Goal: Task Accomplishment & Management: Manage account settings

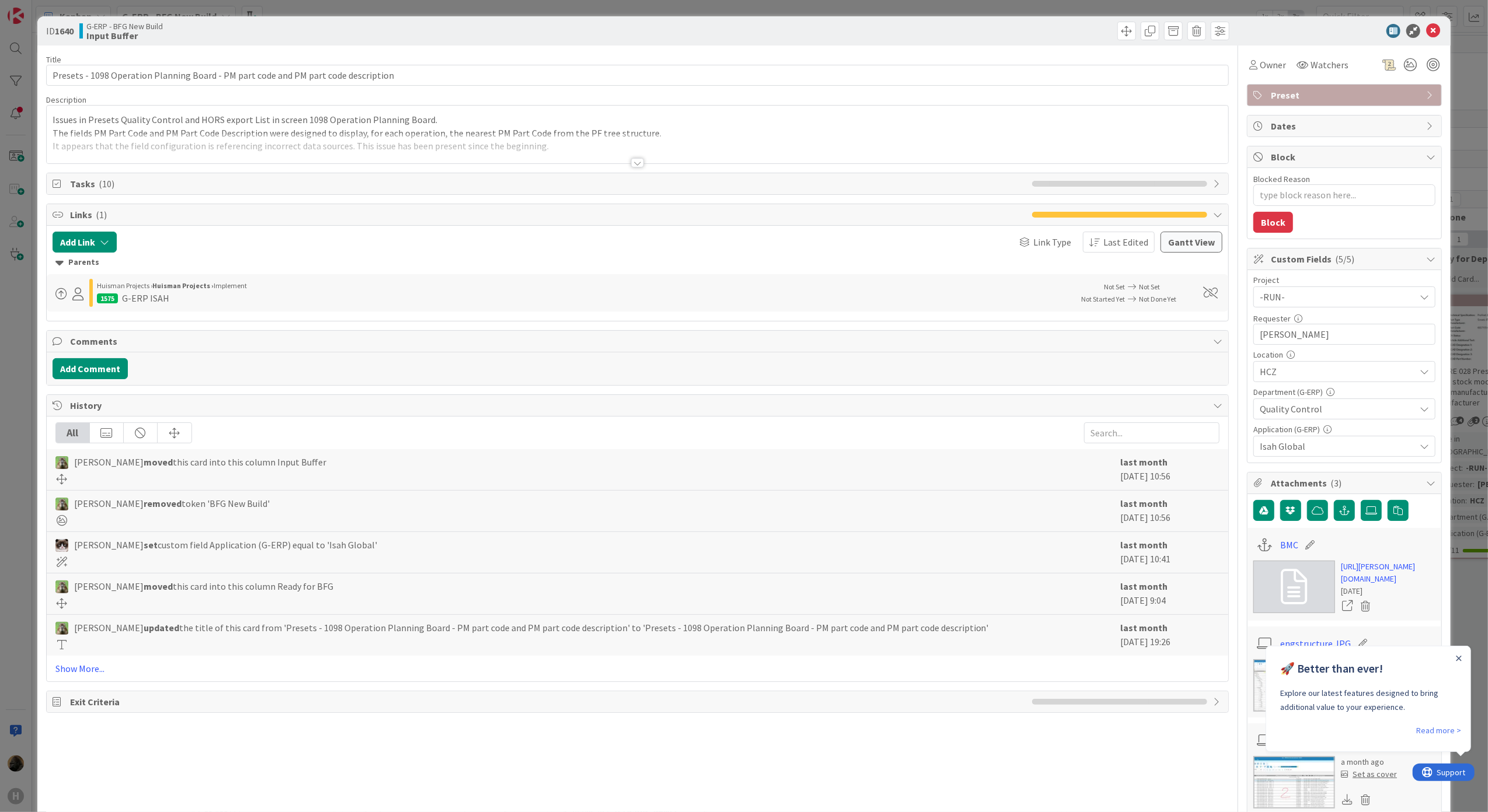
click at [631, 167] on div at bounding box center [637, 163] width 12 height 9
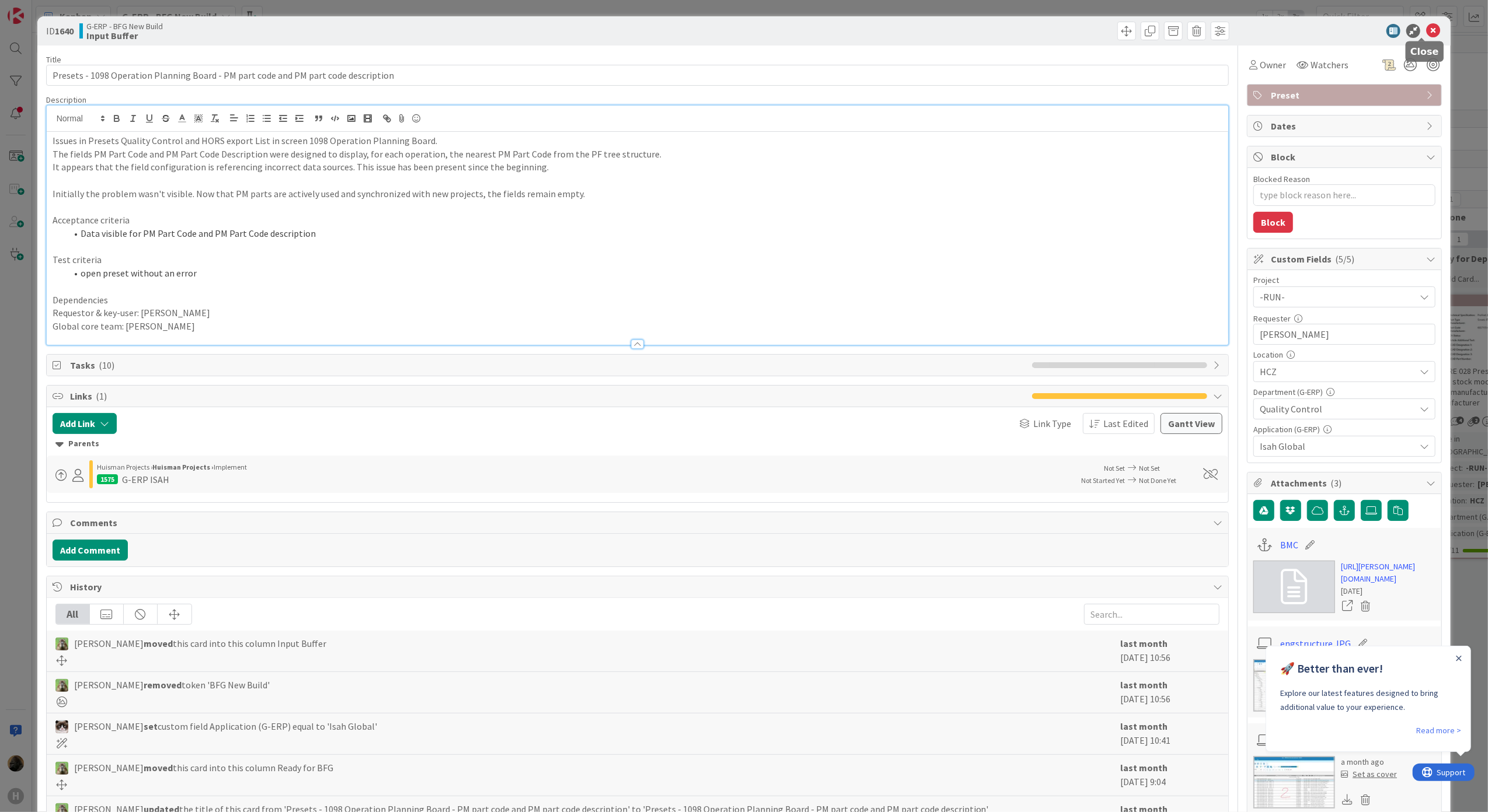
click at [1427, 32] on icon at bounding box center [1432, 31] width 14 height 14
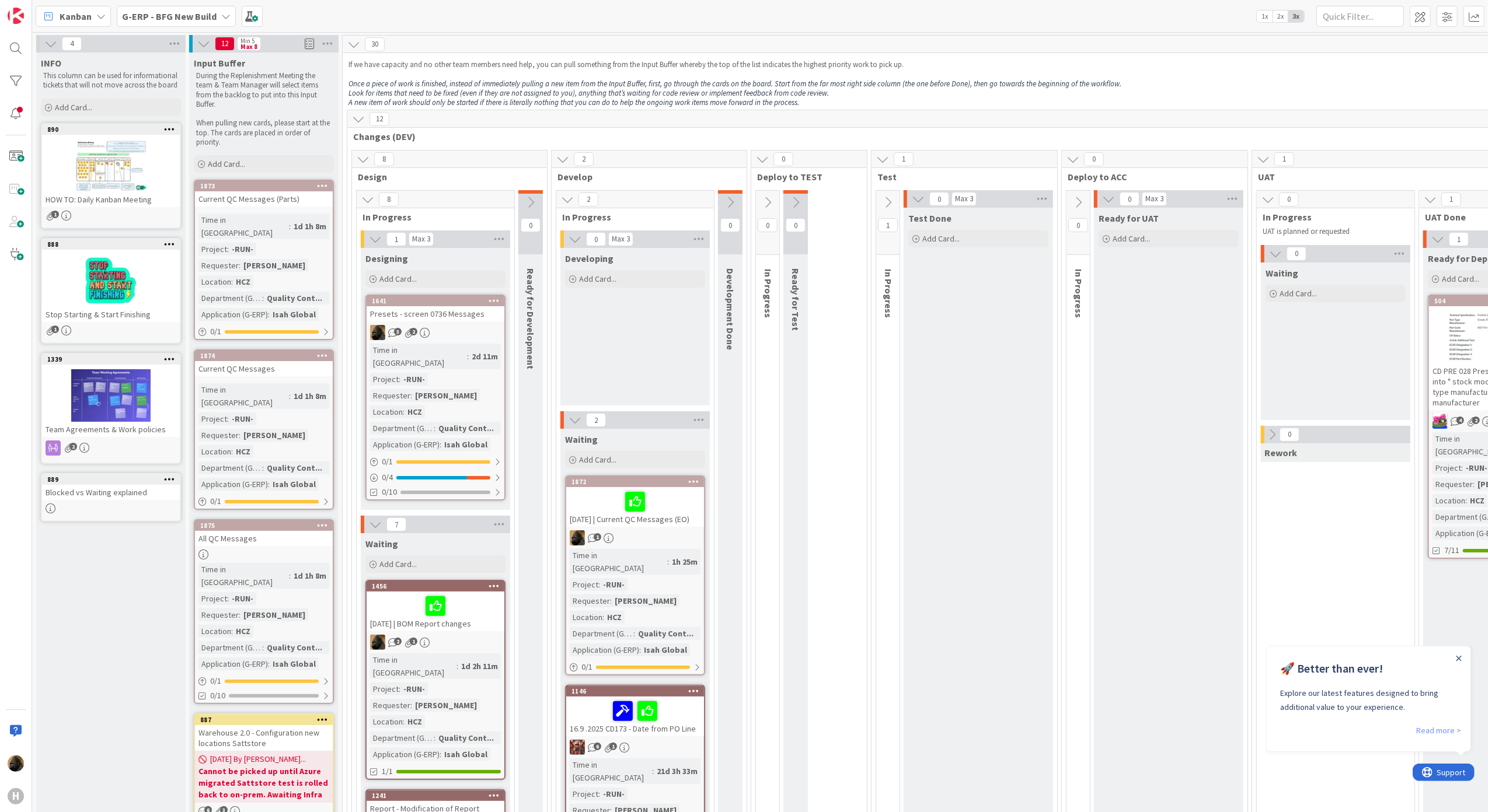
click at [1442, 736] on link "Read more >" at bounding box center [1438, 729] width 45 height 14
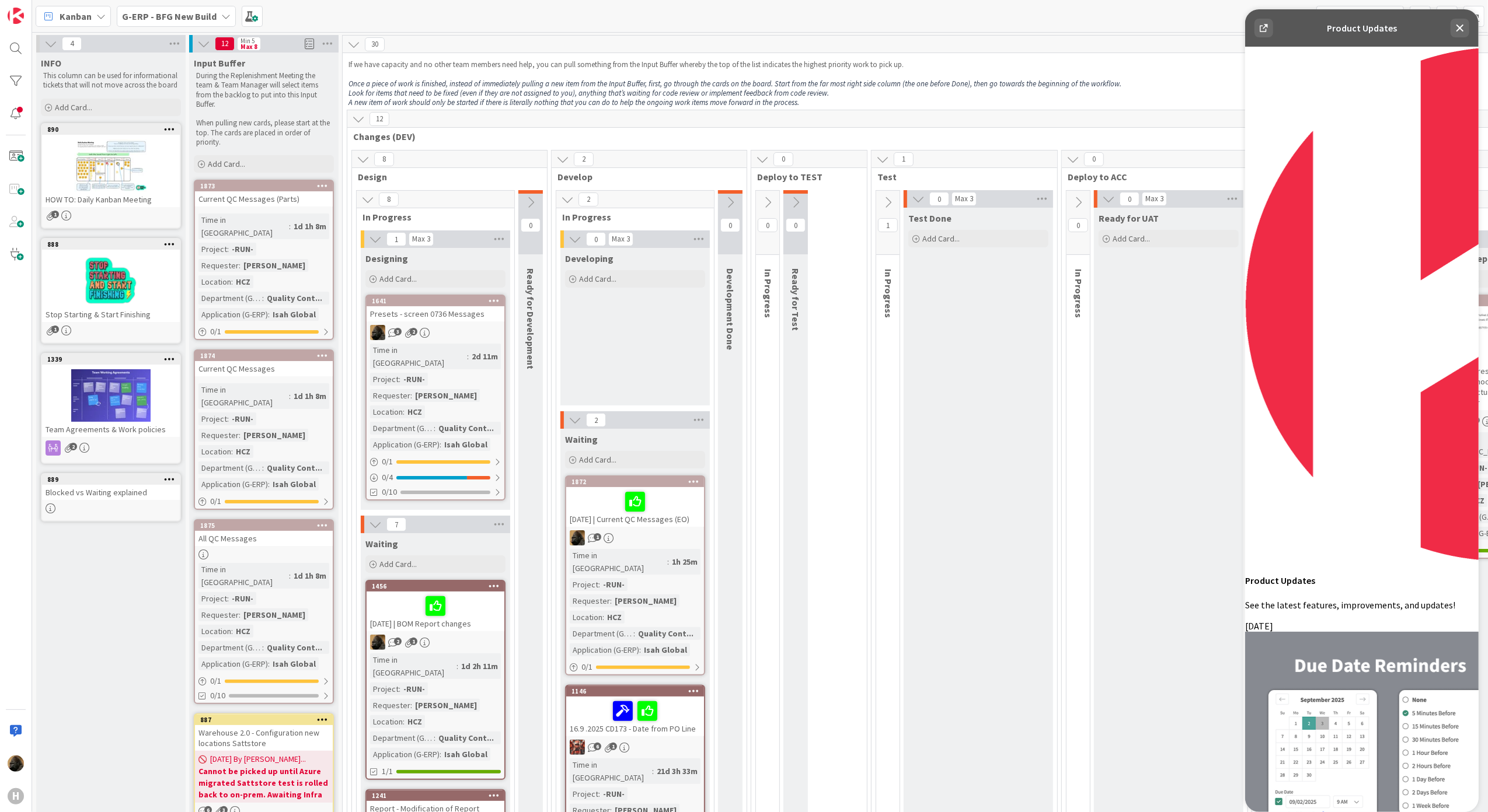
scroll to position [467, 0]
drag, startPoint x: 1456, startPoint y: 31, endPoint x: 2198, endPoint y: 424, distance: 839.7
click at [1456, 31] on icon at bounding box center [1459, 28] width 7 height 7
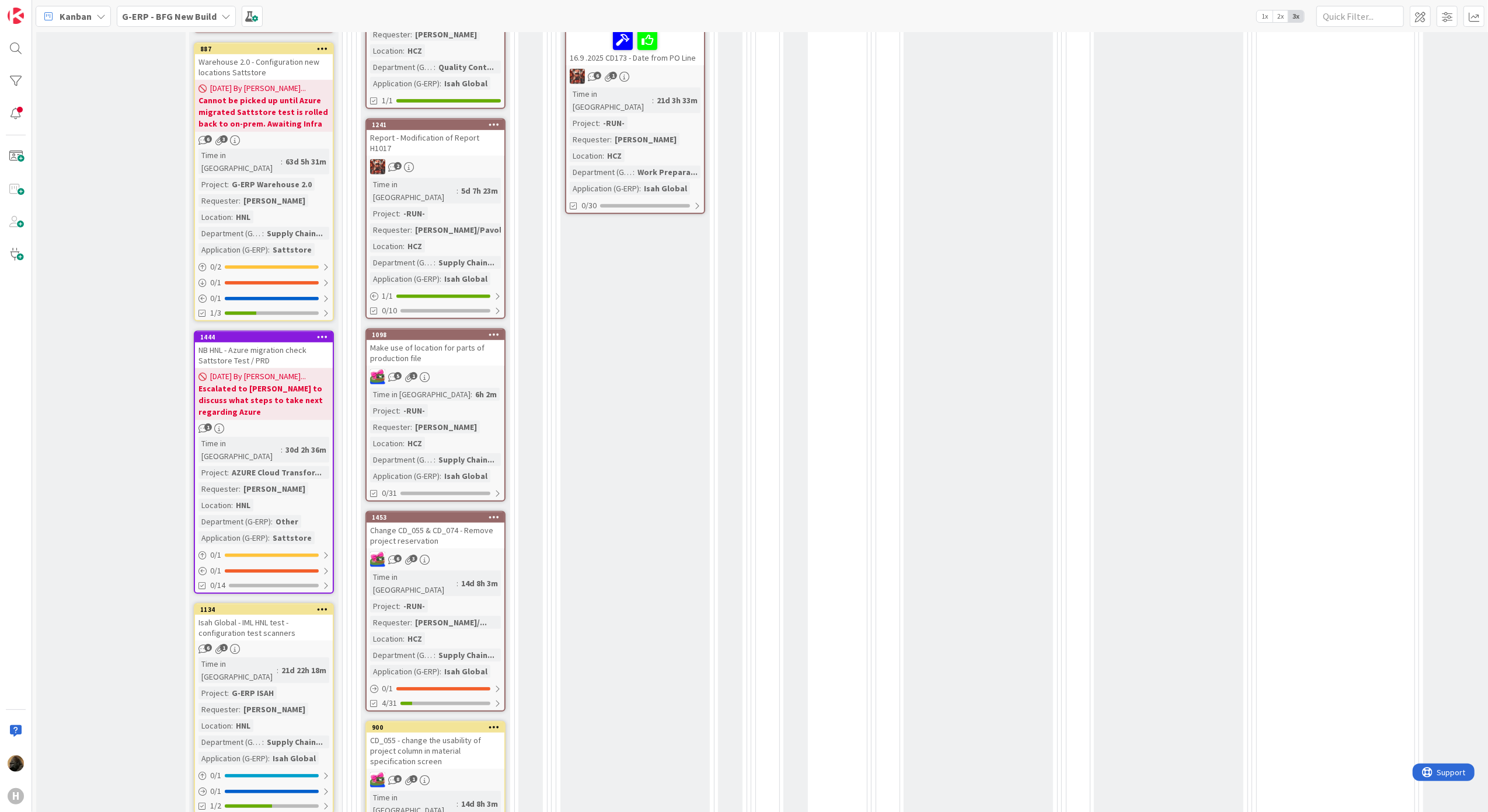
scroll to position [933, 0]
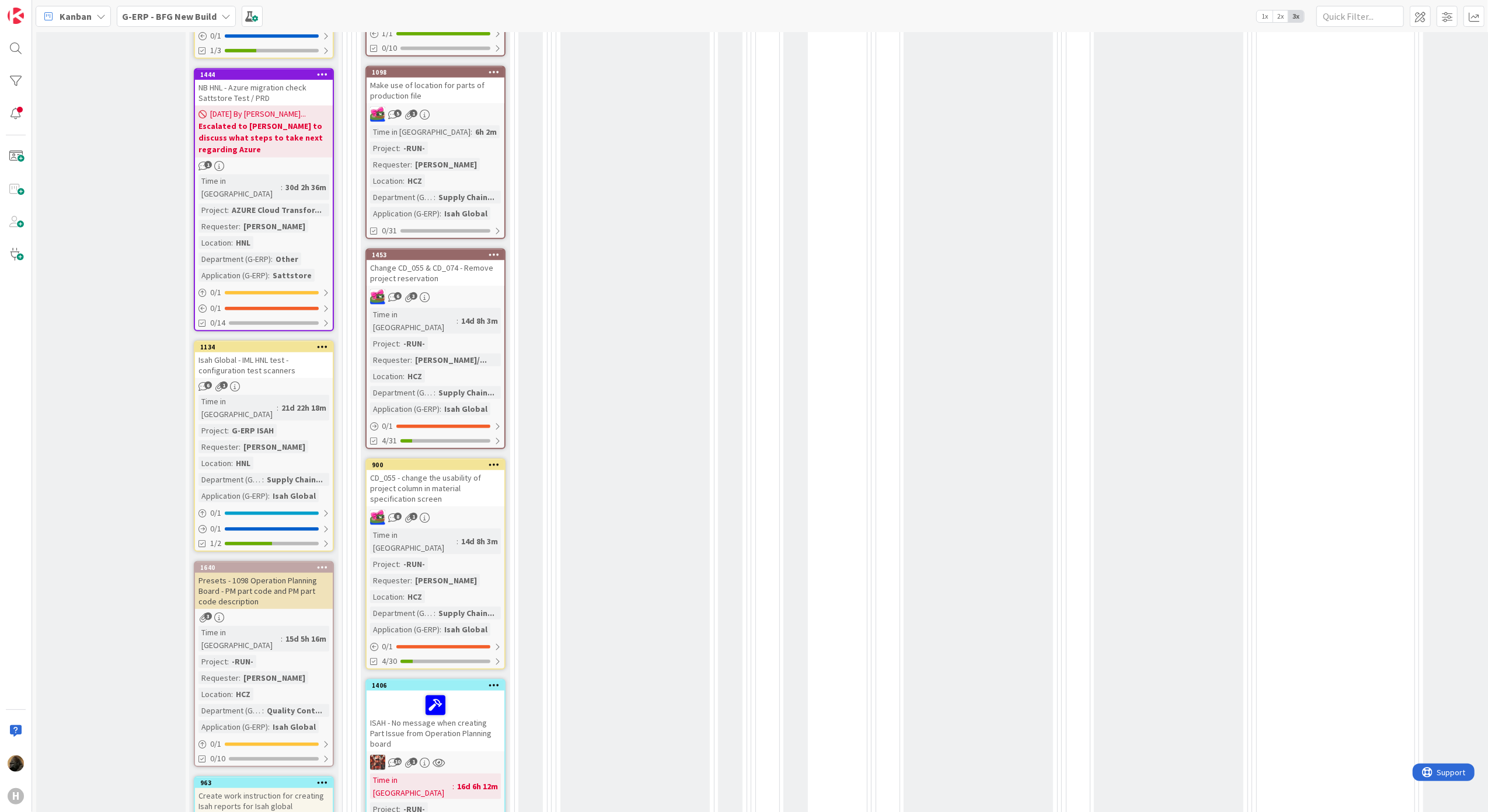
click at [465, 691] on div "ISAH - No message when creating Part Issue from Operation Planning board" at bounding box center [436, 721] width 138 height 61
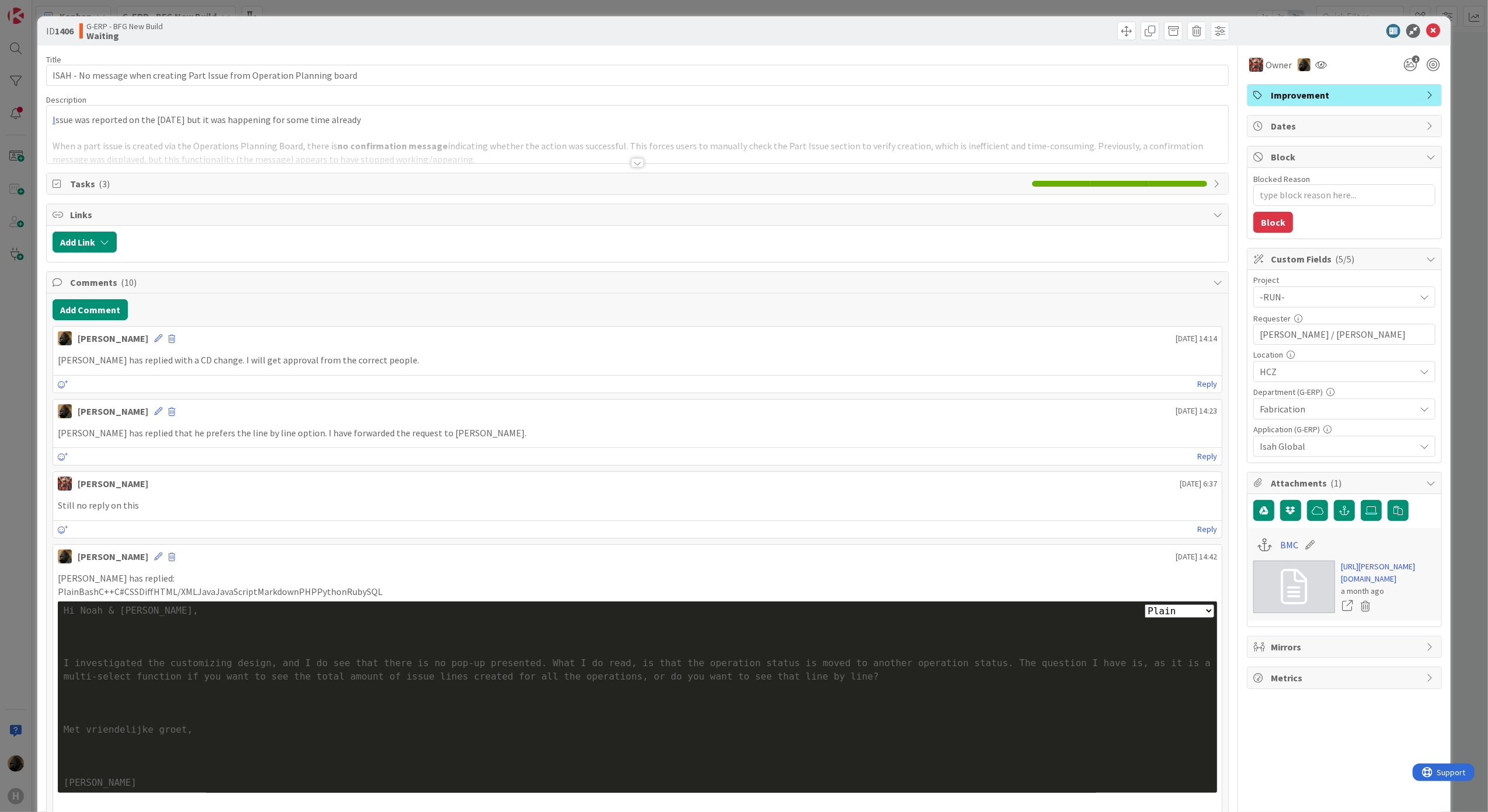
type textarea "x"
click at [631, 164] on div at bounding box center [637, 163] width 12 height 9
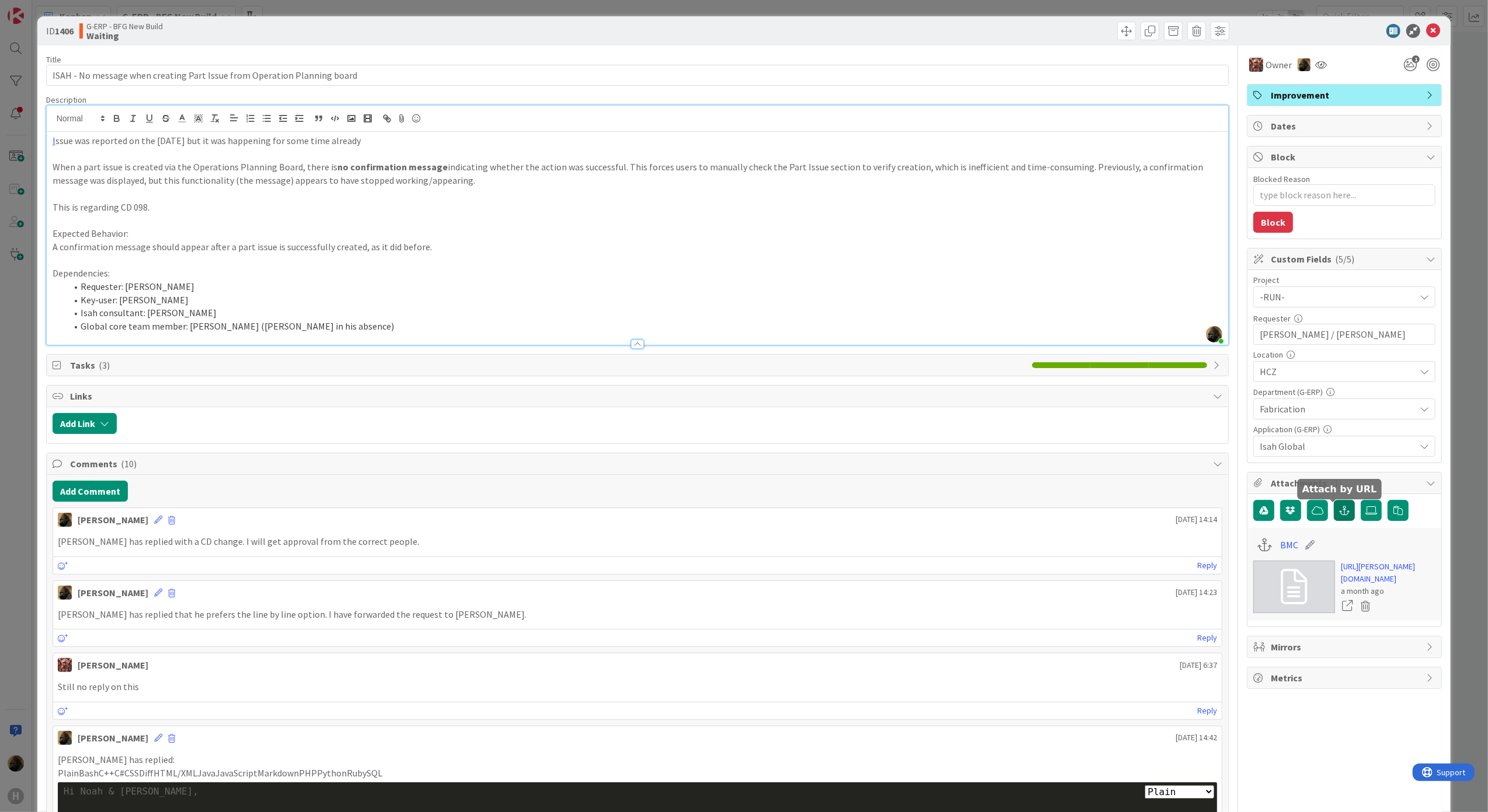
click at [1339, 512] on button "button" at bounding box center [1344, 510] width 21 height 21
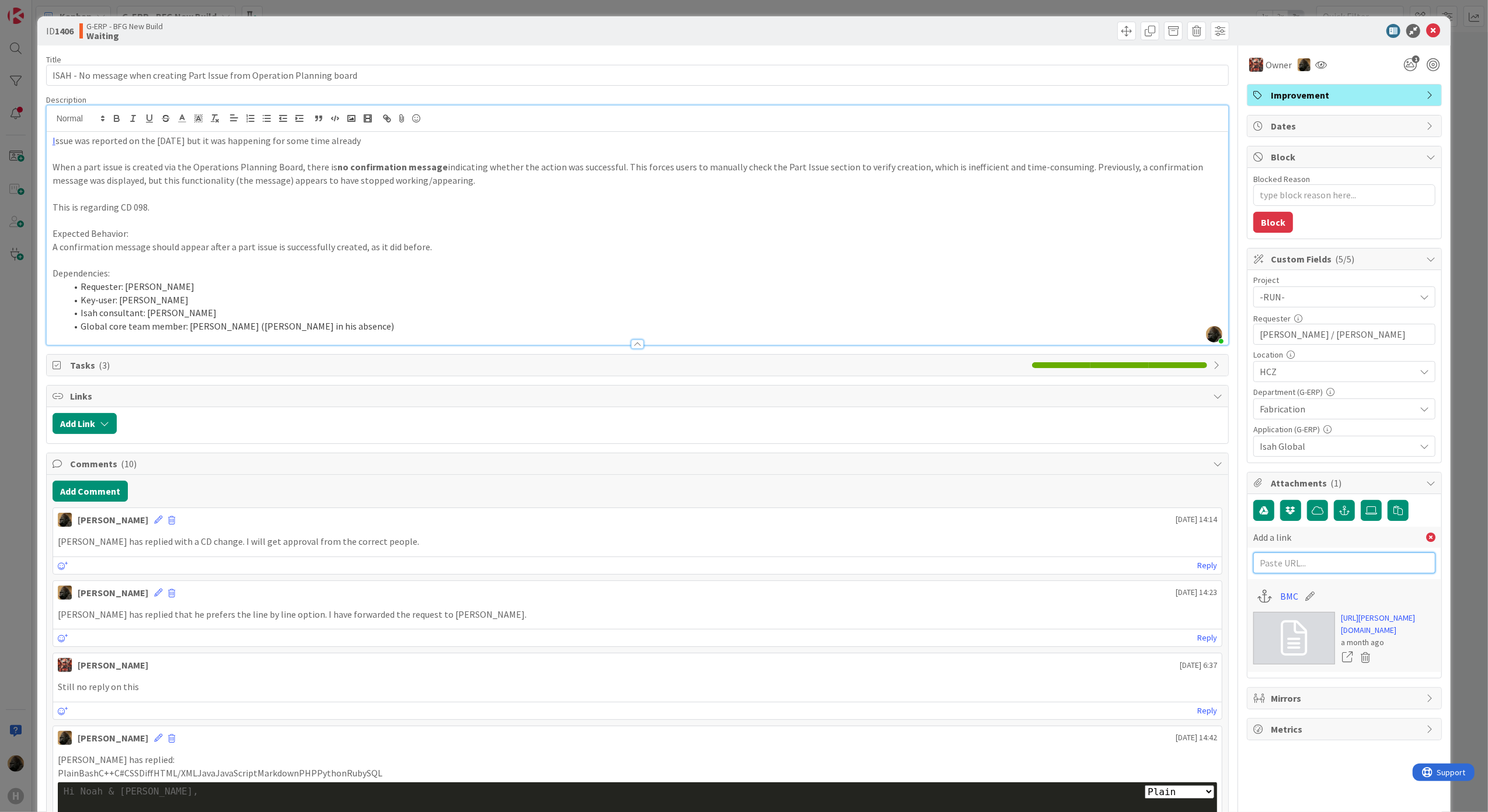
click at [1312, 562] on input "text" at bounding box center [1344, 562] width 182 height 21
paste input "[URL][DOMAIN_NAME]"
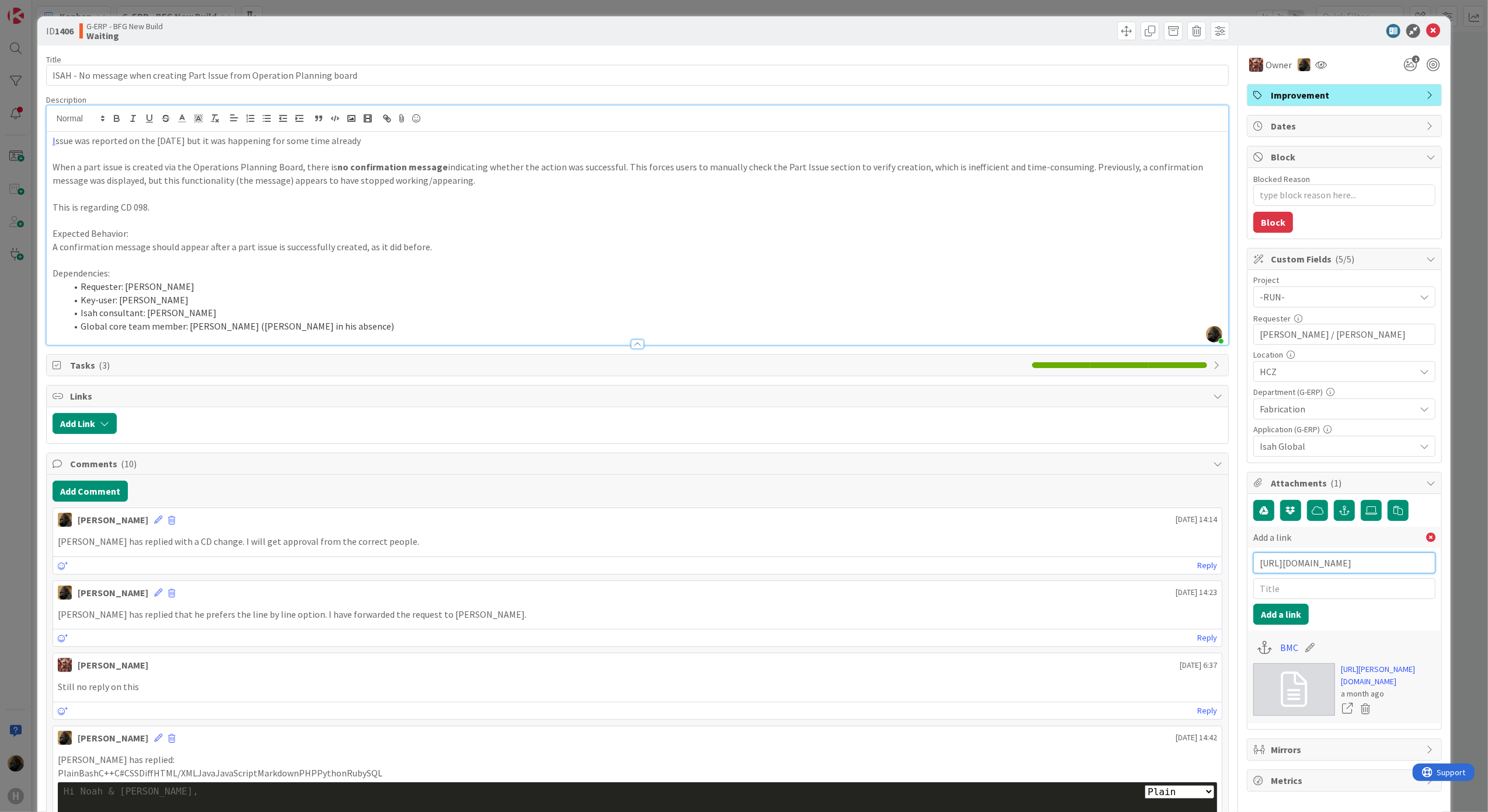
scroll to position [0, 1656]
type input "[URL][DOMAIN_NAME]"
click at [1298, 589] on input "text" at bounding box center [1344, 588] width 182 height 21
type textarea "x"
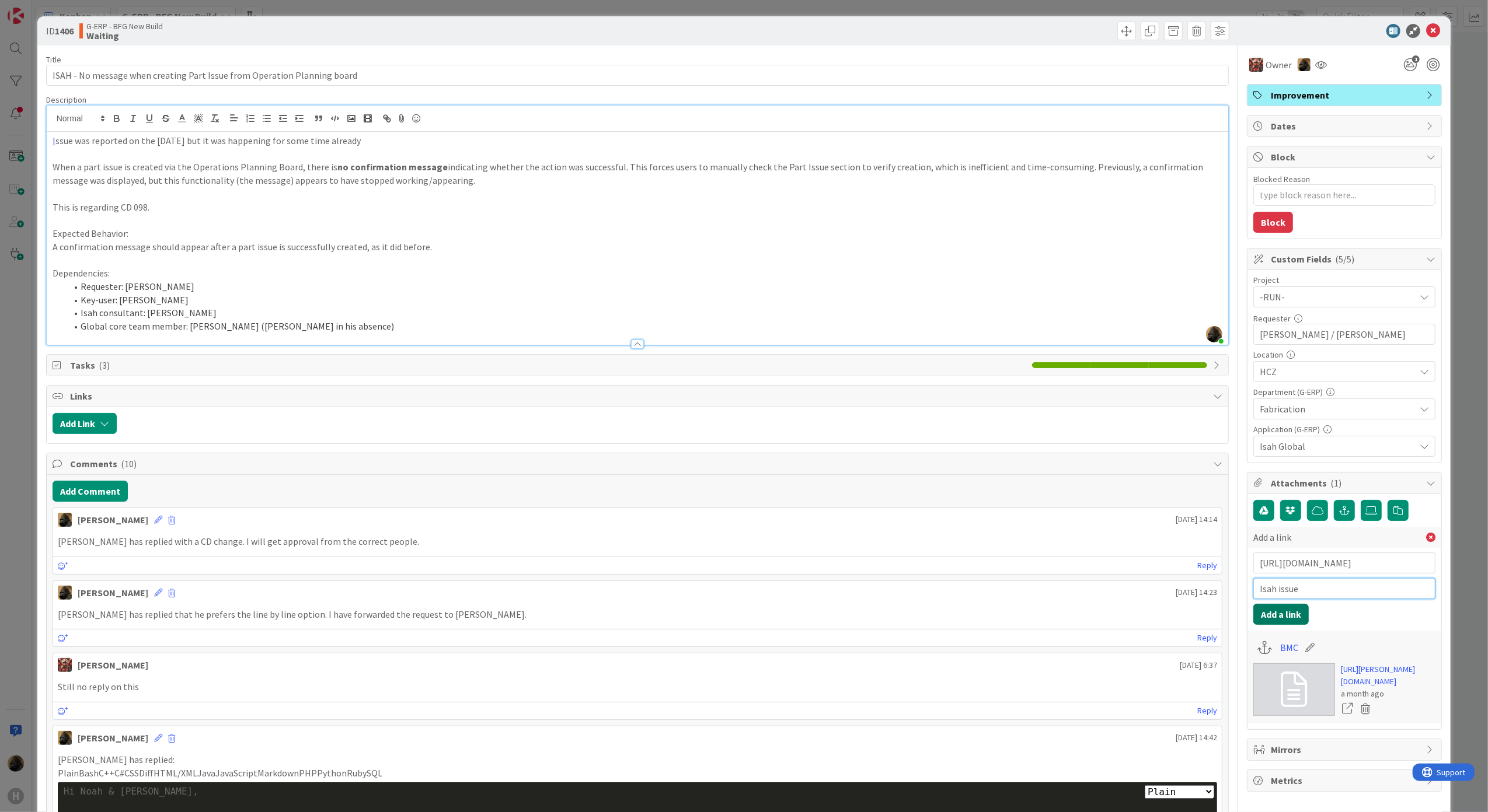
type input "Isah issue"
click at [1291, 612] on button "Add a link" at bounding box center [1281, 614] width 56 height 21
click at [356, 367] on span "Tasks ( 3 )" at bounding box center [548, 365] width 957 height 14
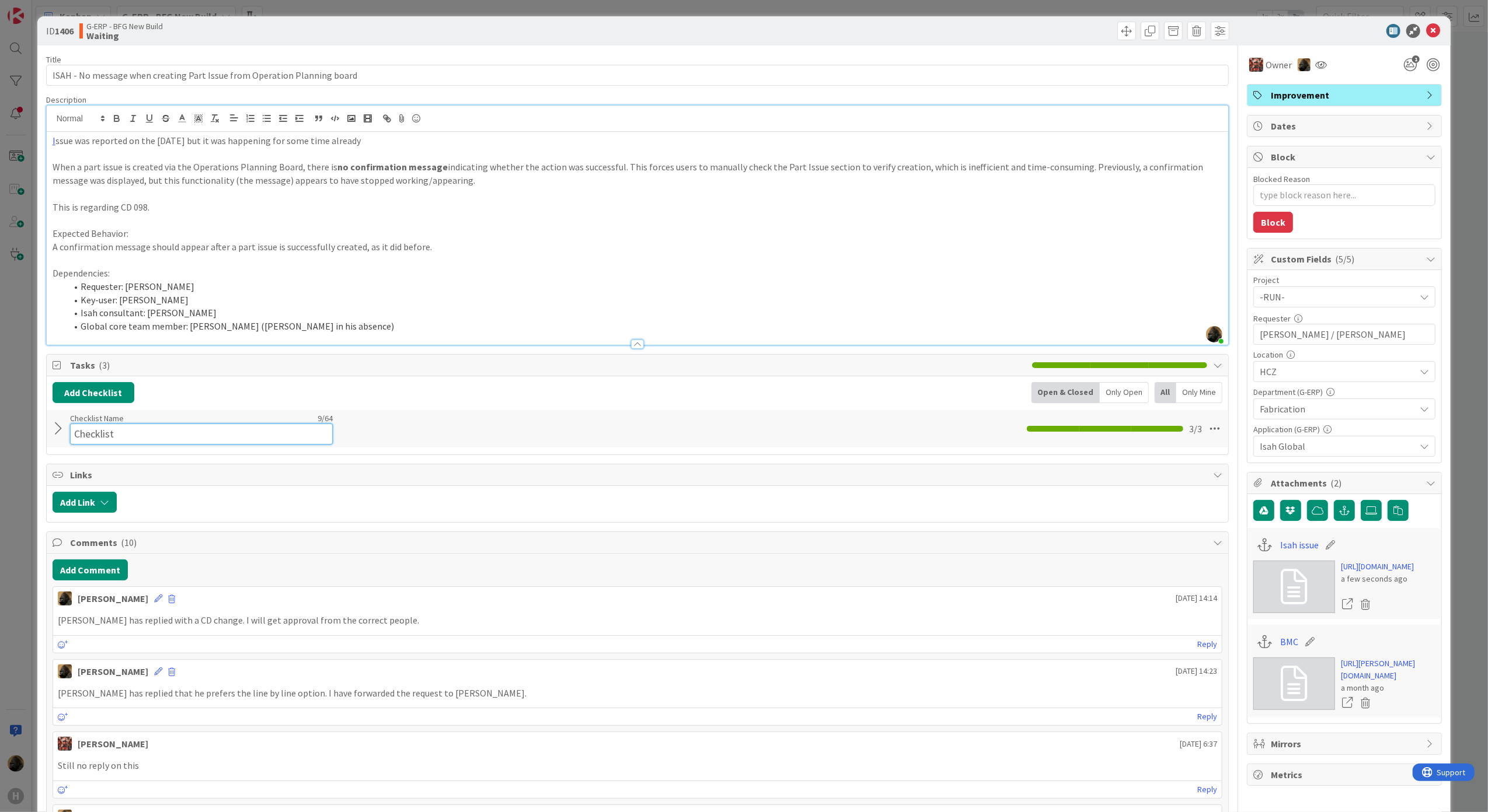
click at [232, 416] on div "Checklist Name 9 / 64 Checklist" at bounding box center [201, 429] width 262 height 32
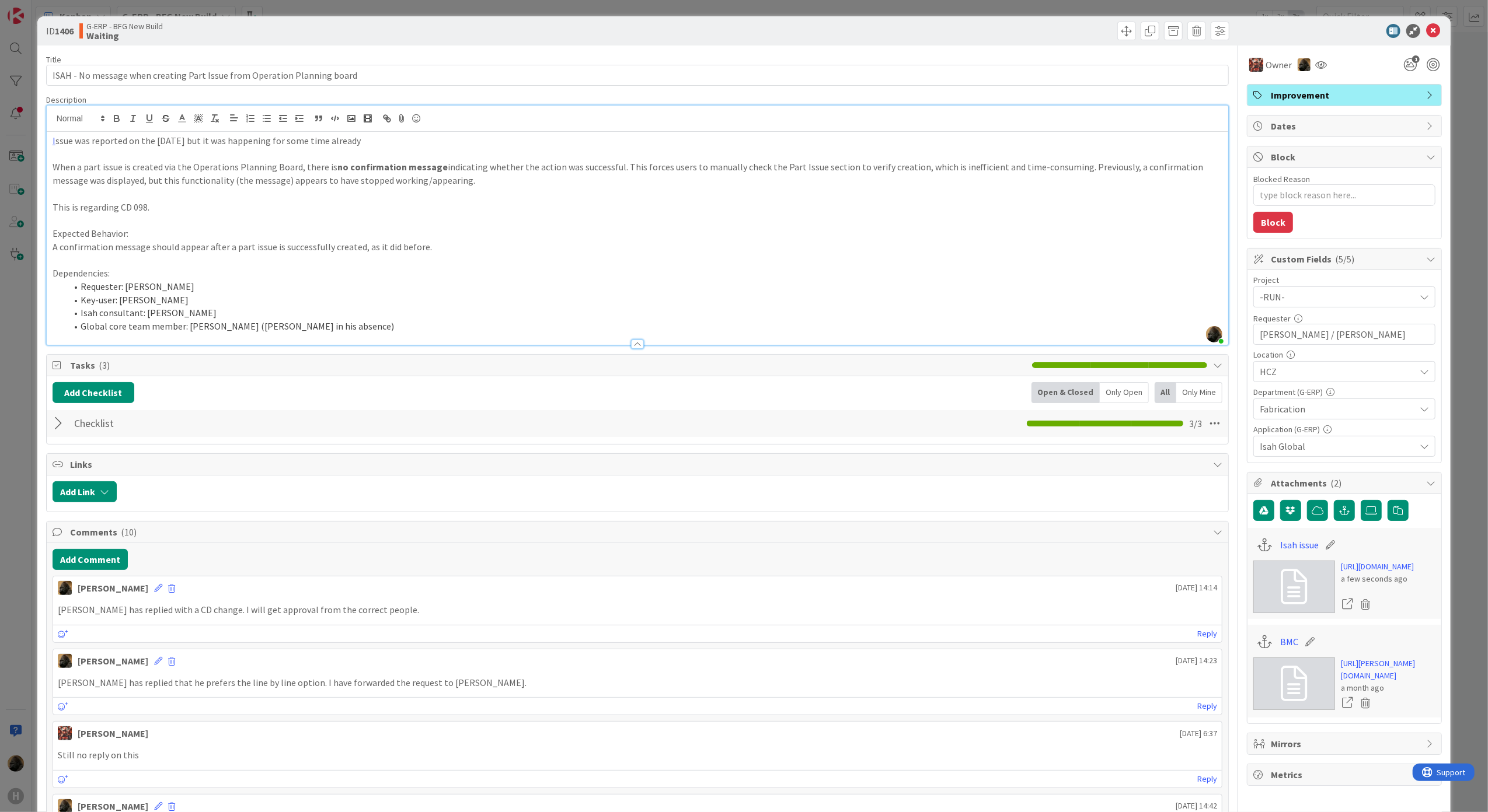
click at [57, 424] on div at bounding box center [60, 423] width 15 height 21
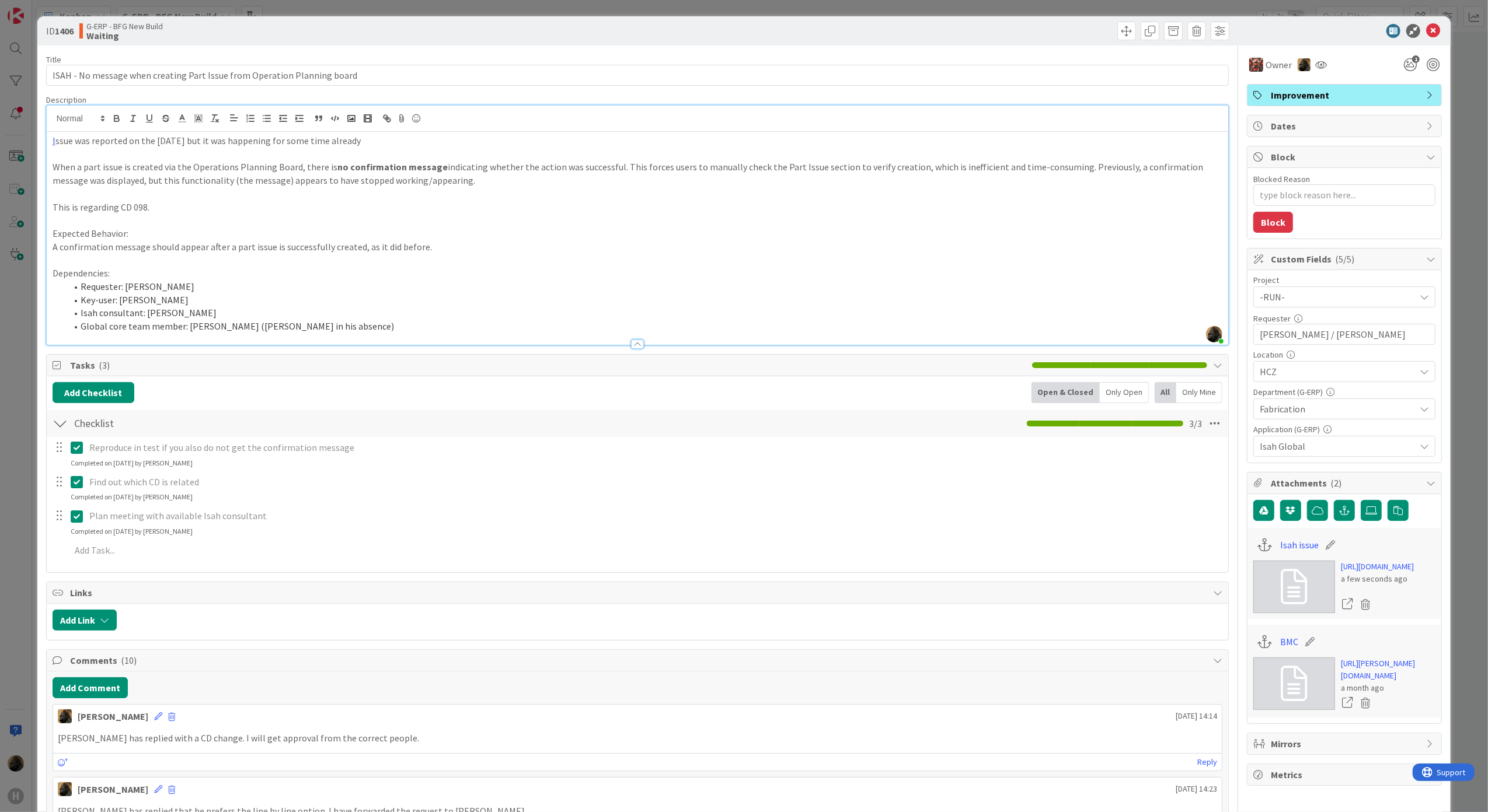
click at [57, 424] on div at bounding box center [60, 423] width 15 height 21
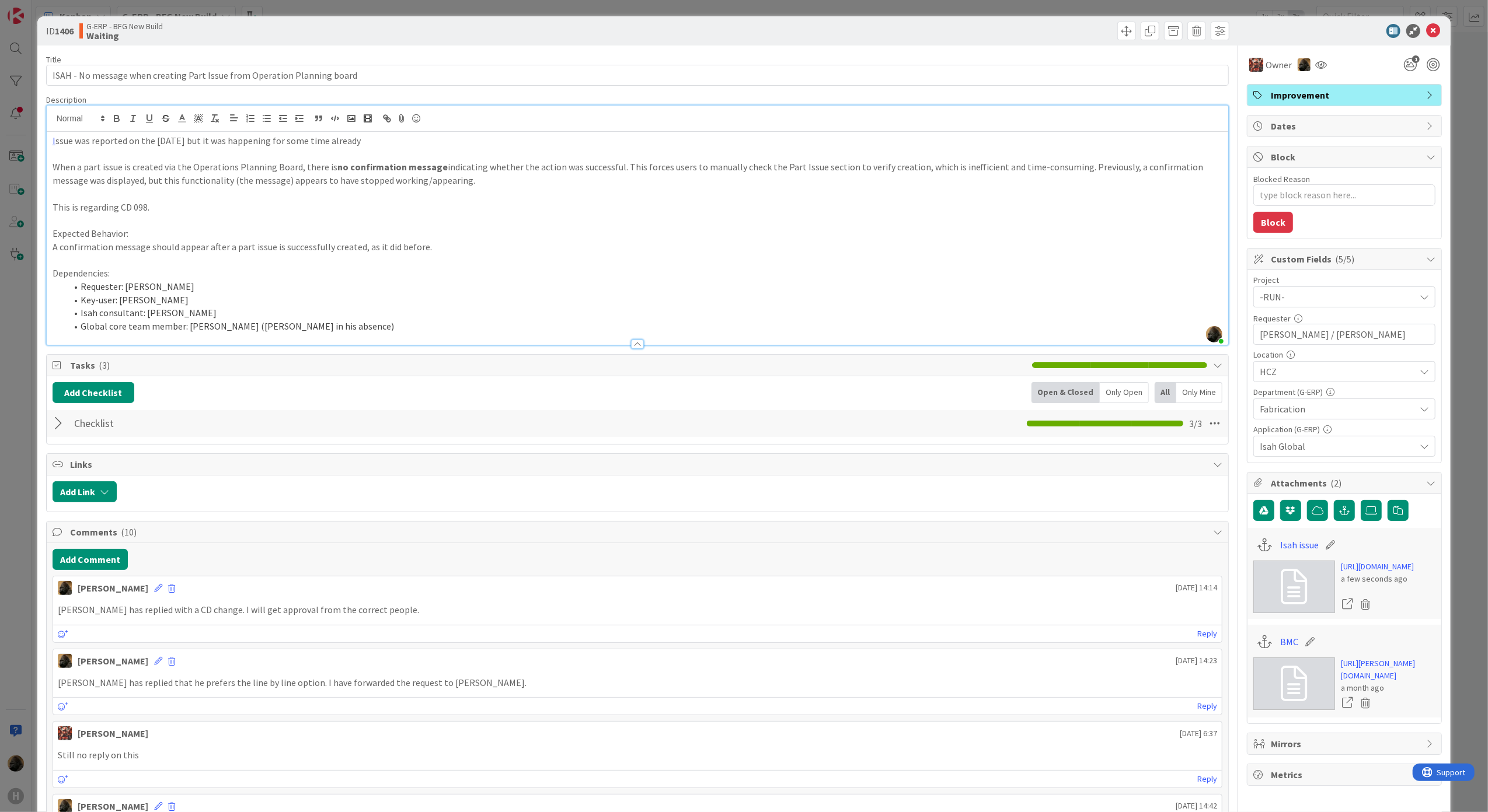
click at [57, 424] on div at bounding box center [60, 423] width 15 height 21
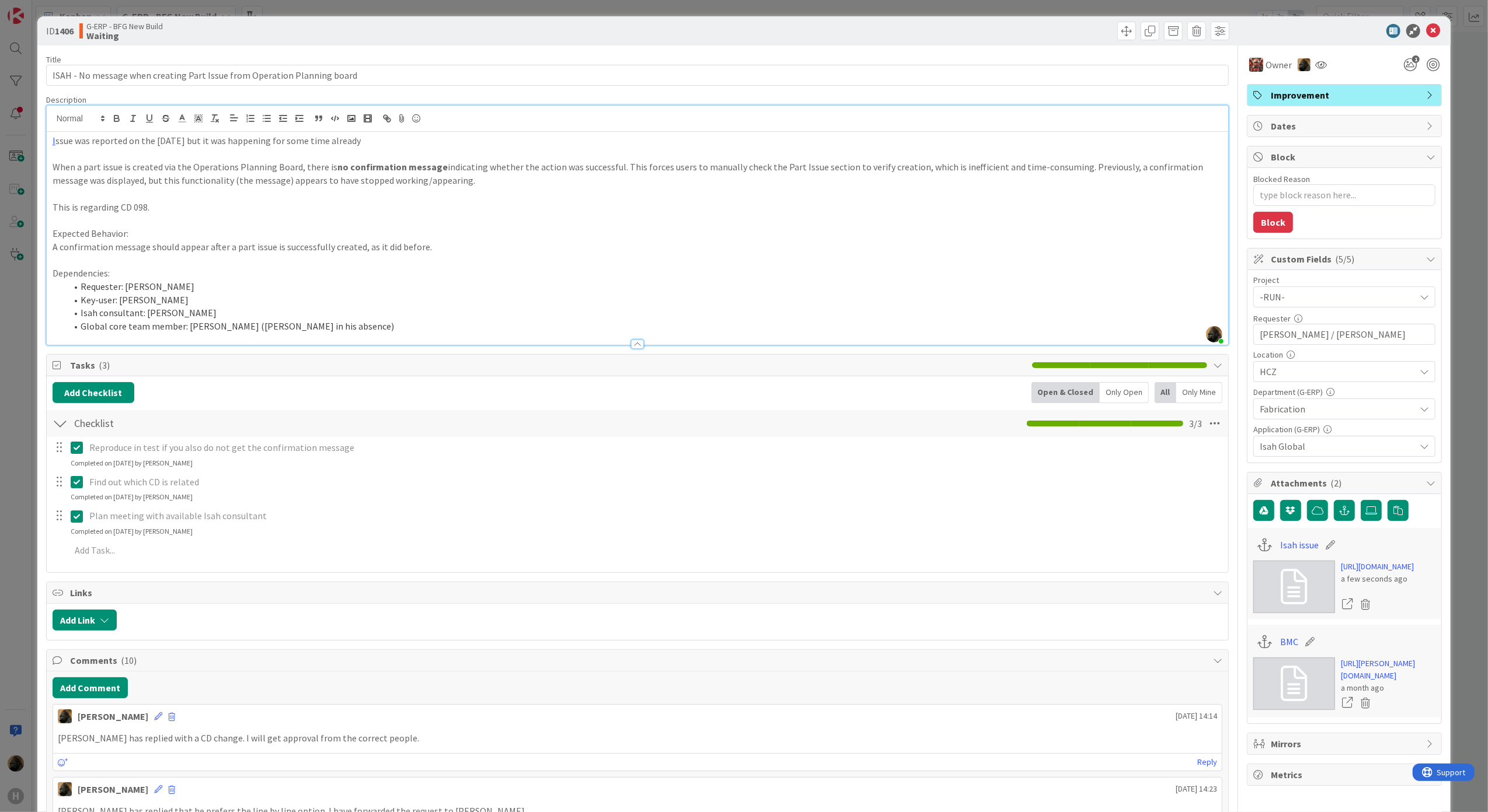
click at [57, 424] on div at bounding box center [60, 423] width 15 height 21
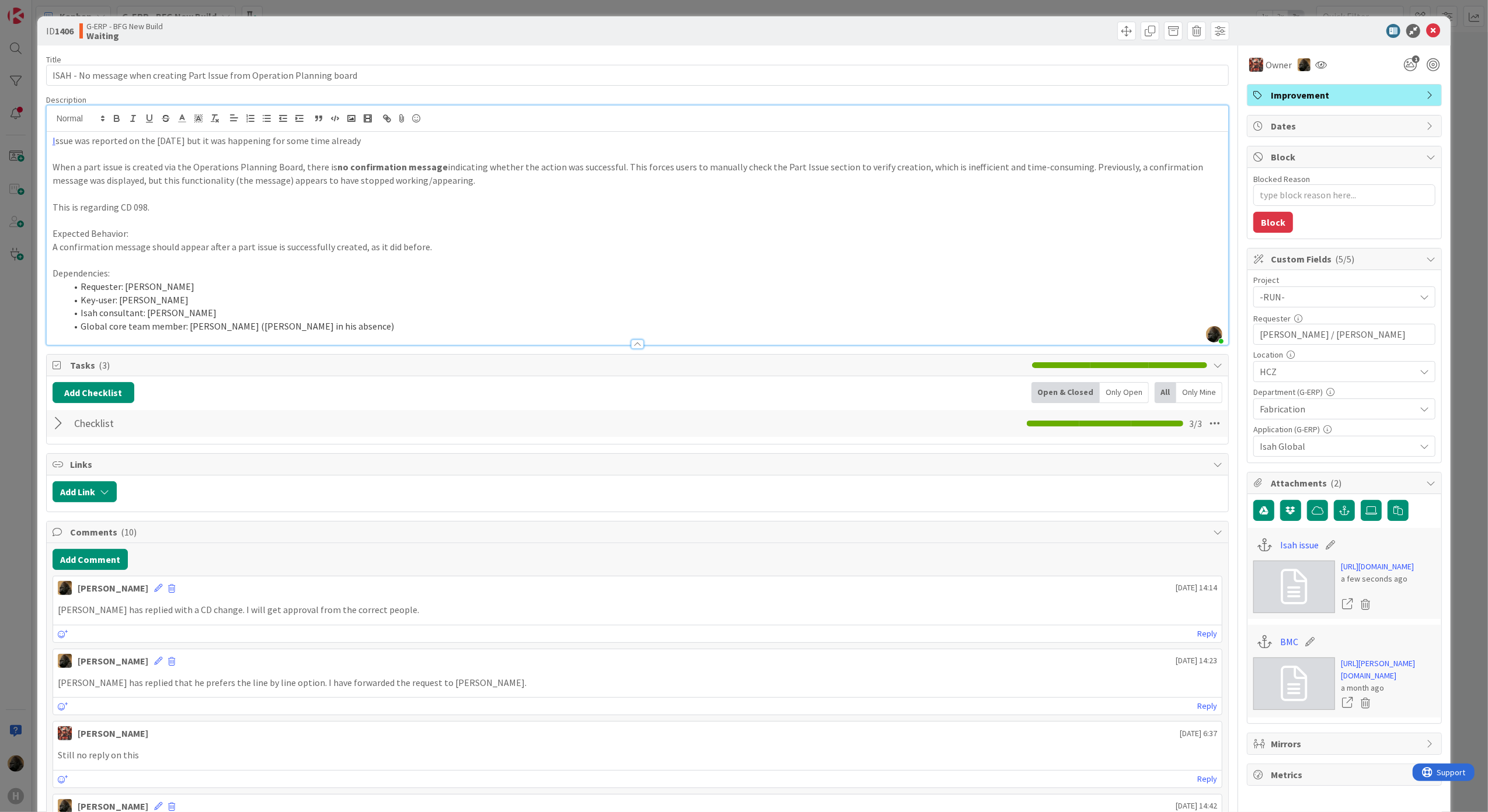
click at [156, 484] on div at bounding box center [673, 491] width 1100 height 21
click at [20, 454] on div "ID 1406 G-ERP - BFG New Build Waiting Title 73 / 128 ISAH - No message when cre…" at bounding box center [744, 406] width 1488 height 812
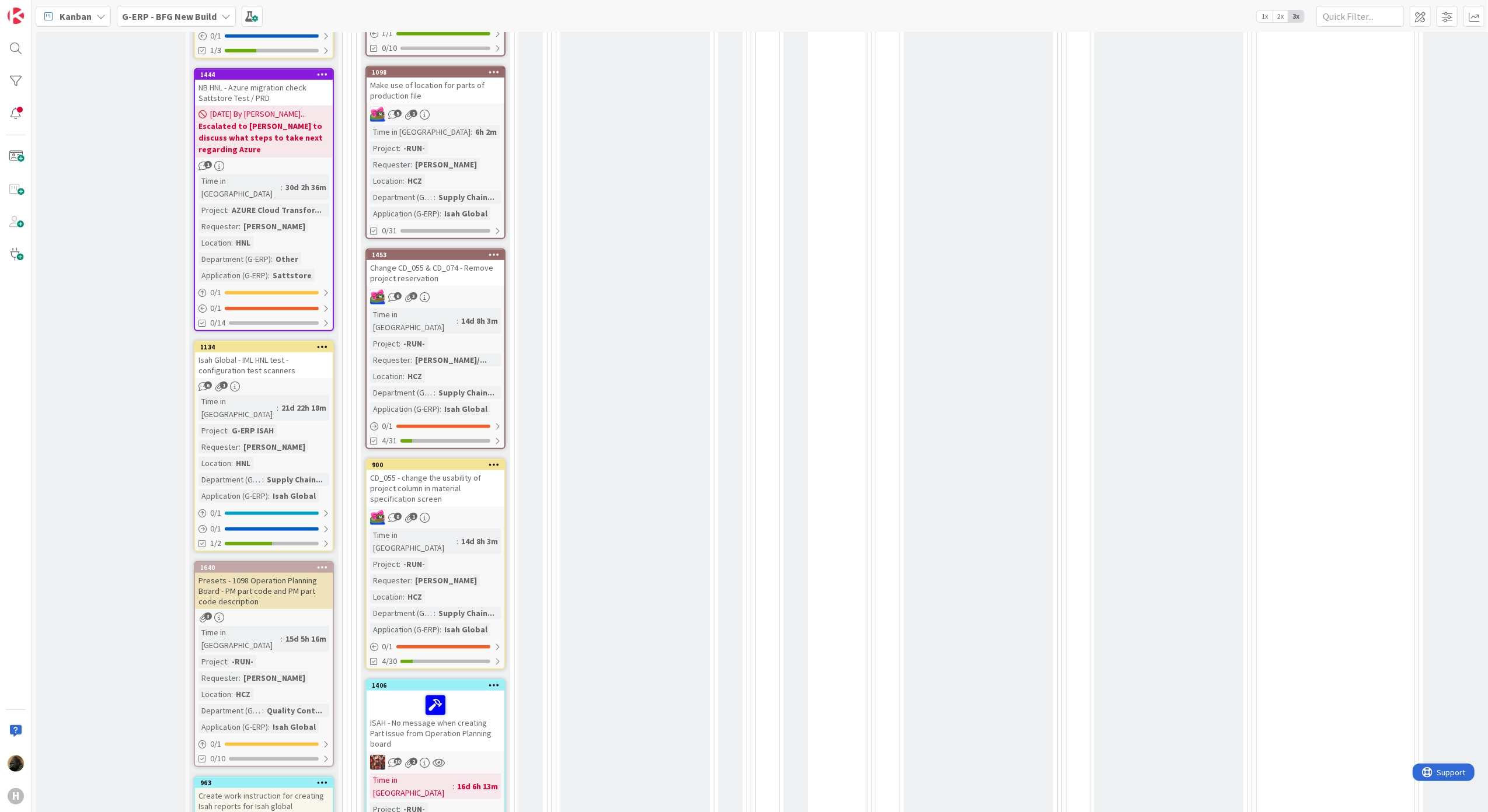
click at [416, 691] on div "ISAH - No message when creating Part Issue from Operation Planning board" at bounding box center [436, 721] width 138 height 61
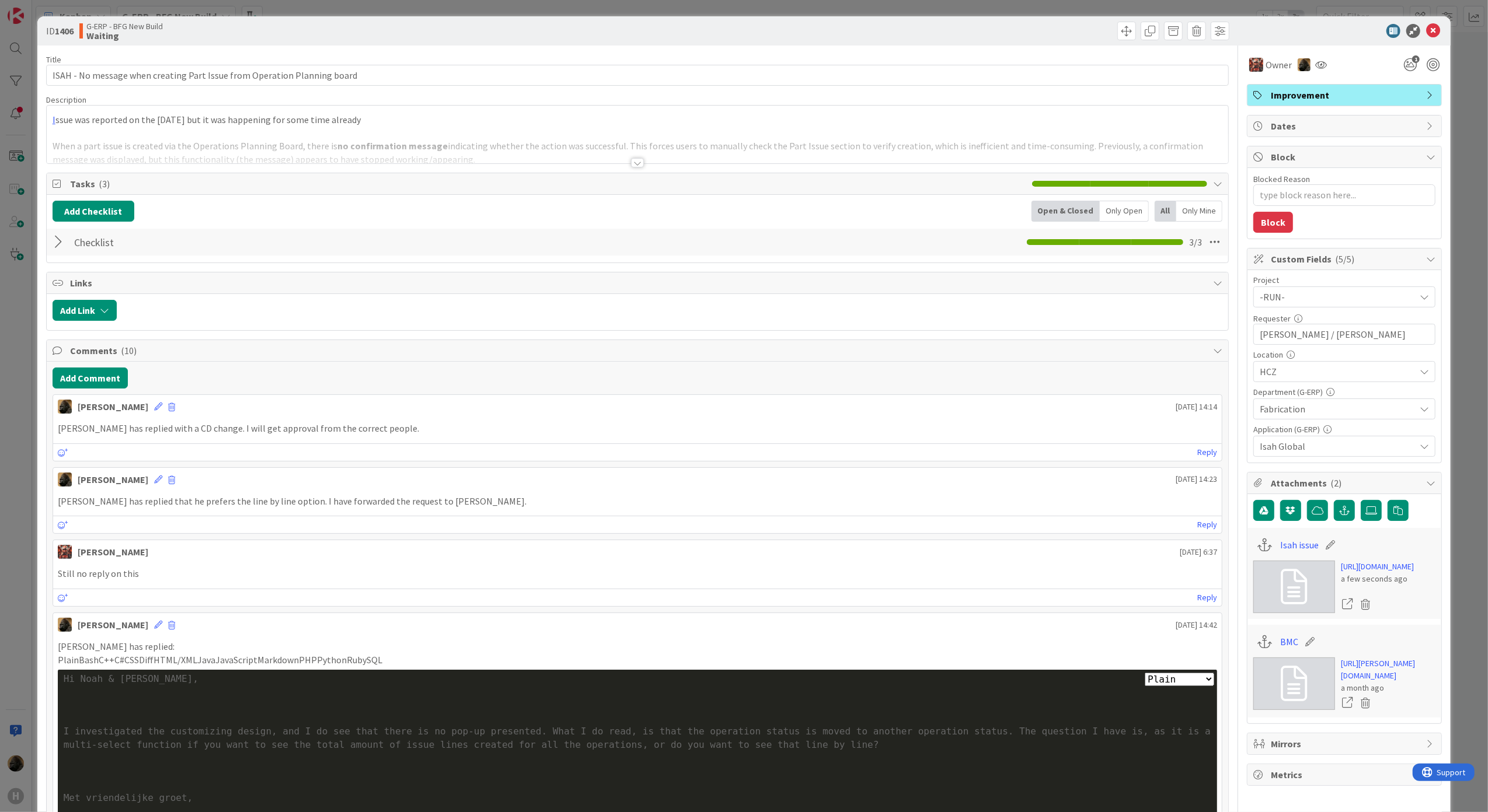
type textarea "x"
click at [99, 381] on button "Add Comment" at bounding box center [90, 377] width 76 height 21
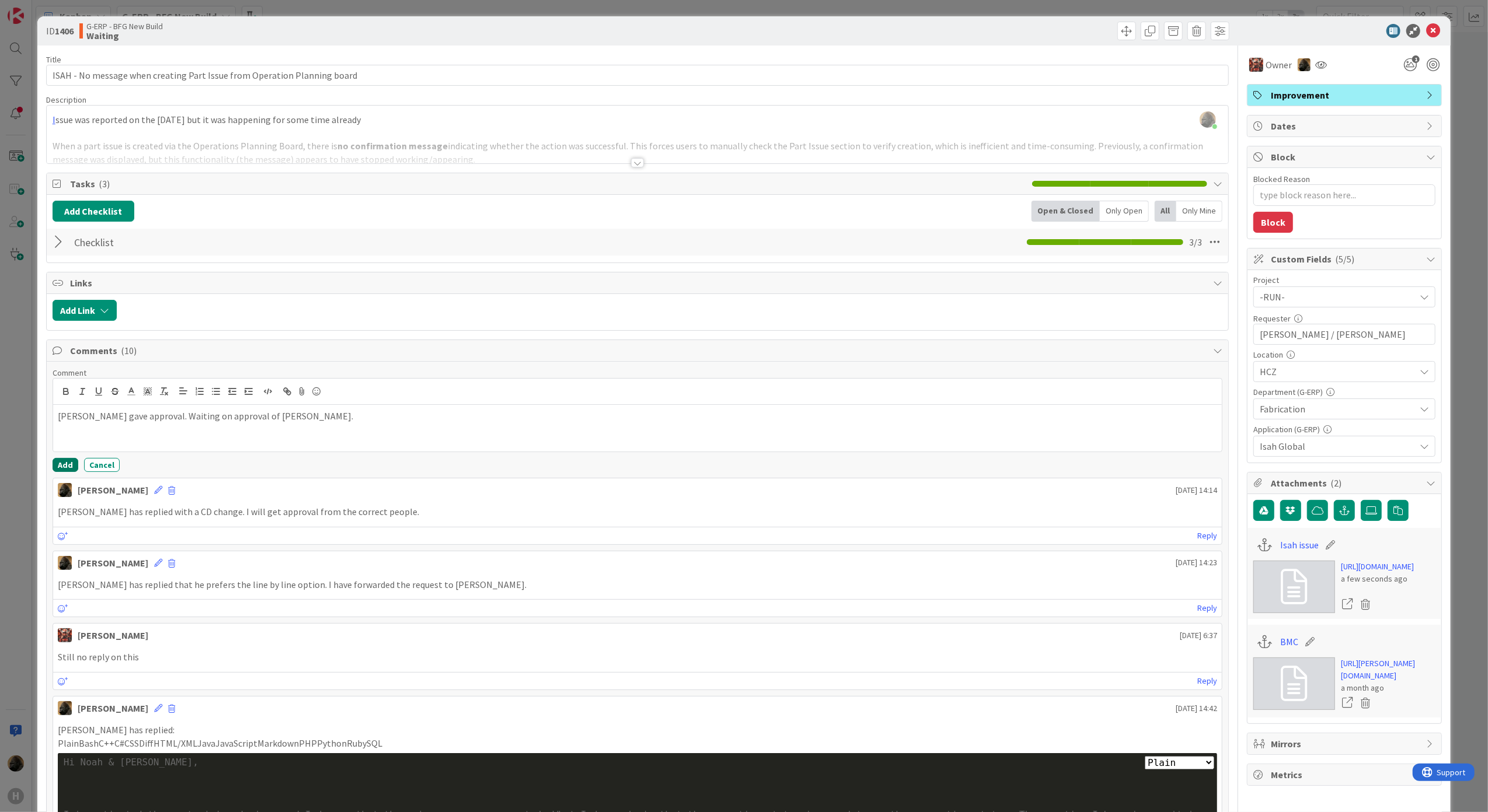
click at [55, 472] on button "Add" at bounding box center [65, 464] width 26 height 14
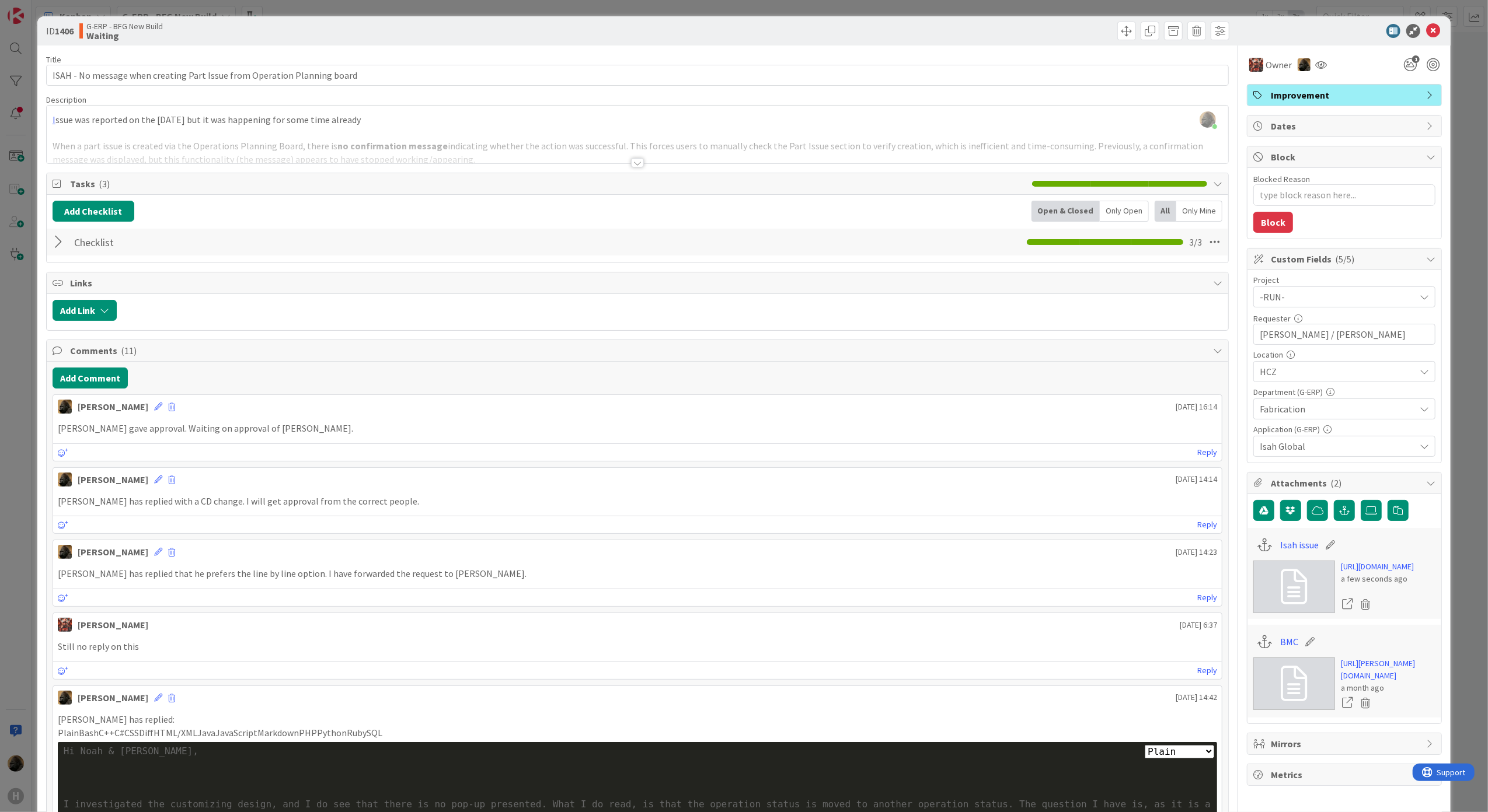
click at [27, 467] on div "ID 1406 G-ERP - BFG New Build Waiting Title 73 / 128 ISAH - No message when cre…" at bounding box center [744, 406] width 1488 height 812
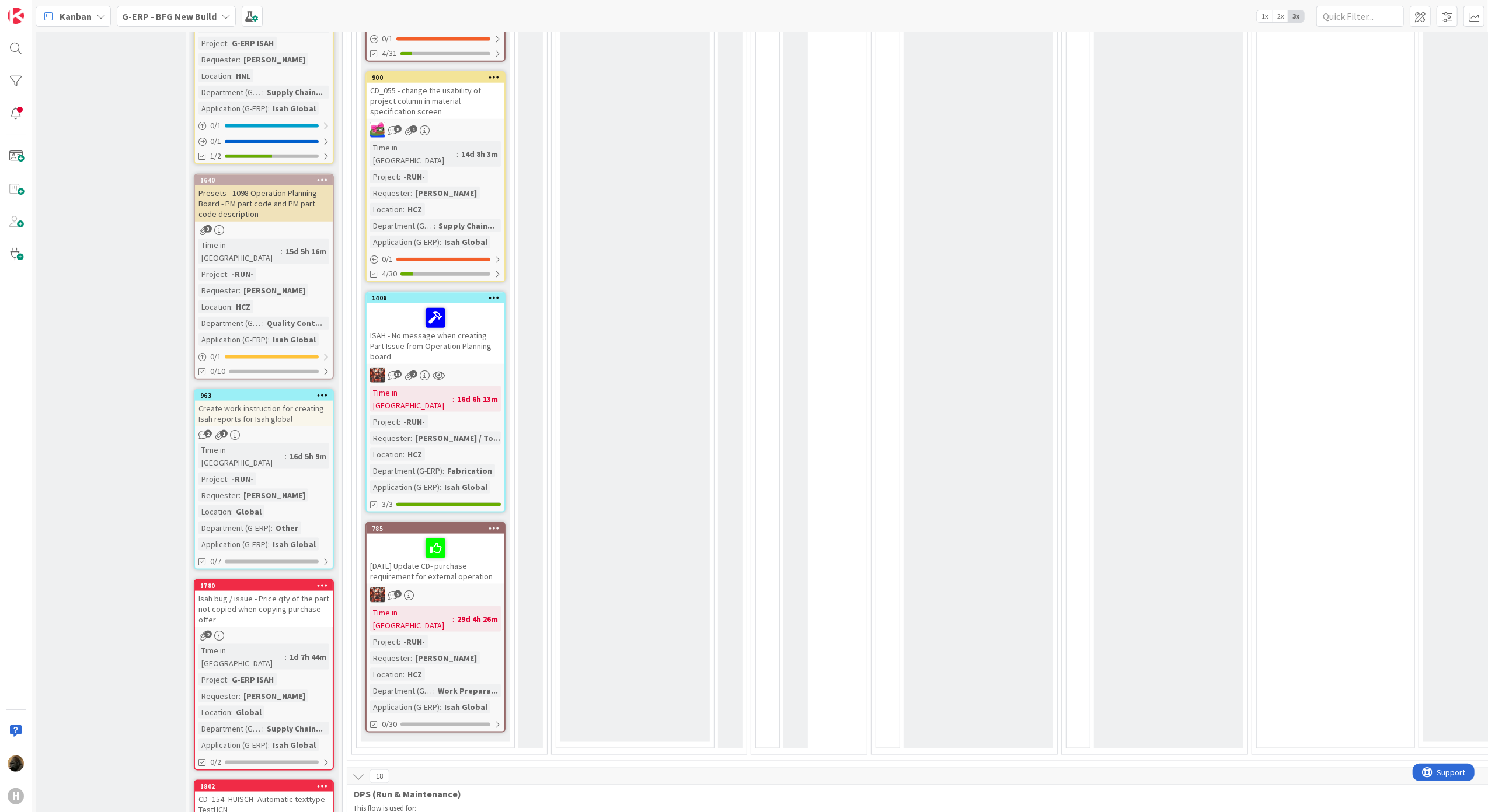
scroll to position [1244, 0]
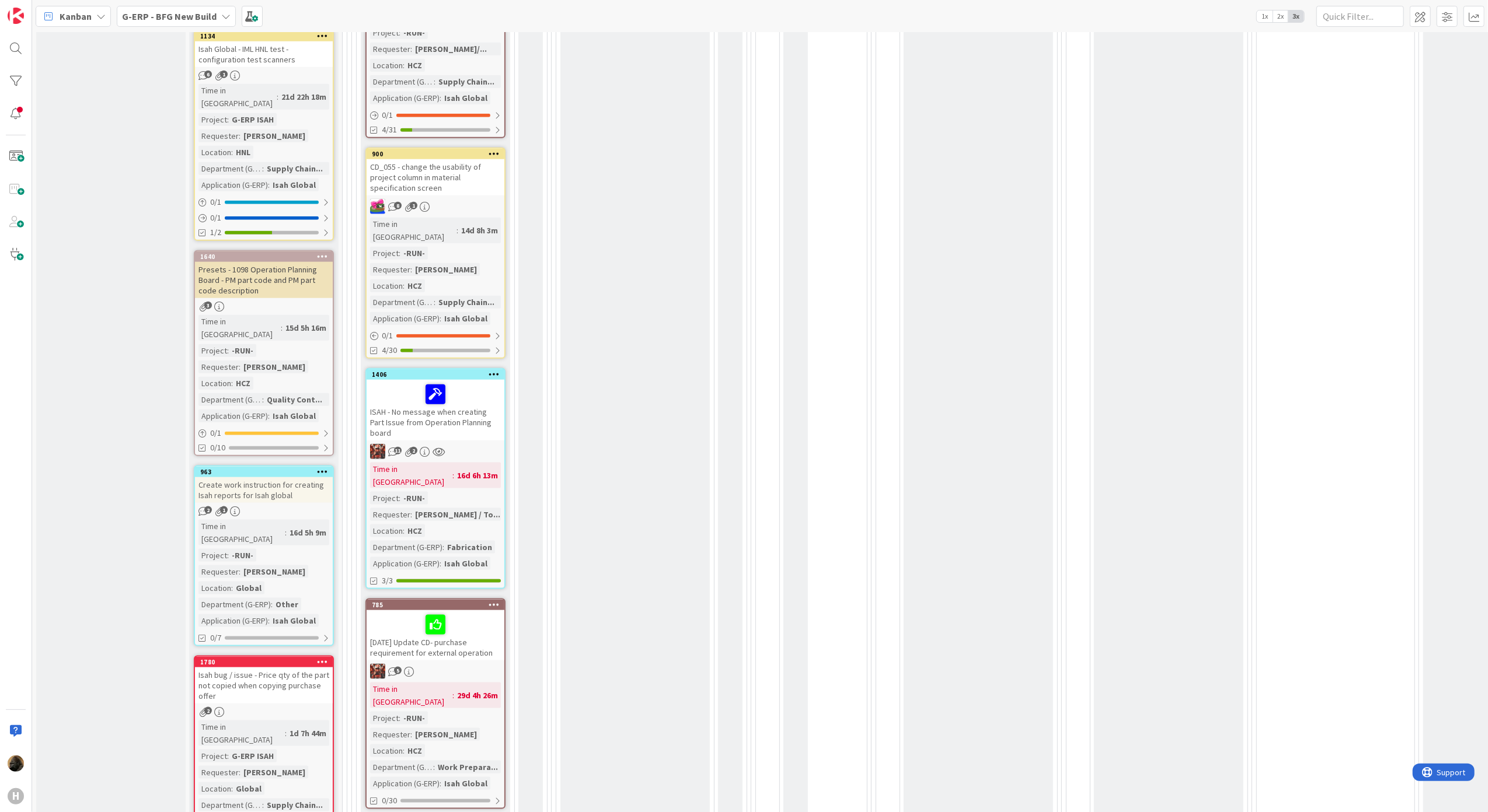
click at [436, 380] on div "ISAH - No message when creating Part Issue from Operation Planning board" at bounding box center [436, 410] width 138 height 61
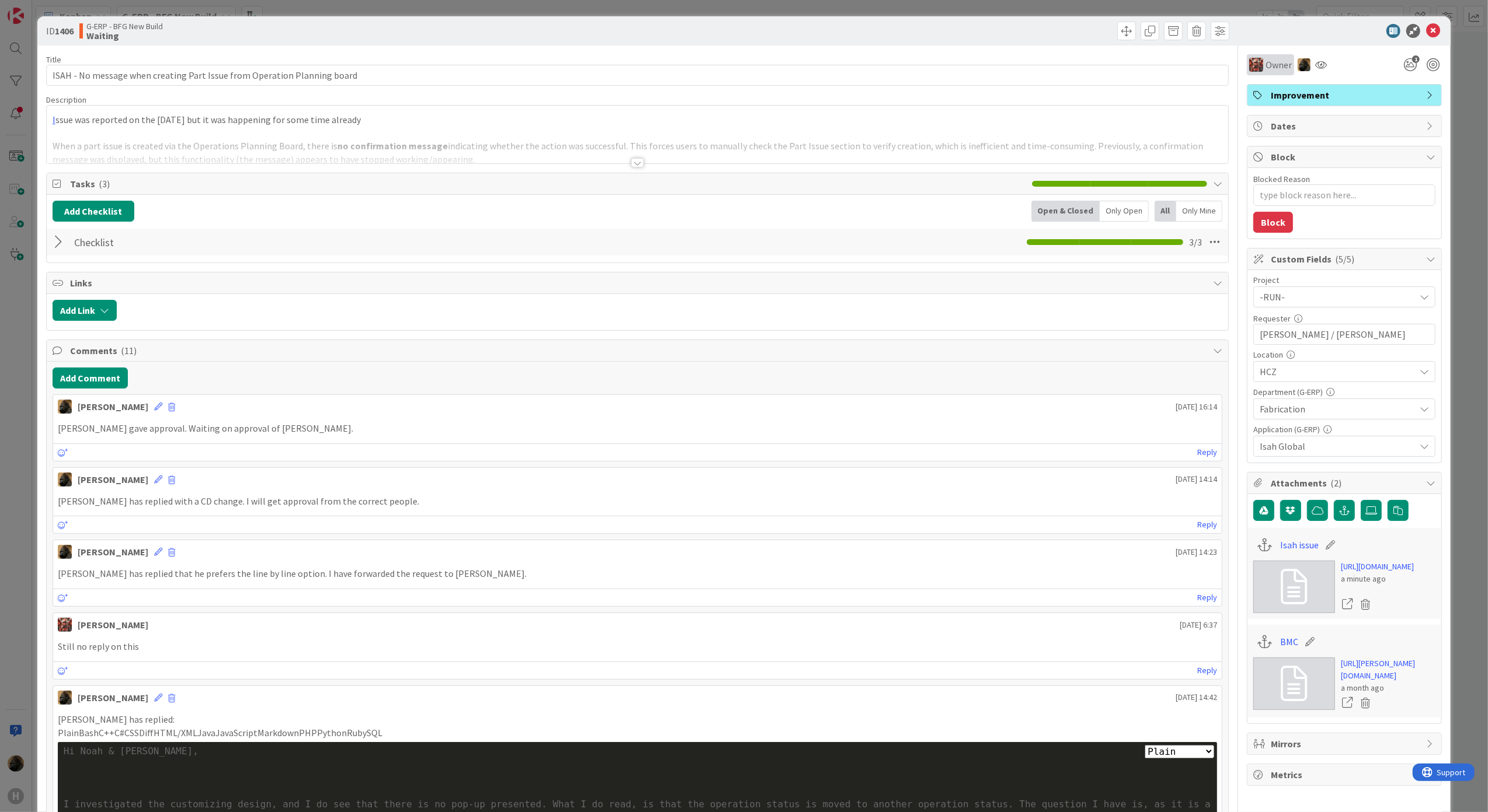
click at [1252, 61] on div "Owner" at bounding box center [1270, 65] width 42 height 14
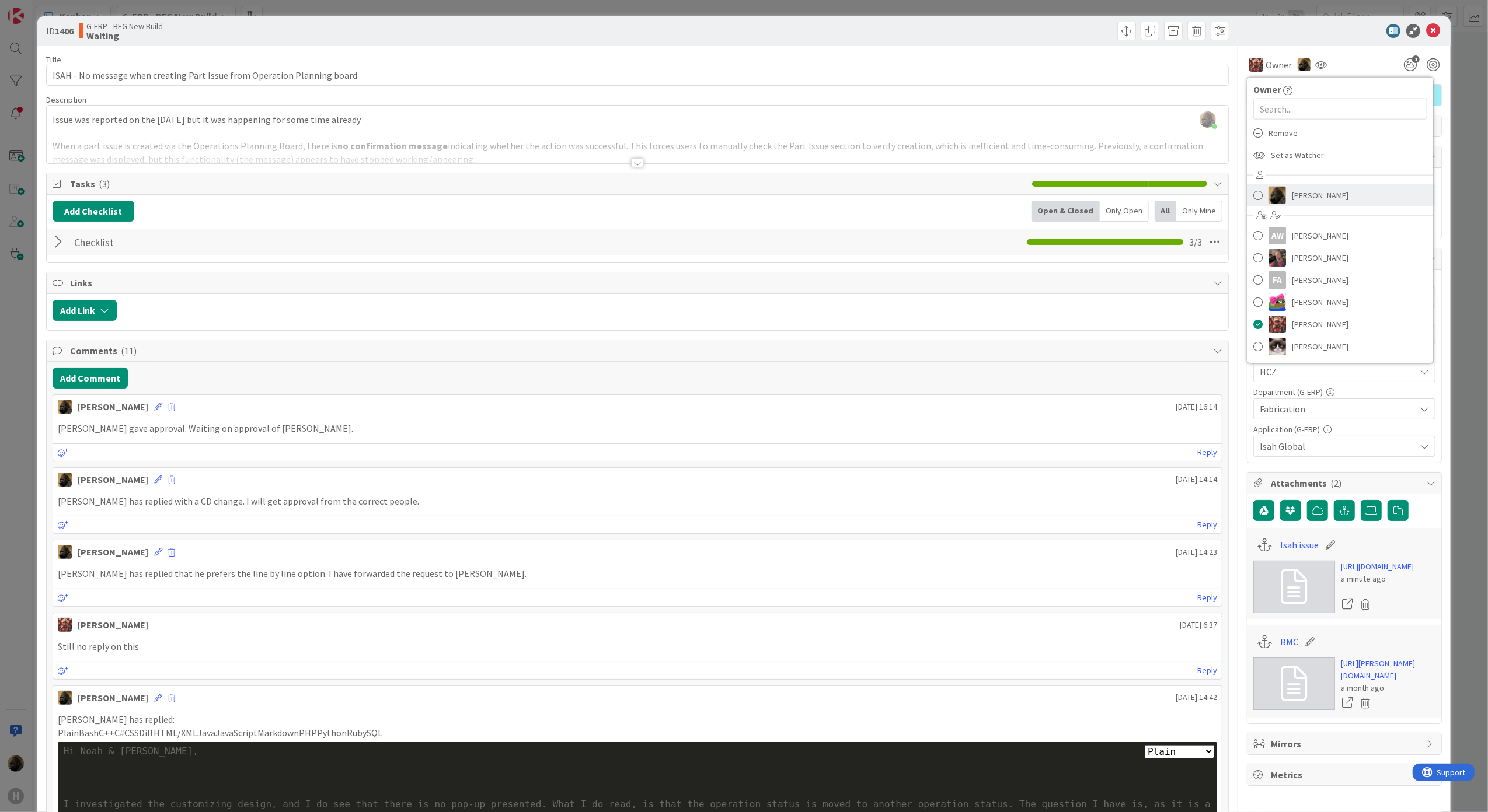
click at [1297, 192] on span "[PERSON_NAME]" at bounding box center [1320, 195] width 56 height 17
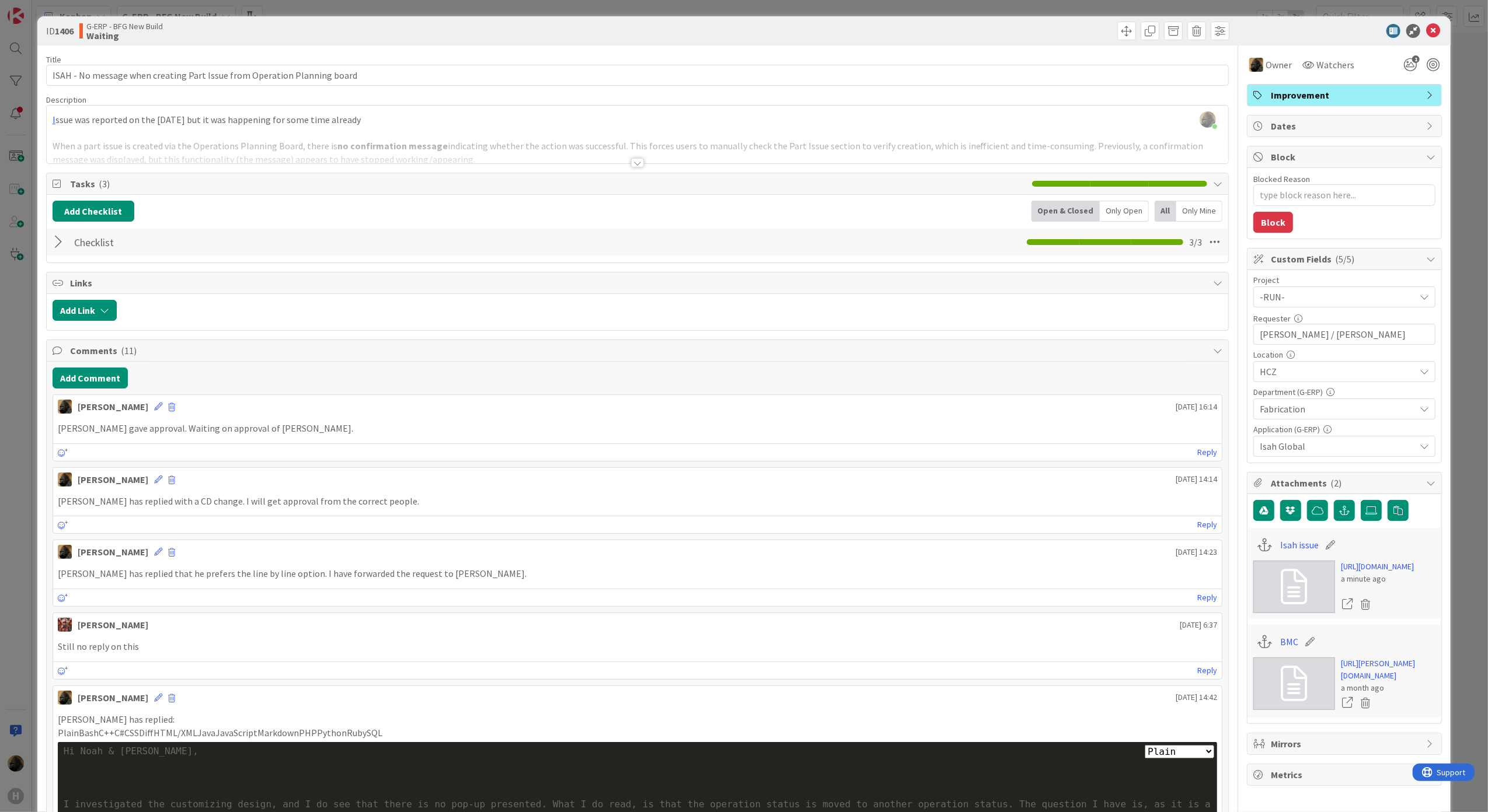
click at [1319, 33] on div at bounding box center [1338, 31] width 207 height 14
click at [1426, 27] on icon at bounding box center [1432, 31] width 14 height 14
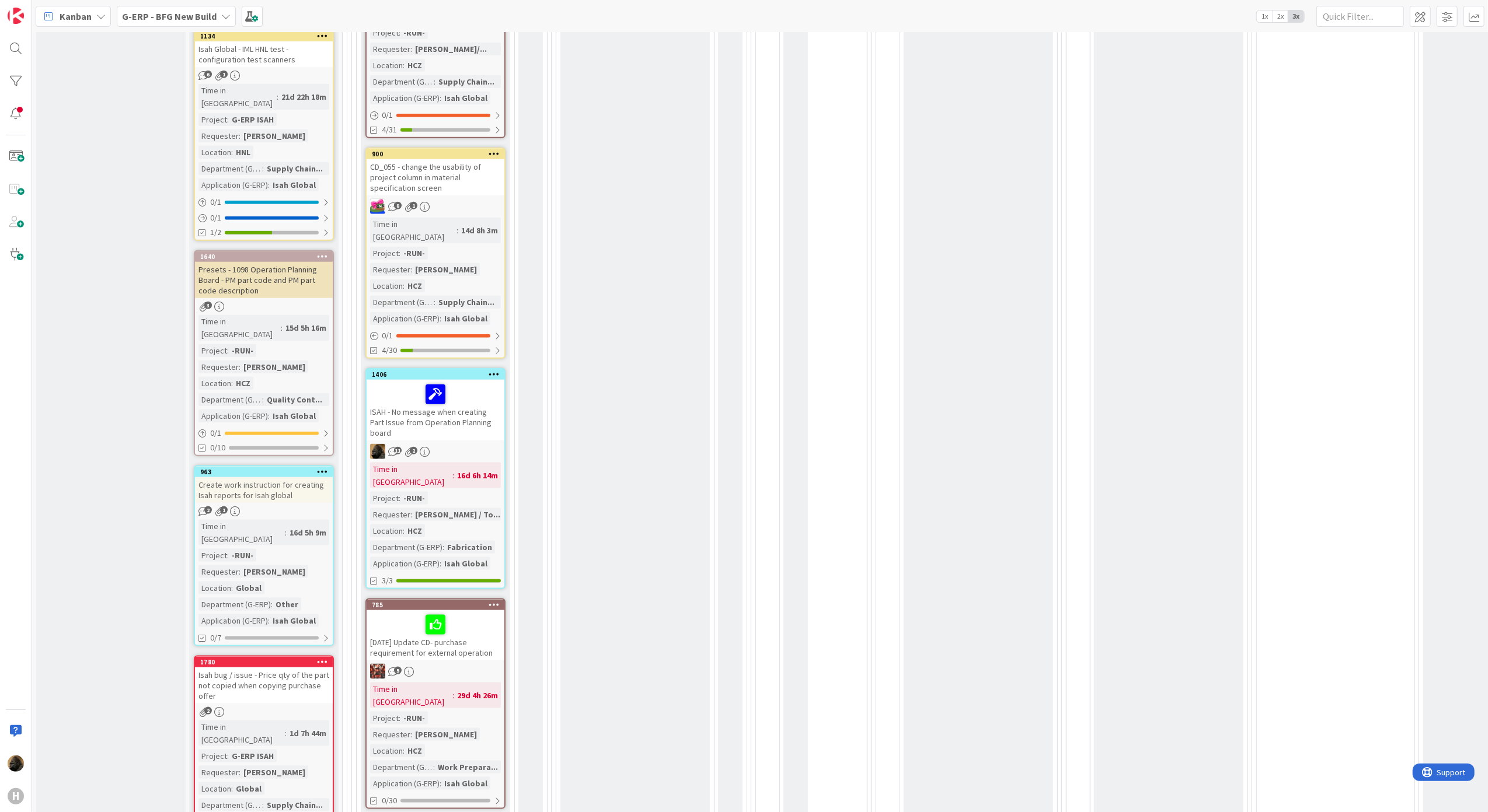
click at [612, 404] on div "Waiting Add Card... 1872 [DATE] | Current QC Messages (EO) 1 Time in Column : 1…" at bounding box center [635, 2] width 149 height 1634
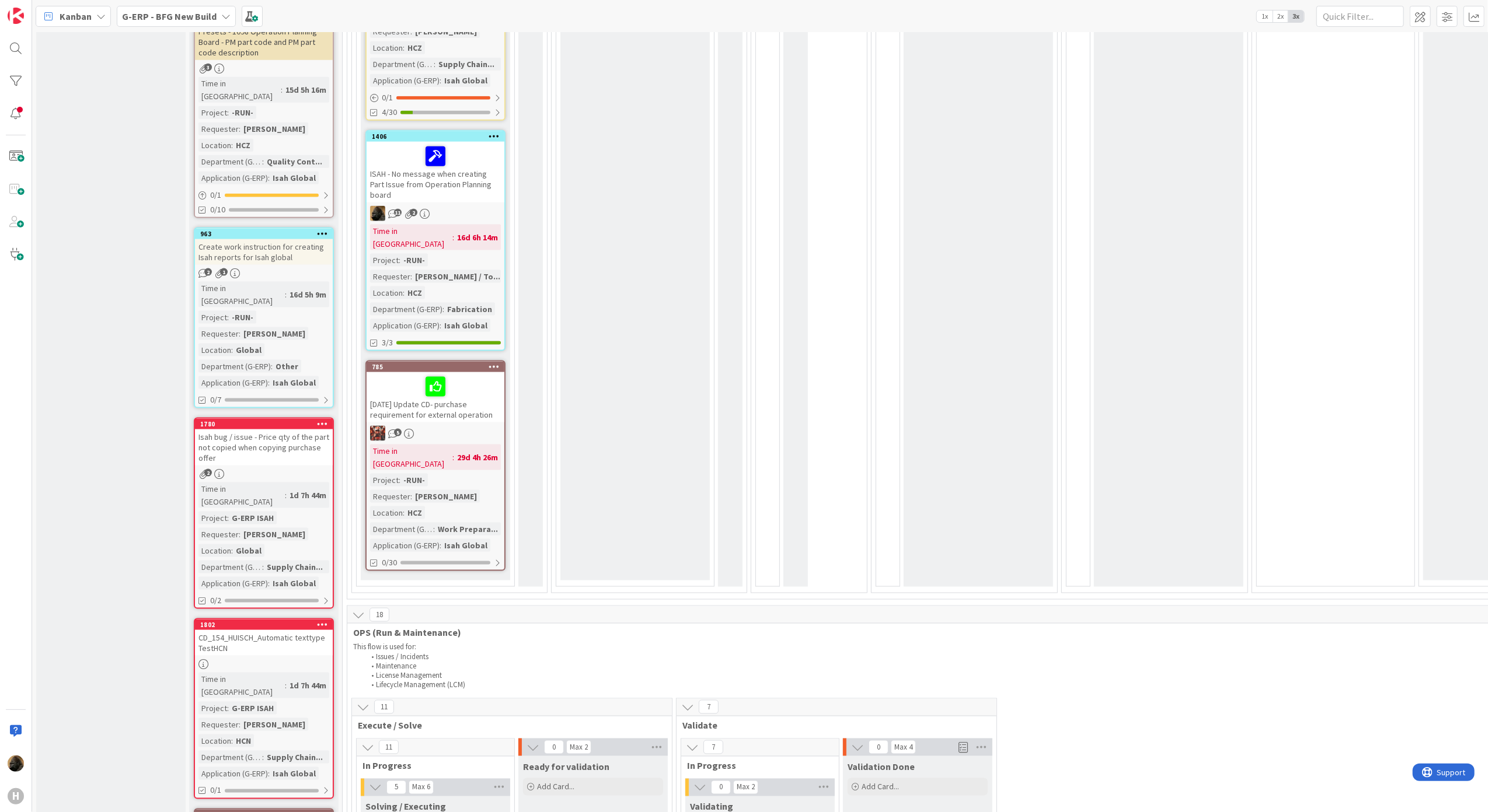
scroll to position [1949, 0]
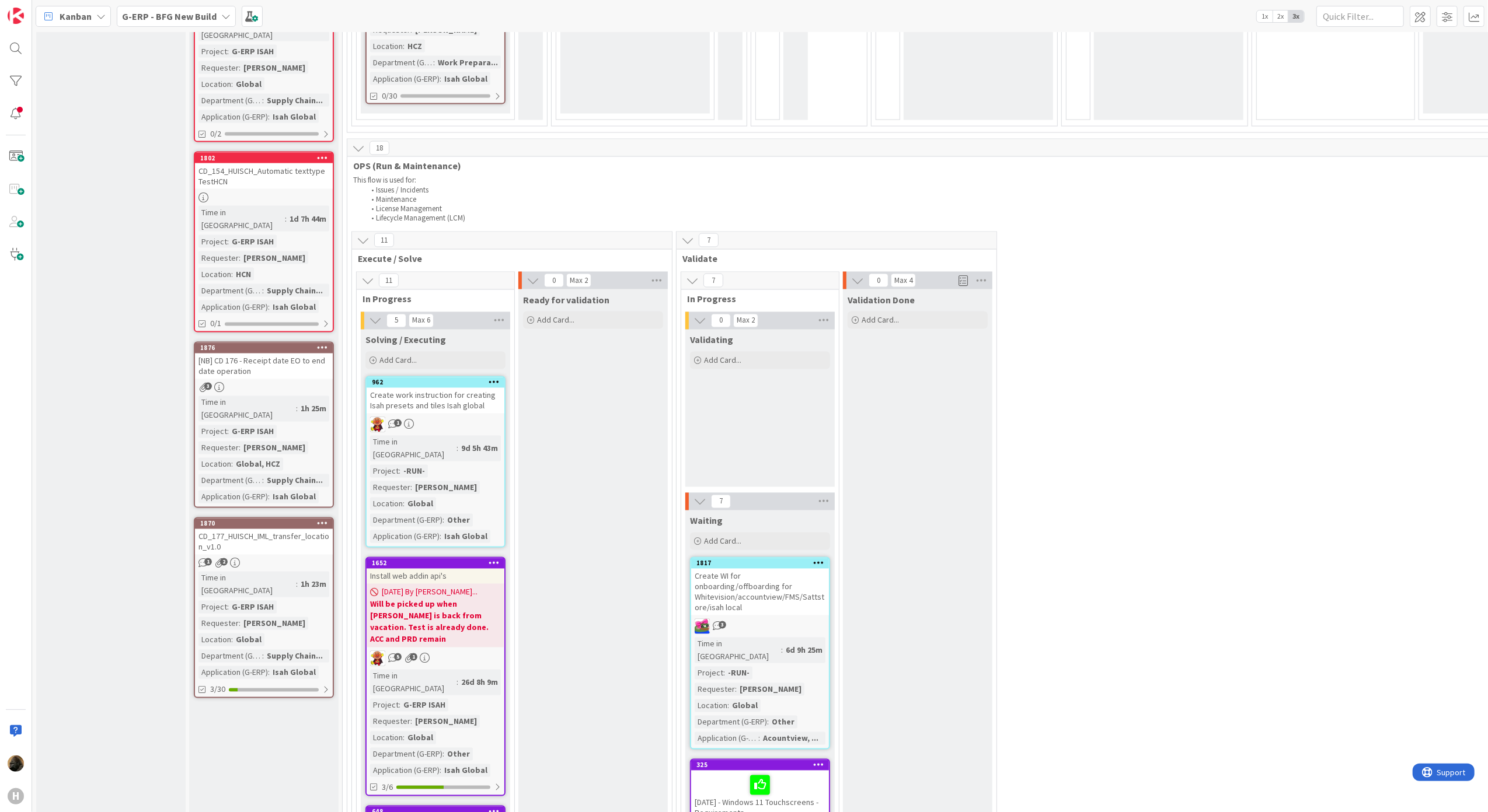
click at [232, 353] on div "[NB] CD 176 - Receipt date EO to end date operation" at bounding box center [264, 366] width 138 height 26
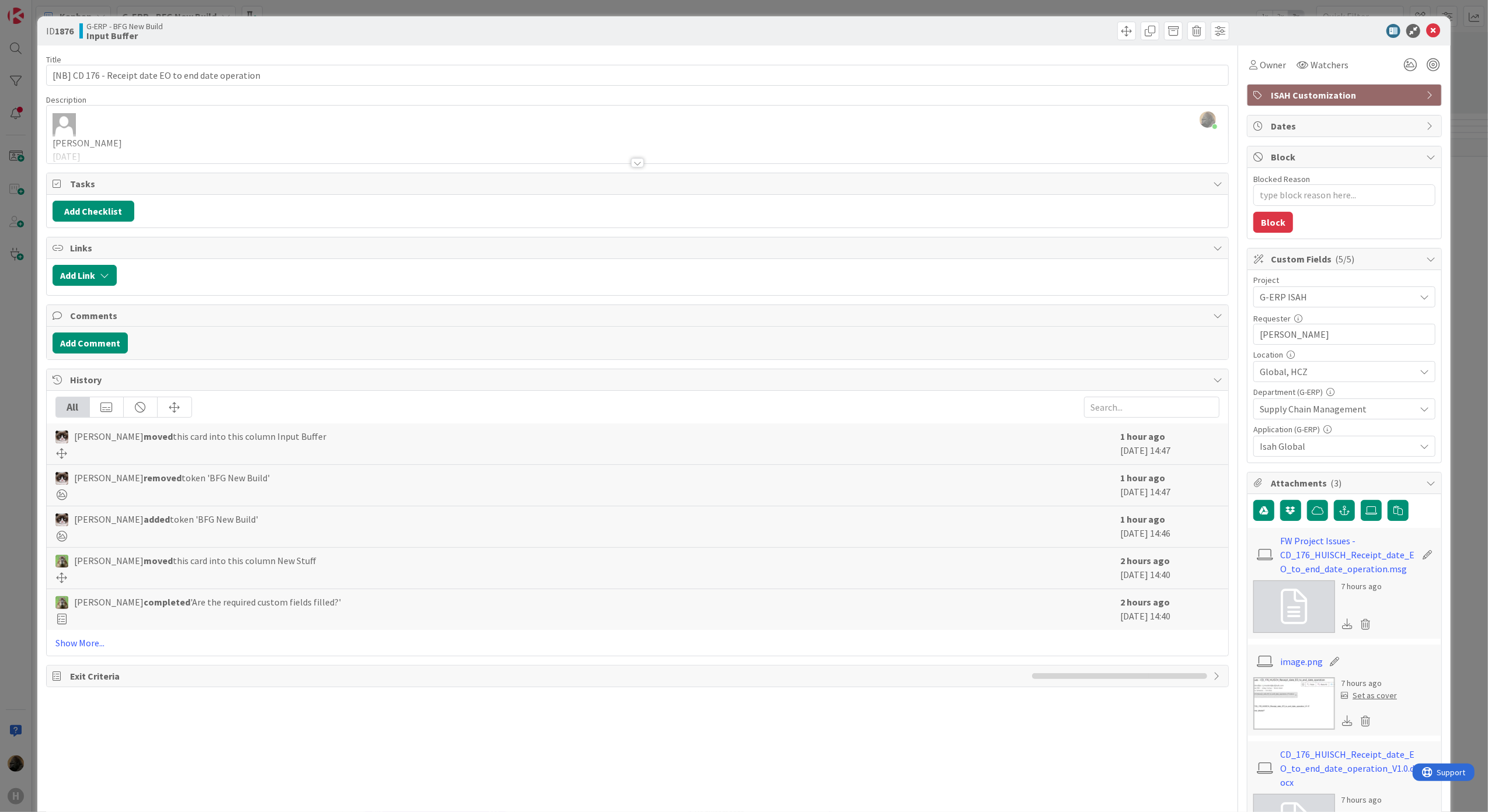
click at [634, 164] on div at bounding box center [637, 163] width 12 height 9
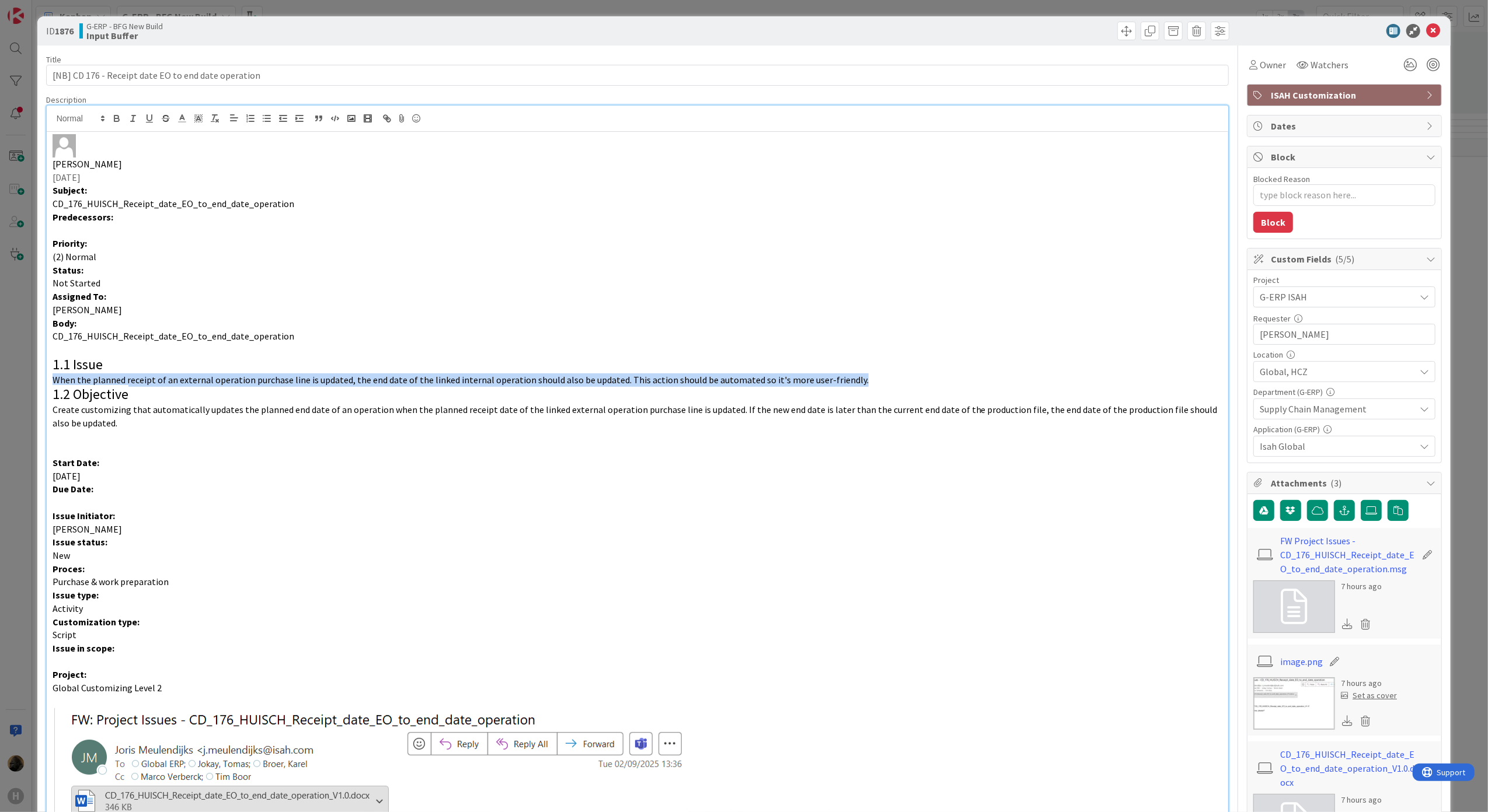
drag, startPoint x: 50, startPoint y: 378, endPoint x: 846, endPoint y: 381, distance: 796.0
click at [846, 381] on div "[PERSON_NAME] [DATE] Subject: CD_176_HUISCH_Receipt_date_EO_to_end_date_operati…" at bounding box center [637, 564] width 1182 height 864
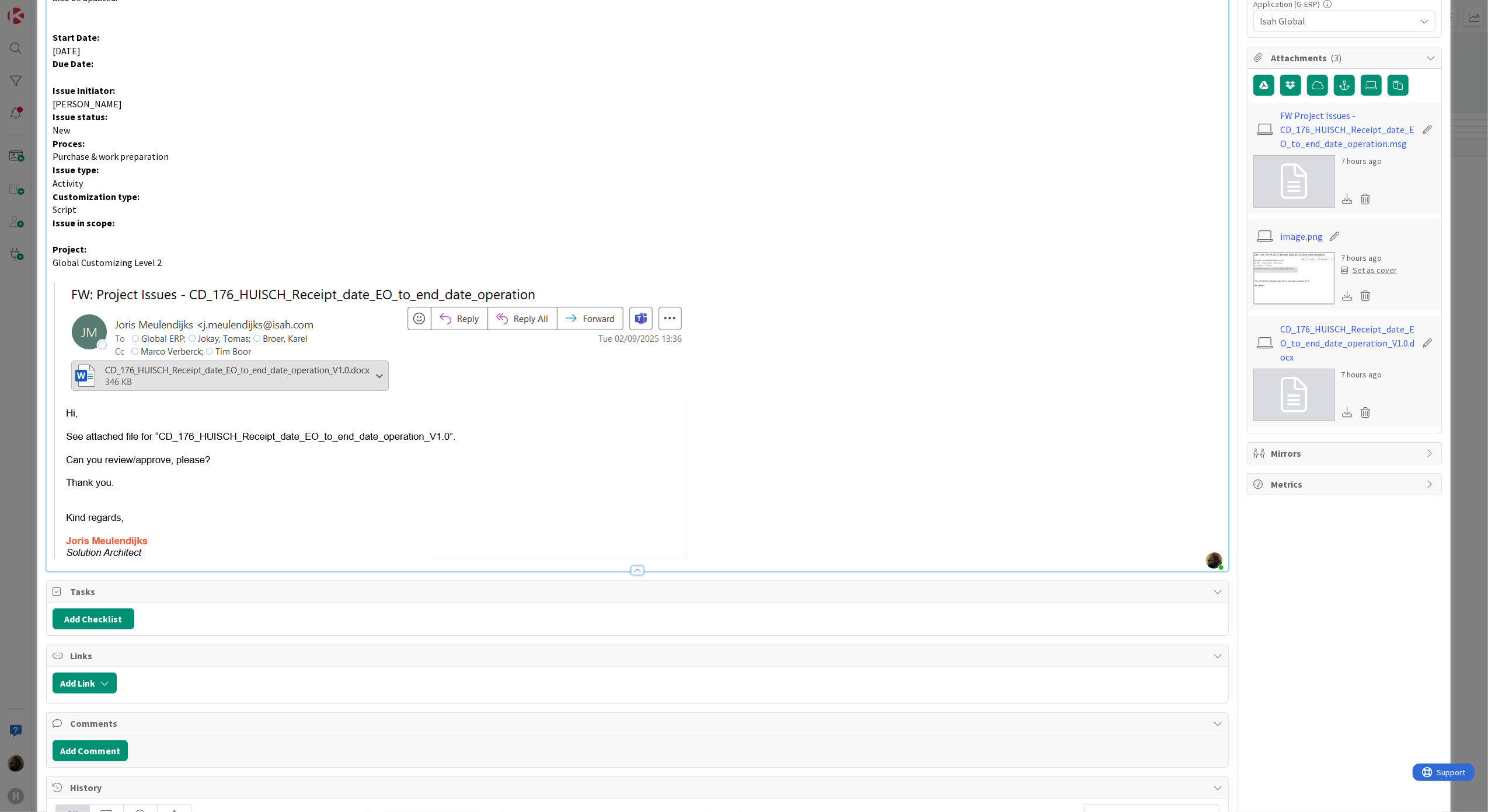
scroll to position [467, 0]
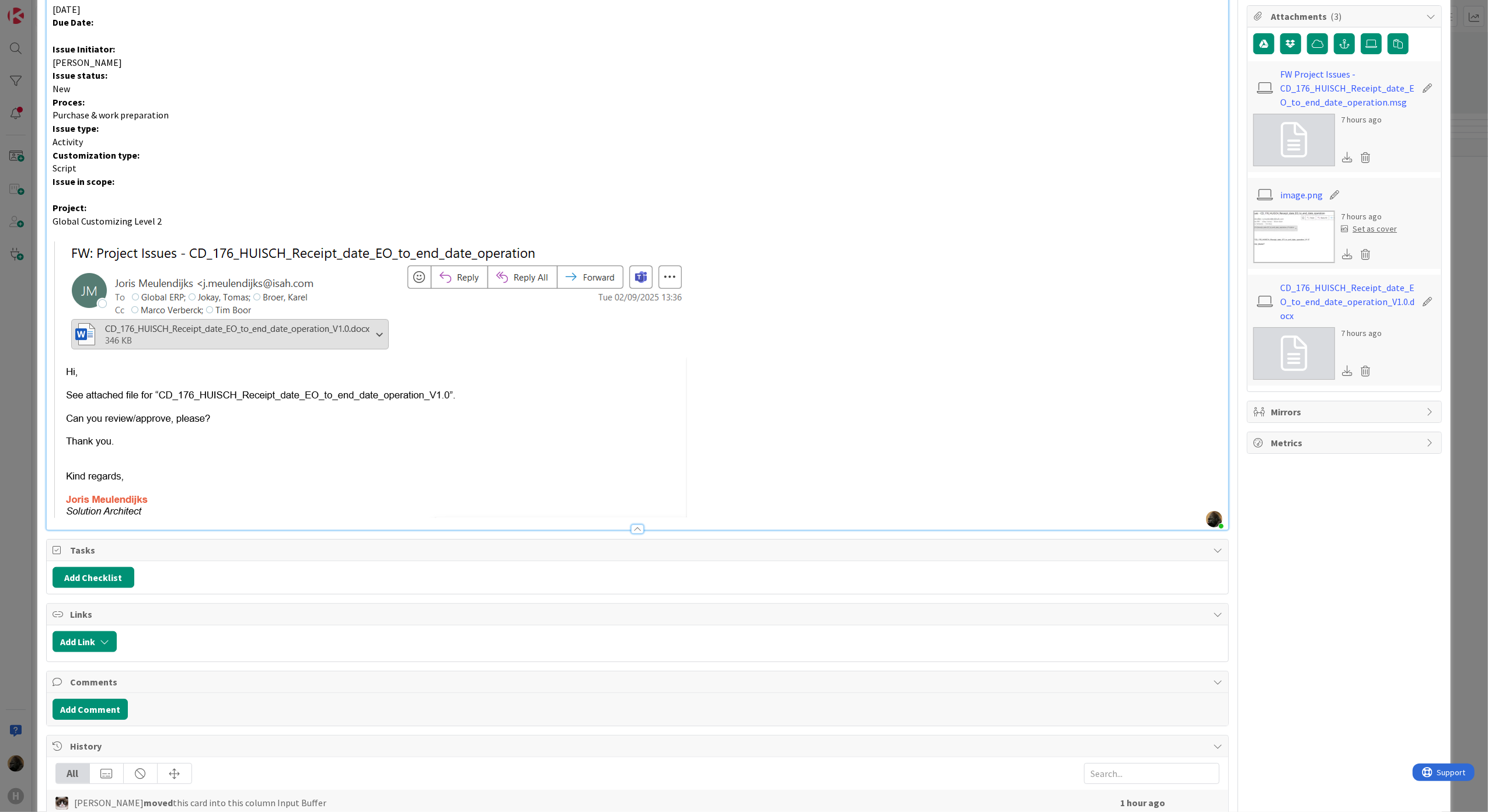
click at [359, 591] on div "Add Checklist" at bounding box center [637, 577] width 1182 height 32
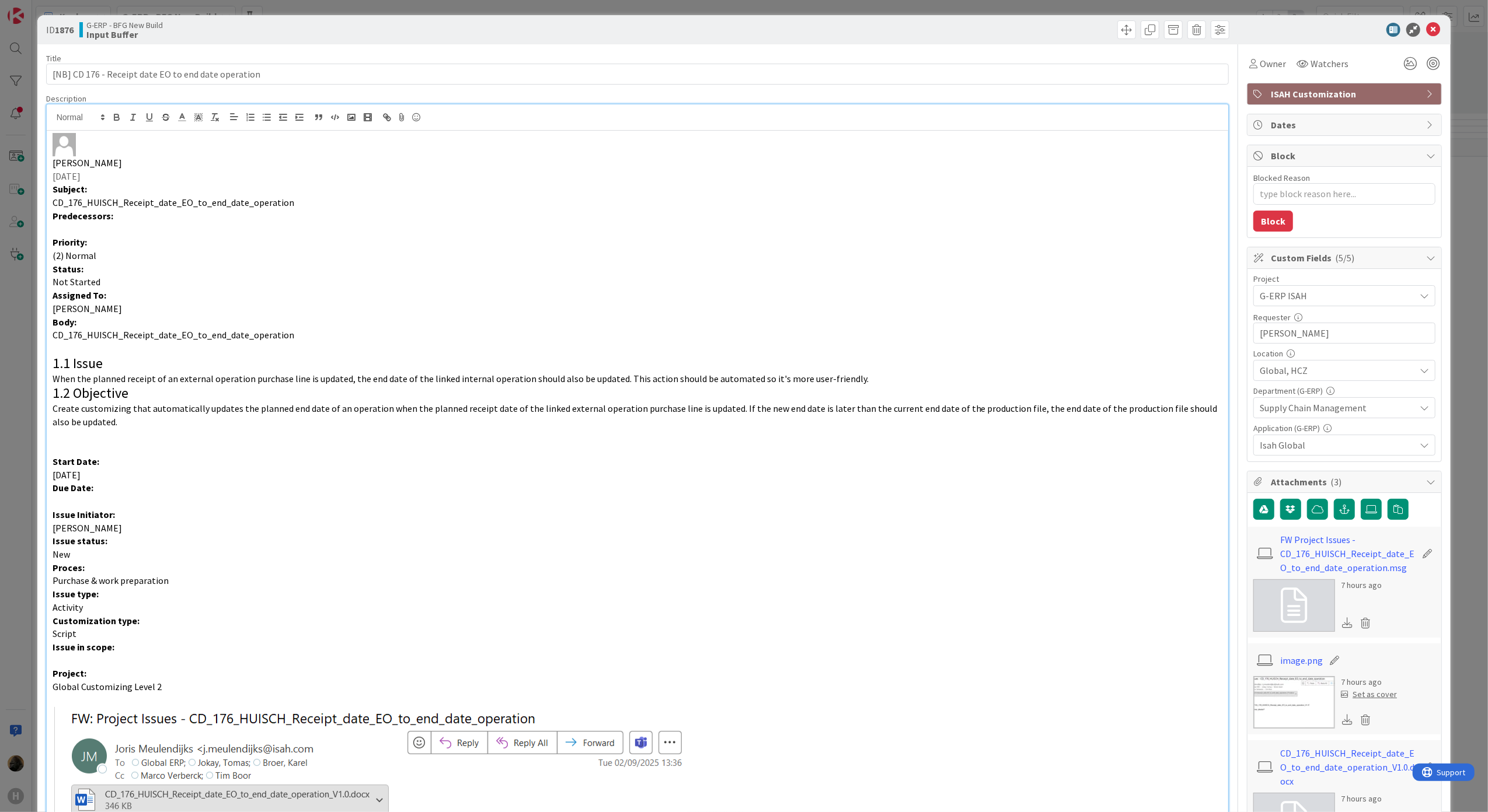
scroll to position [0, 0]
click at [31, 365] on div "ID 1876 G-ERP - BFG New Build Input Buffer Title 51 / 128 [NB] CD 176 - Receipt…" at bounding box center [744, 406] width 1488 height 812
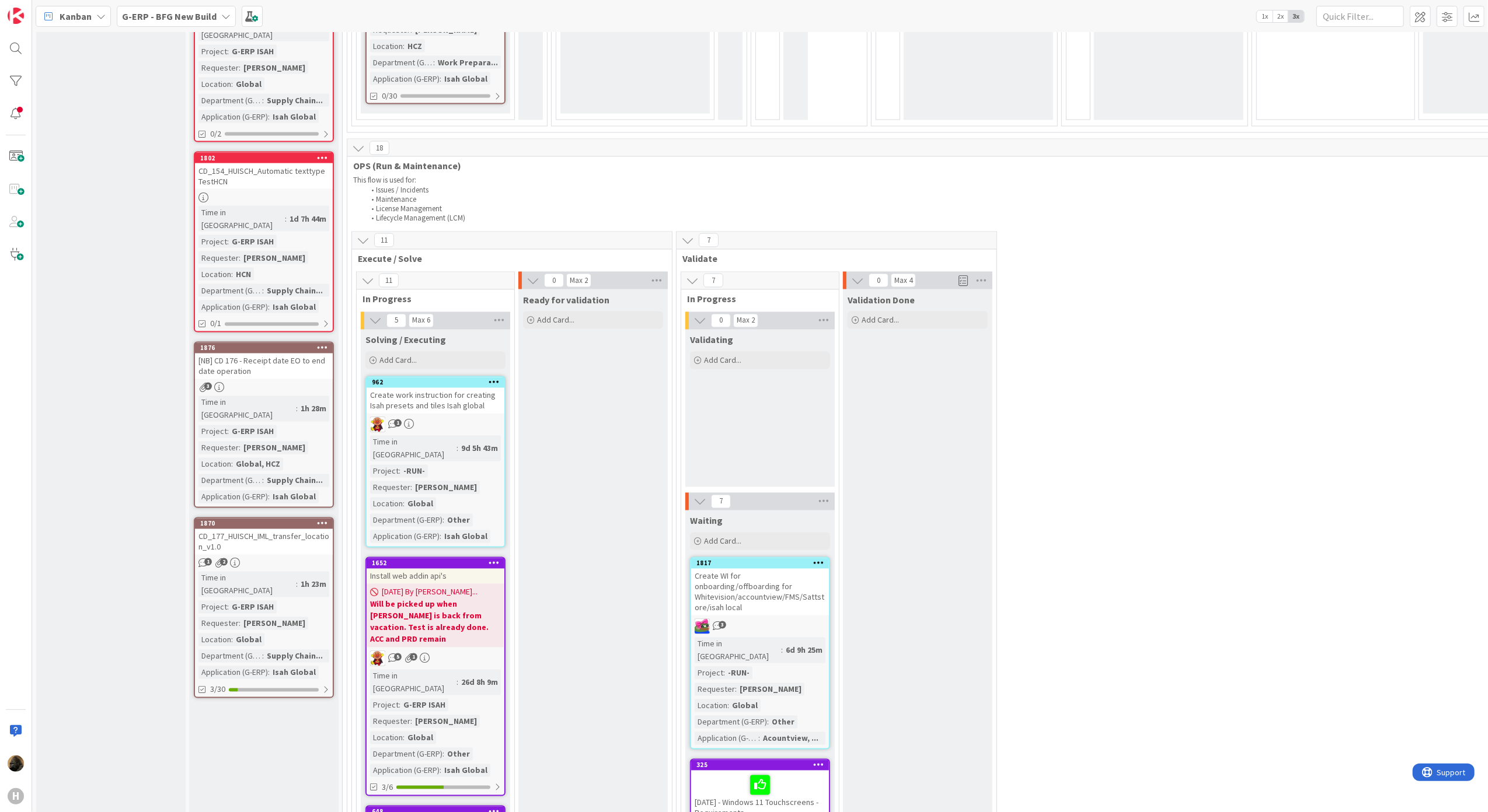
click at [200, 529] on div "CD_177_HUISCH_IML_transfer_location_v1.0" at bounding box center [264, 542] width 138 height 26
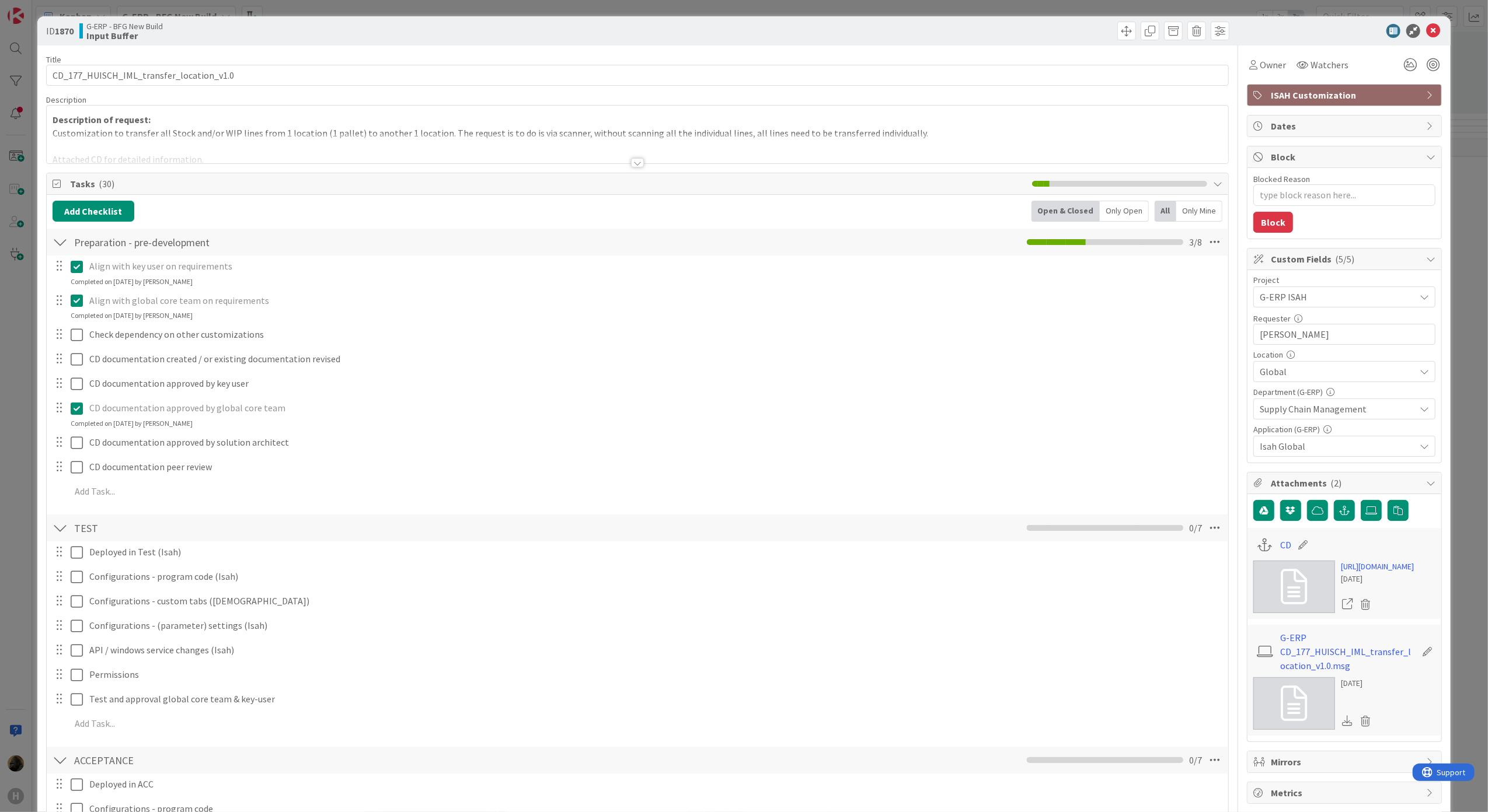
type textarea "x"
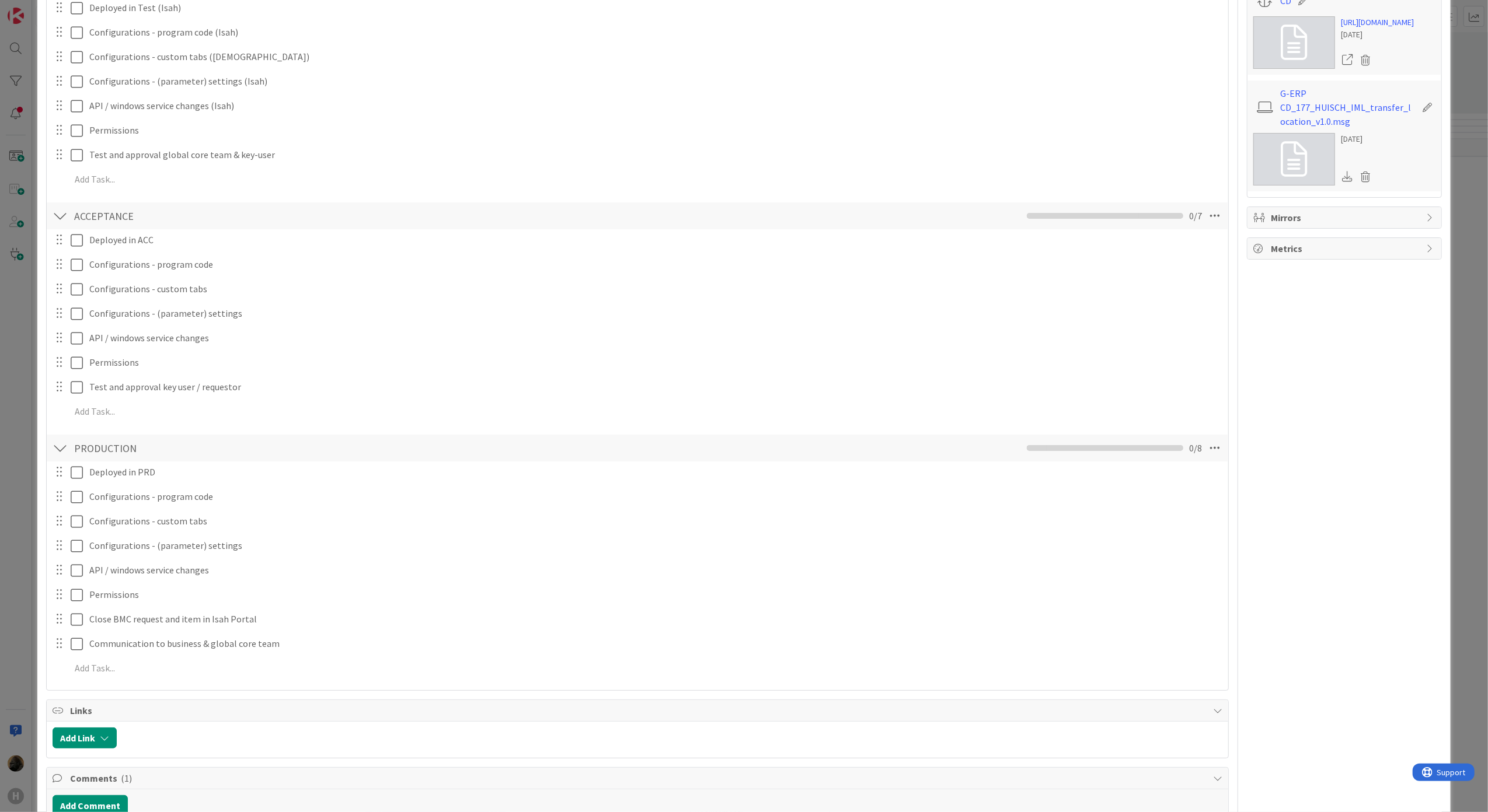
scroll to position [999, 0]
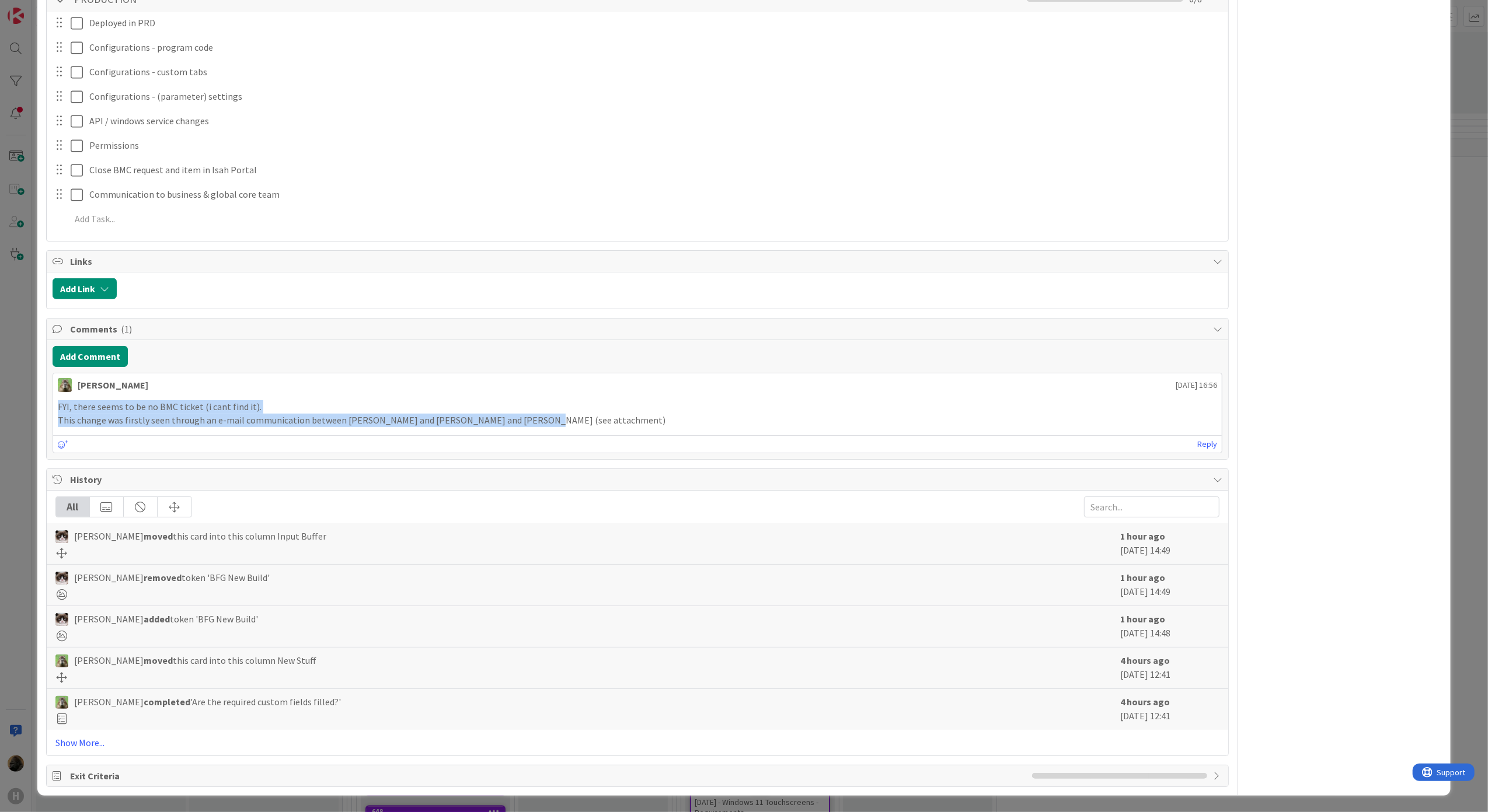
drag, startPoint x: 58, startPoint y: 404, endPoint x: 520, endPoint y: 421, distance: 462.3
click at [520, 421] on div "FYI, there seems to be no BMC ticket (i cant find it). This change was firstly …" at bounding box center [637, 413] width 1159 height 27
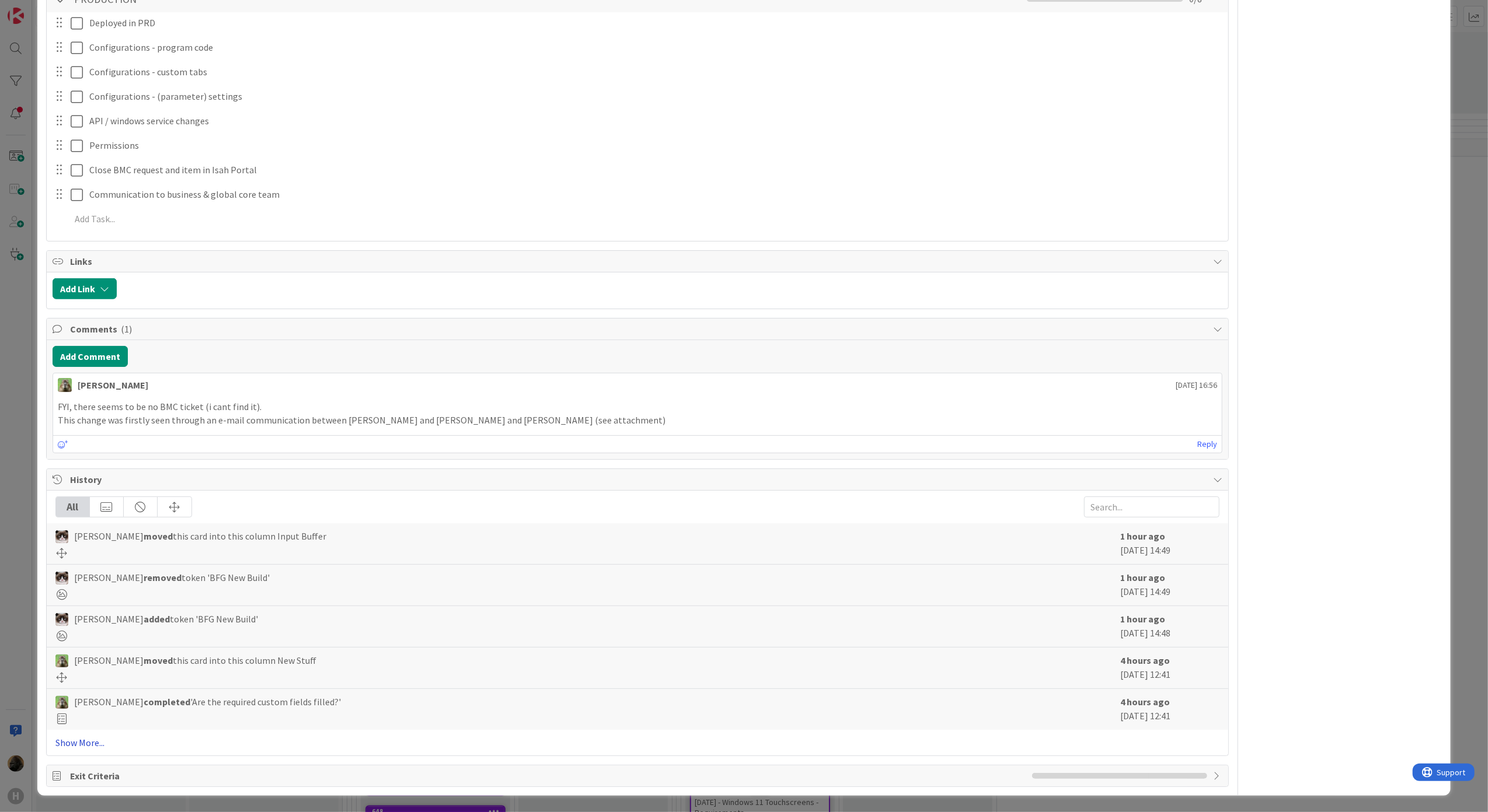
click at [97, 737] on link "Show More..." at bounding box center [637, 742] width 1164 height 14
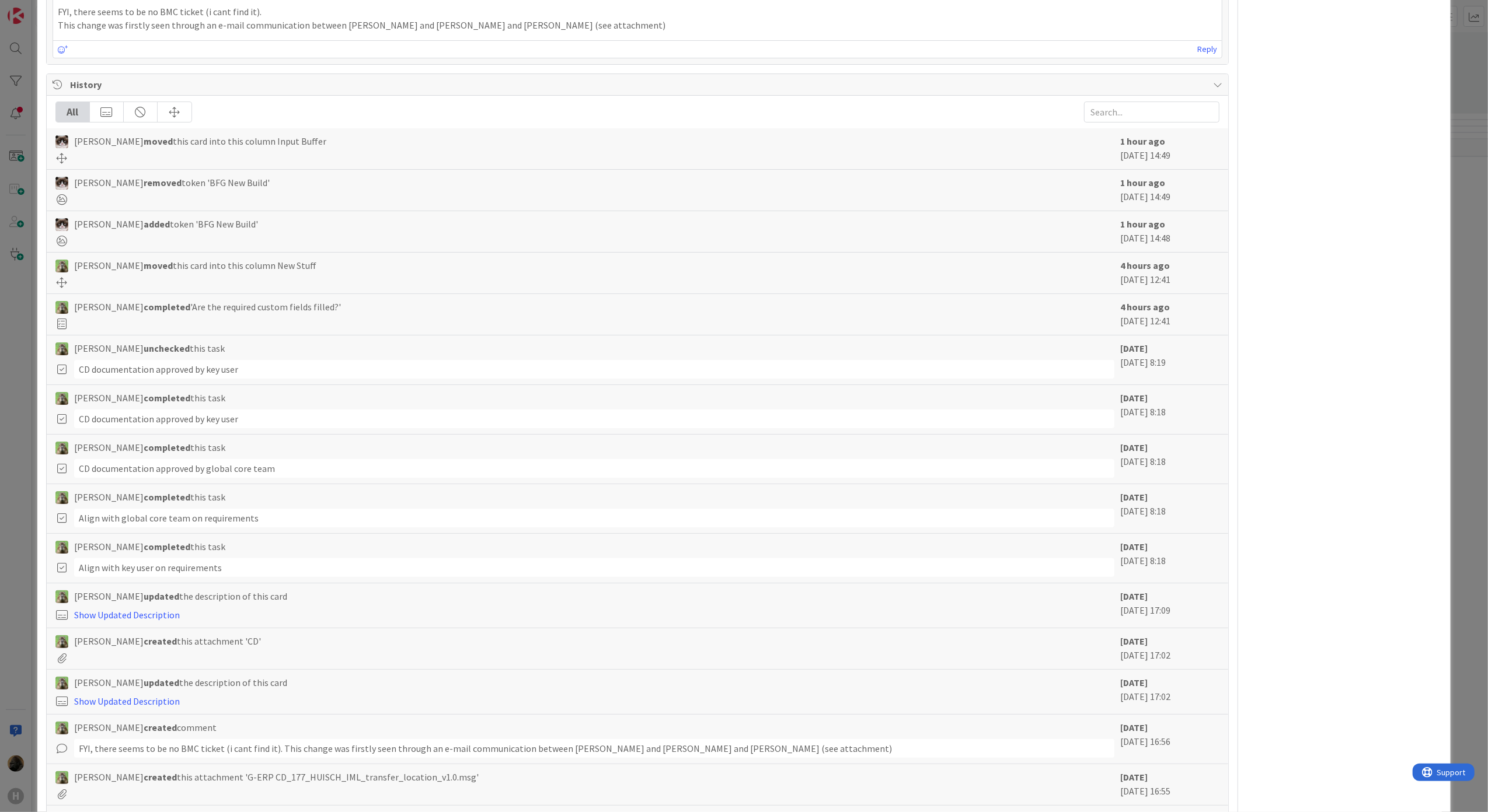
scroll to position [1544, 0]
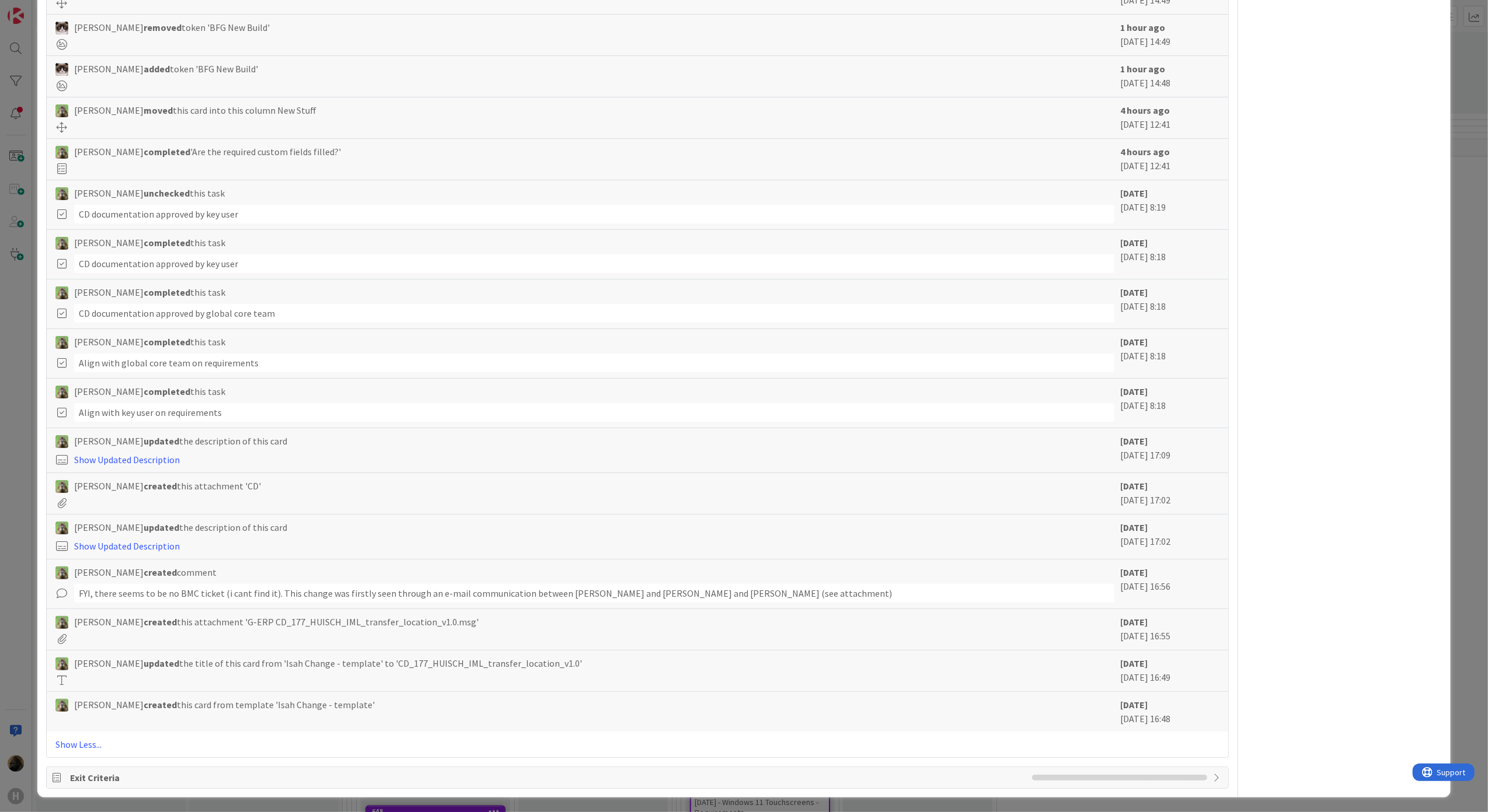
click at [216, 609] on div "[PERSON_NAME] created comment FYI, there seems to be no BMC ticket (i cant find…" at bounding box center [637, 584] width 1182 height 50
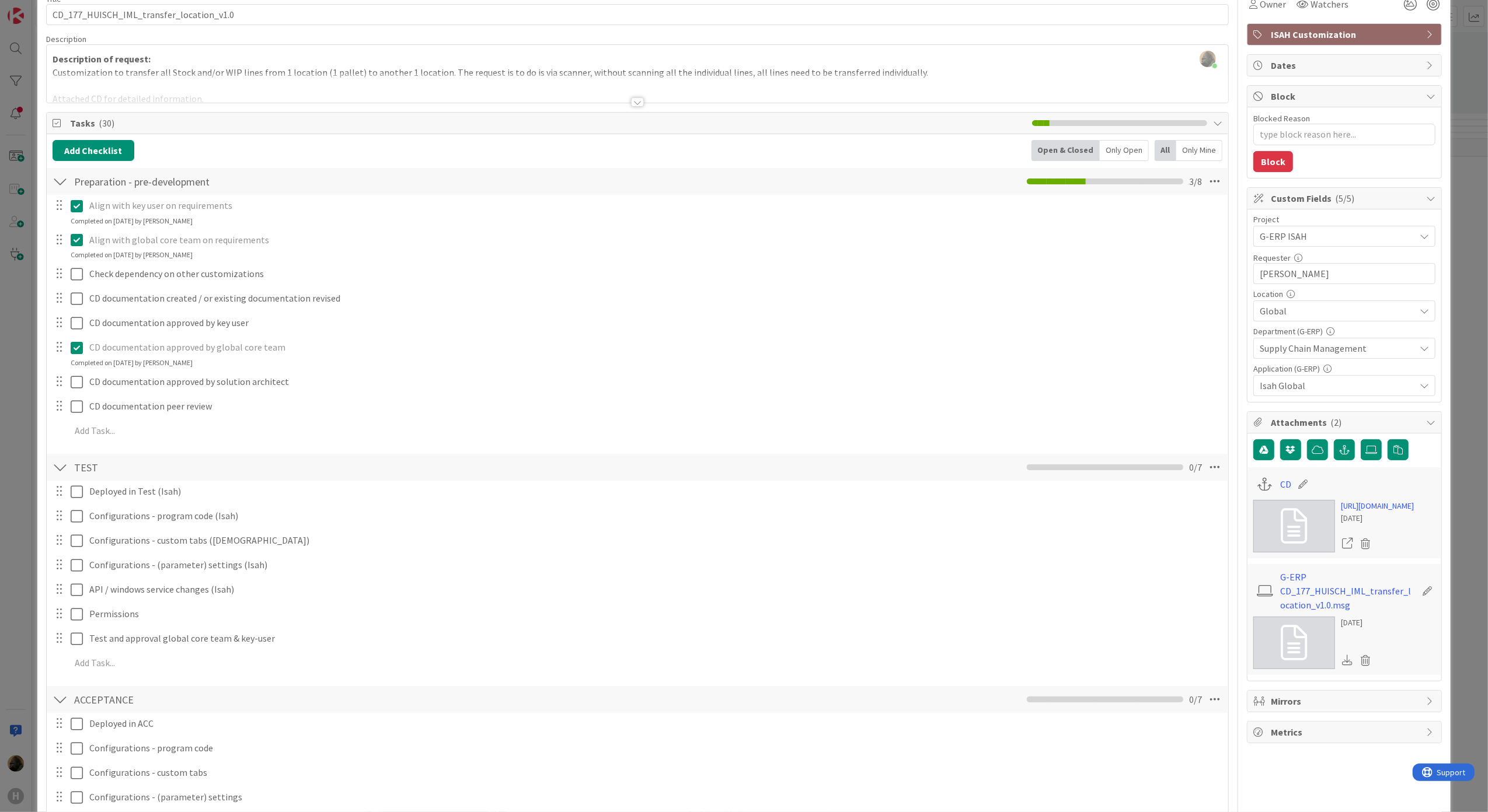
scroll to position [0, 0]
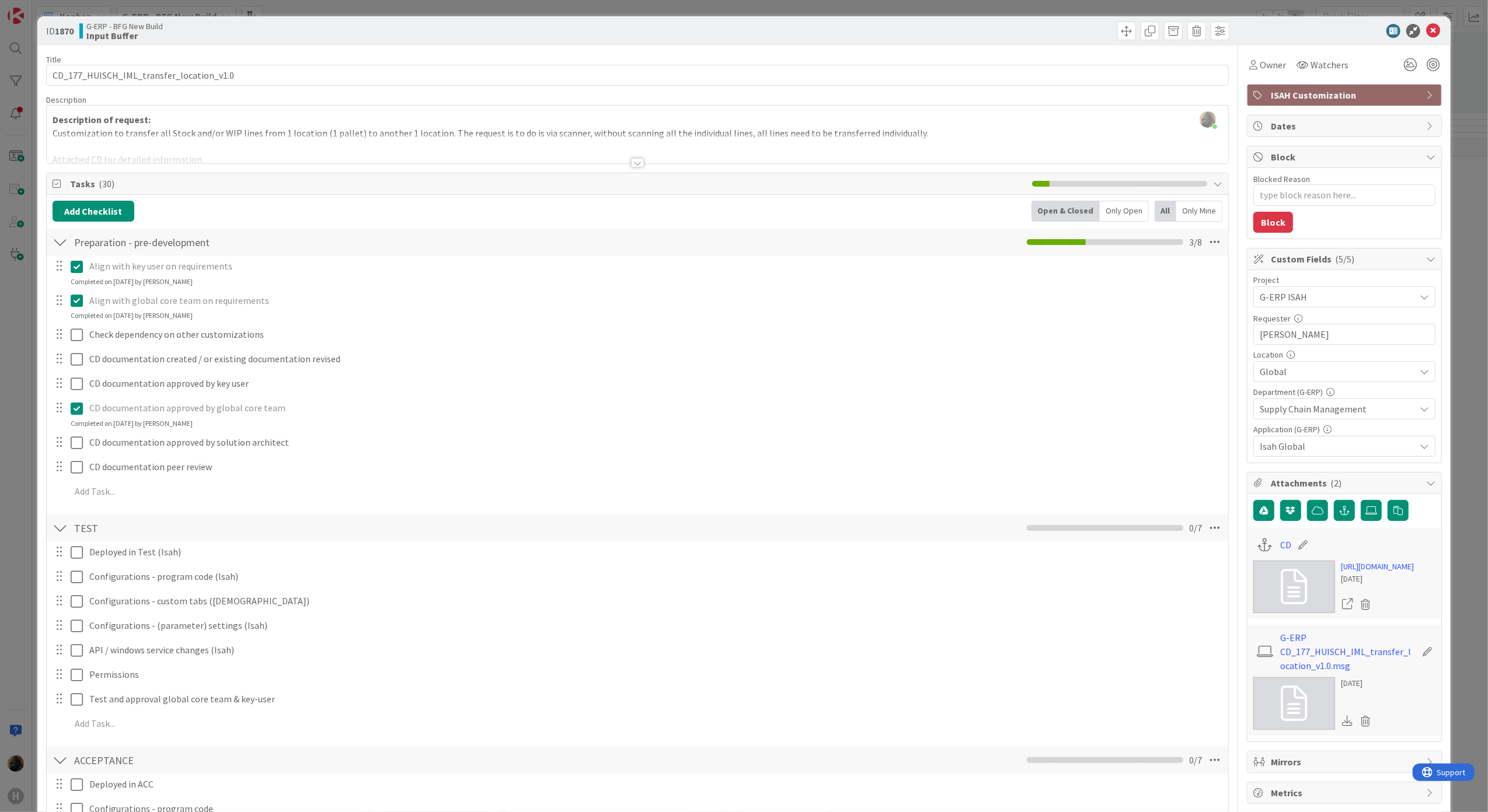
click at [7, 448] on div "ID 1870 G-ERP - BFG New Build Input Buffer Title 40 / 128 CD_177_HUISCH_IML_tra…" at bounding box center [744, 406] width 1488 height 812
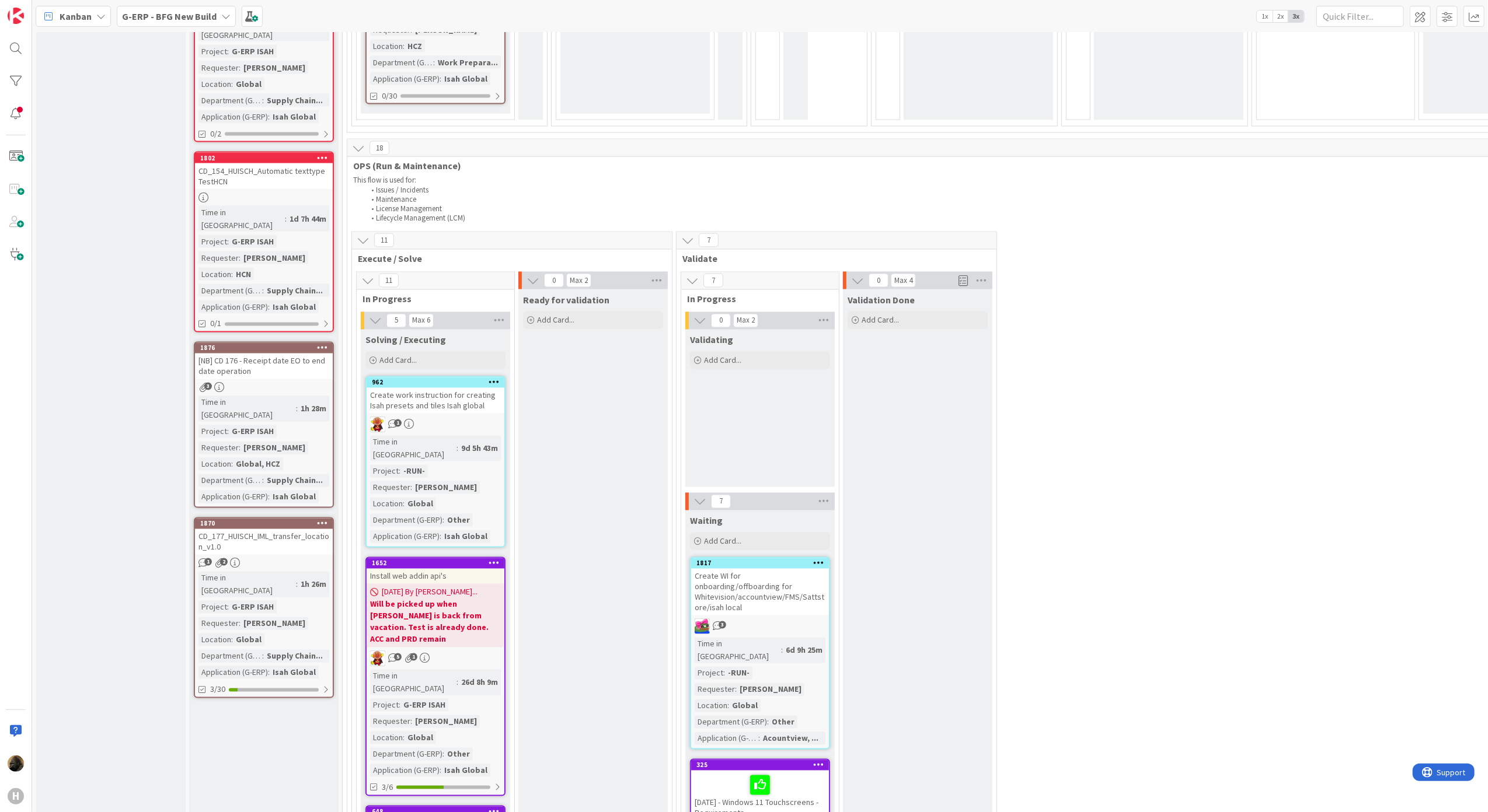
click at [71, 22] on span "Kanban" at bounding box center [76, 16] width 32 height 14
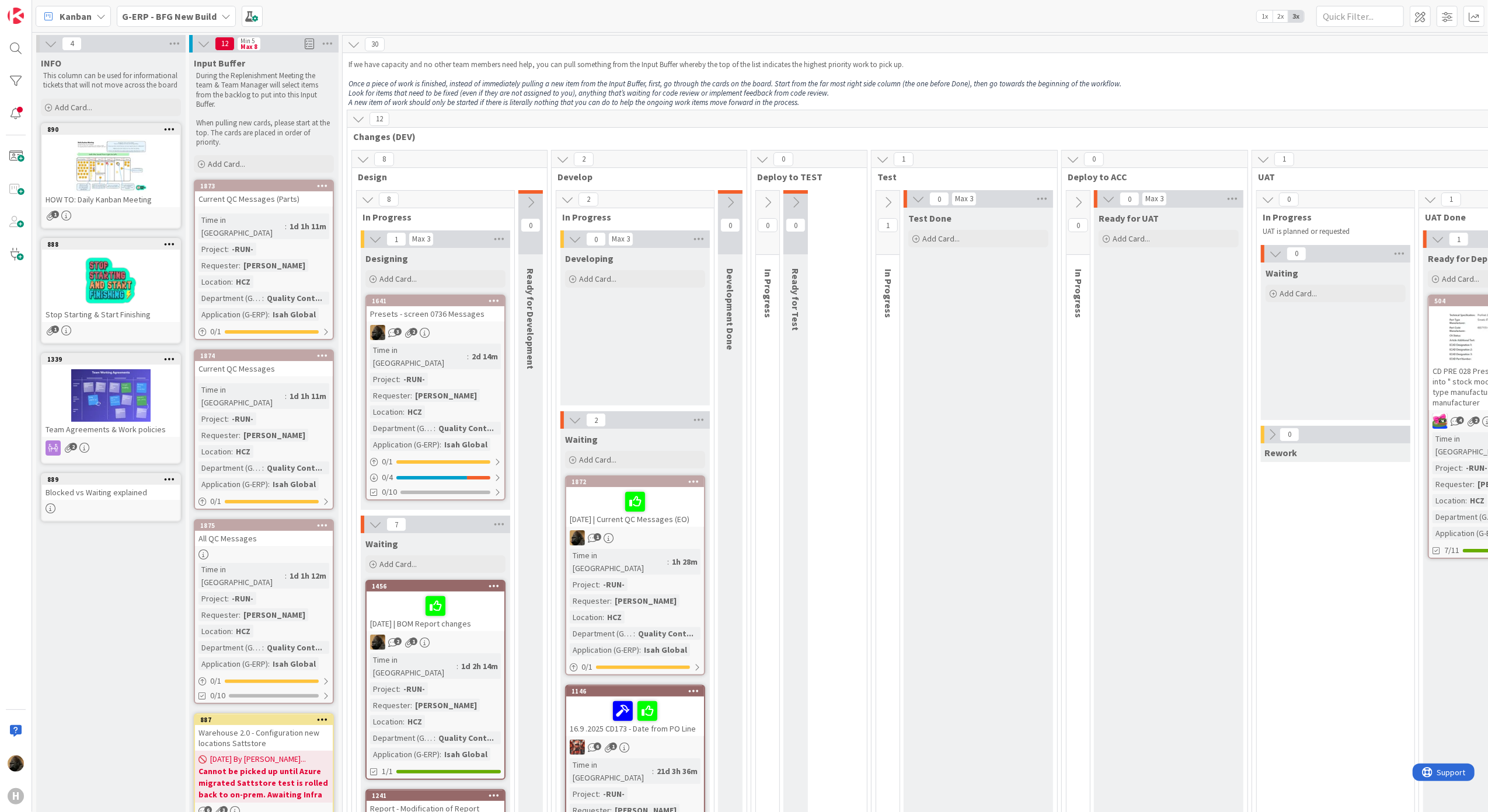
click at [146, 17] on b "G-ERP - BFG New Build" at bounding box center [169, 17] width 95 height 12
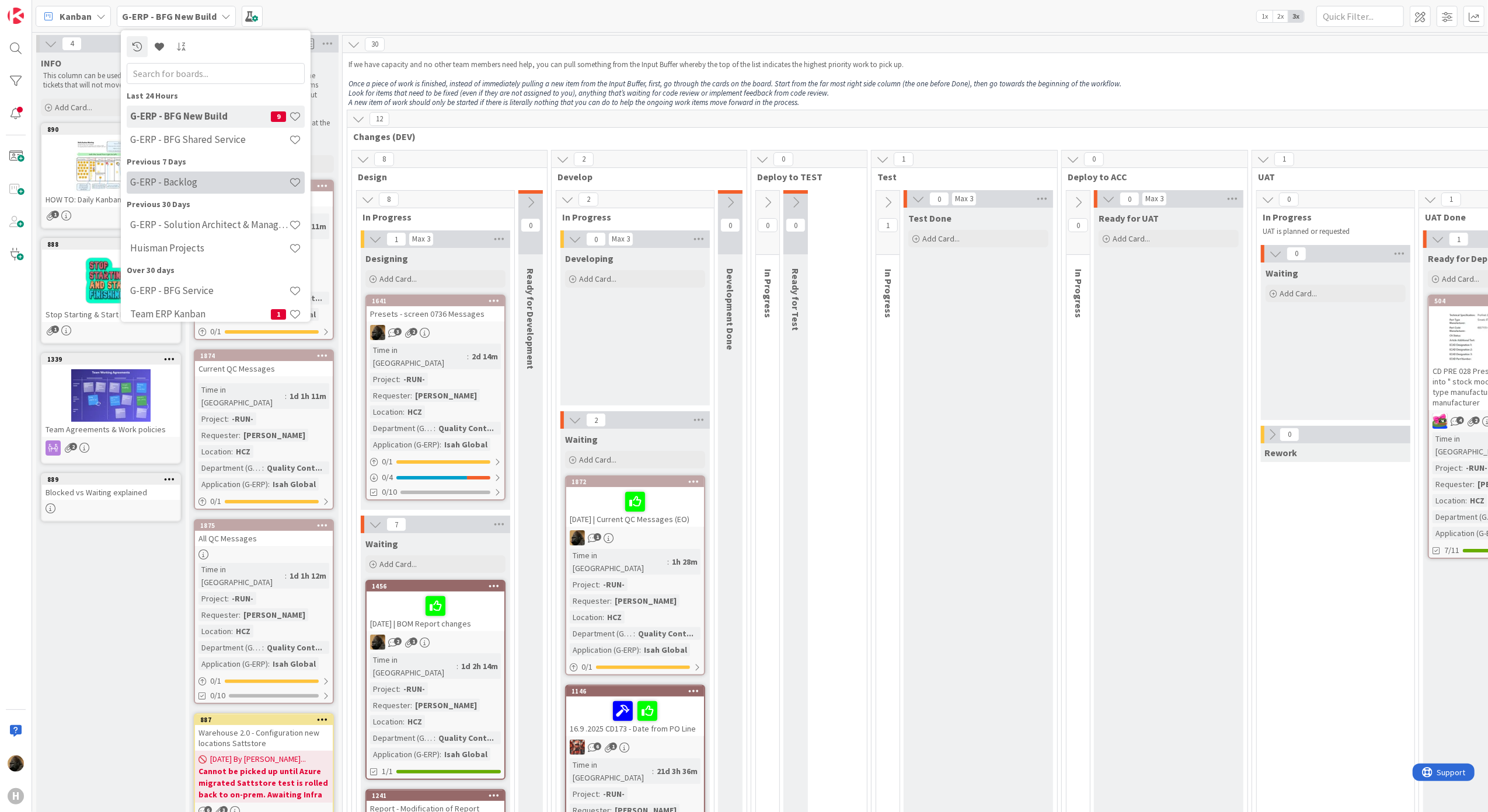
click at [198, 187] on div "G-ERP - Backlog" at bounding box center [216, 182] width 178 height 22
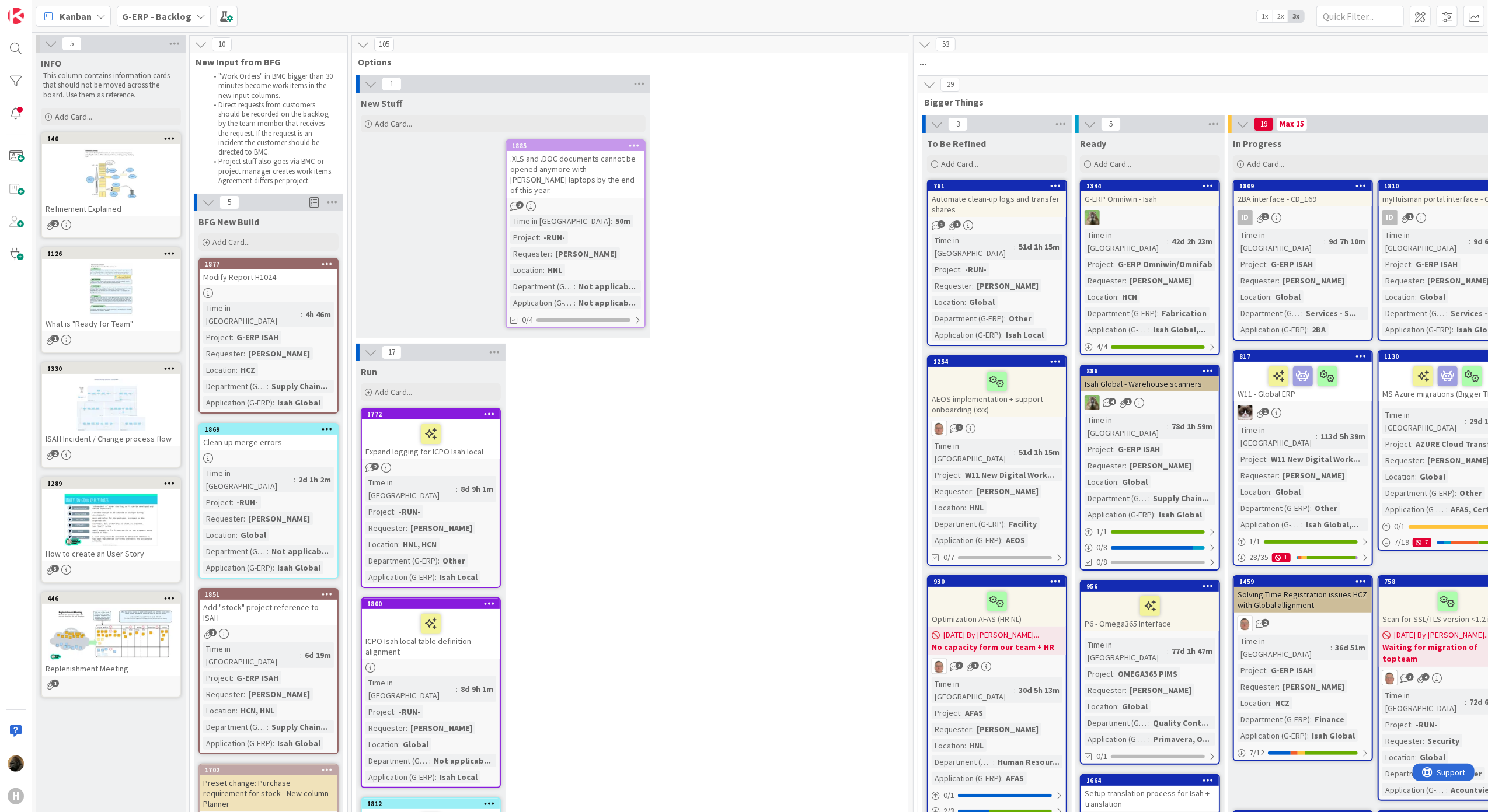
click at [219, 284] on div "Modify Report H1024" at bounding box center [269, 277] width 138 height 15
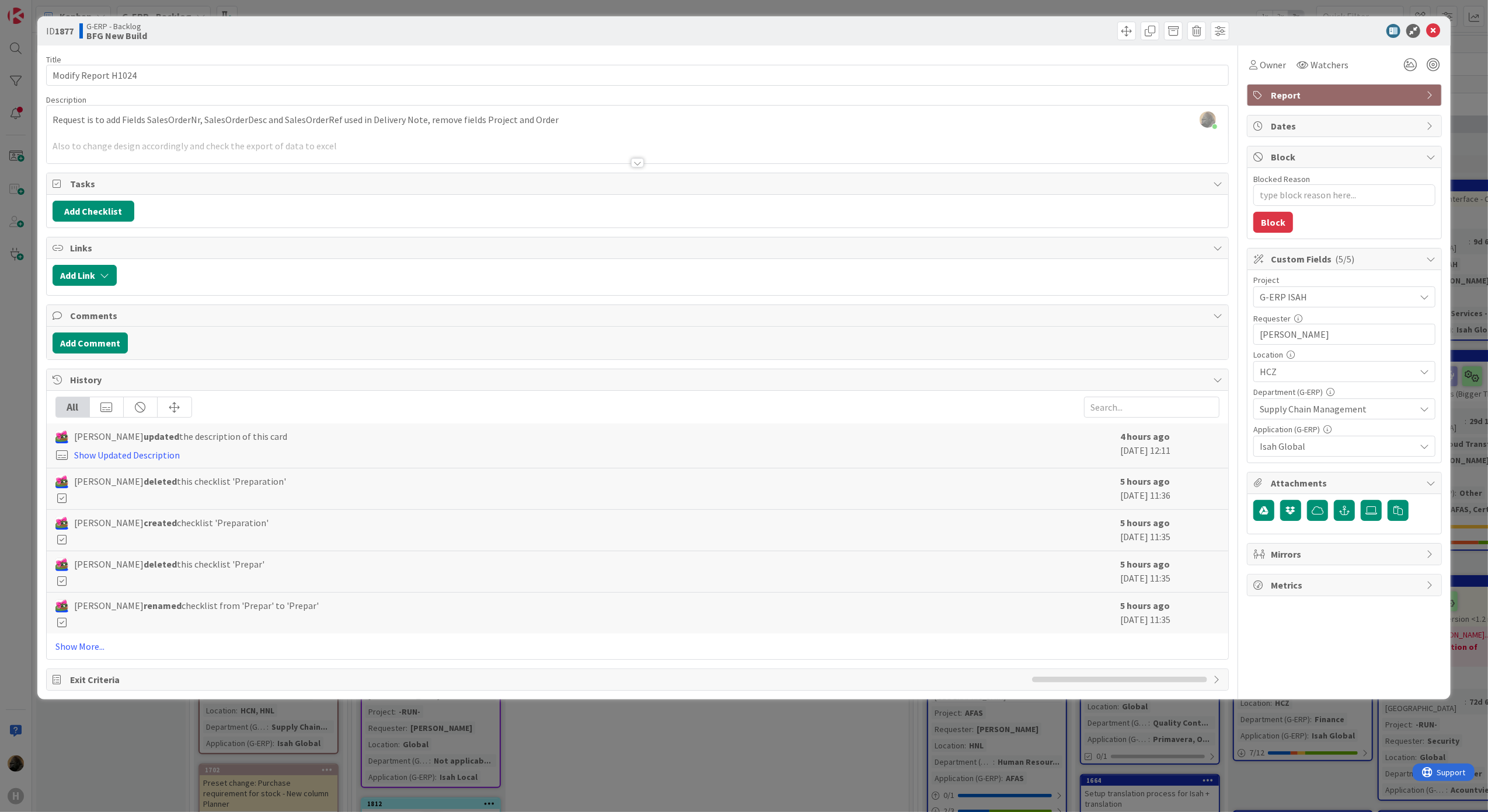
click at [635, 162] on div at bounding box center [637, 163] width 12 height 9
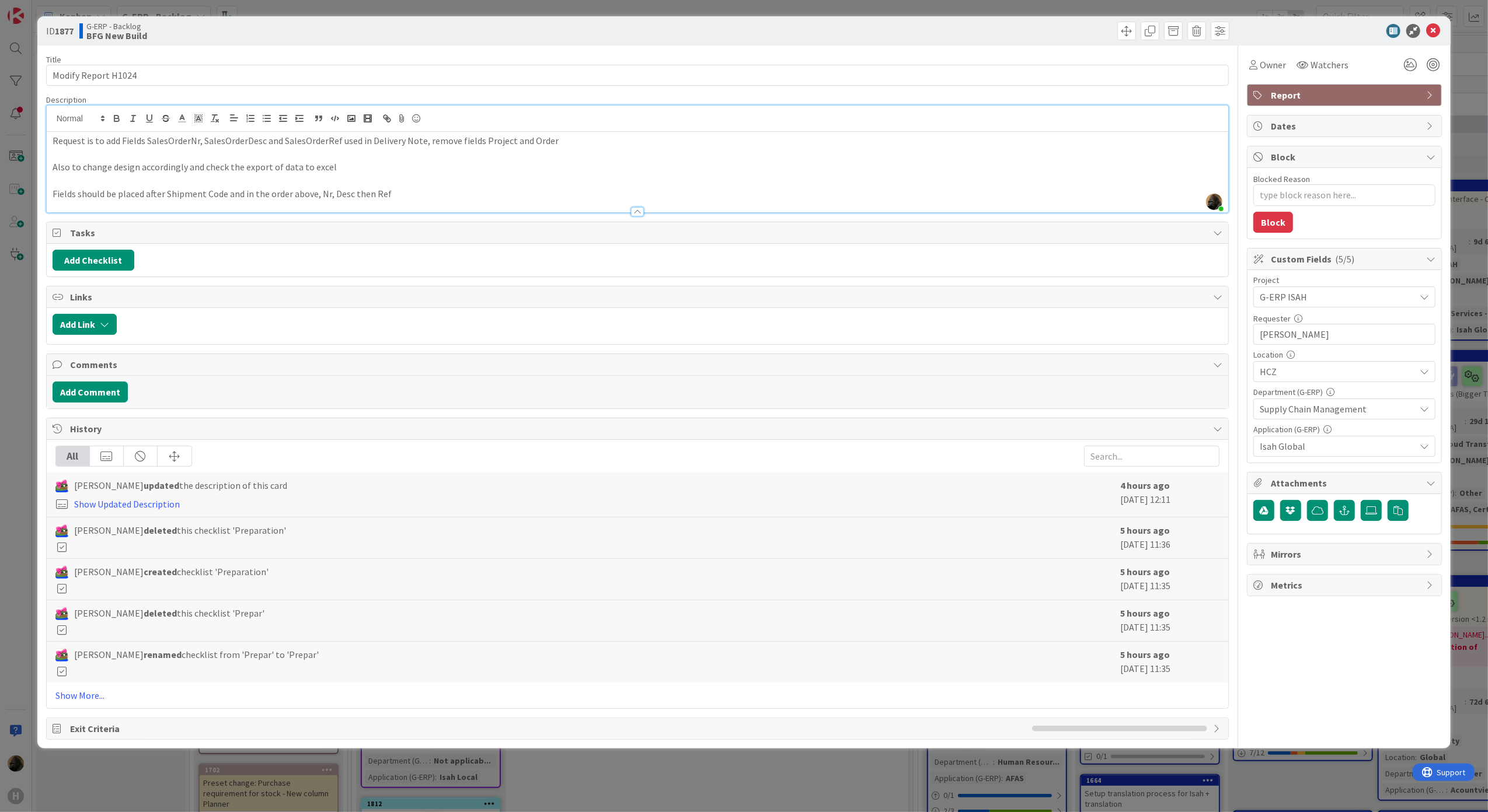
click at [11, 341] on div "ID 1877 G-ERP - Backlog BFG New Build Title 19 / 128 Modify Report H1024 Descri…" at bounding box center [744, 406] width 1488 height 812
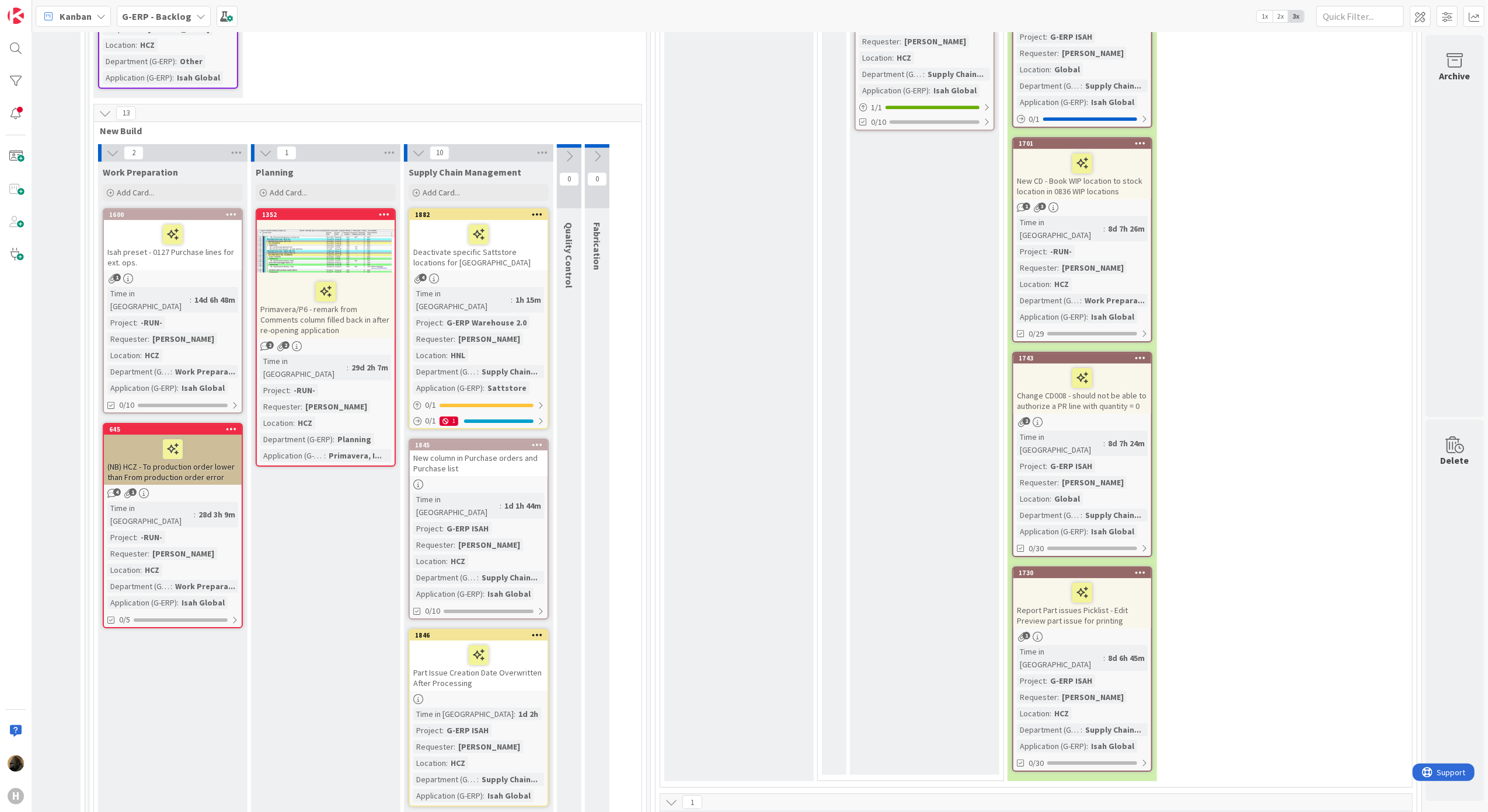
scroll to position [3733, 276]
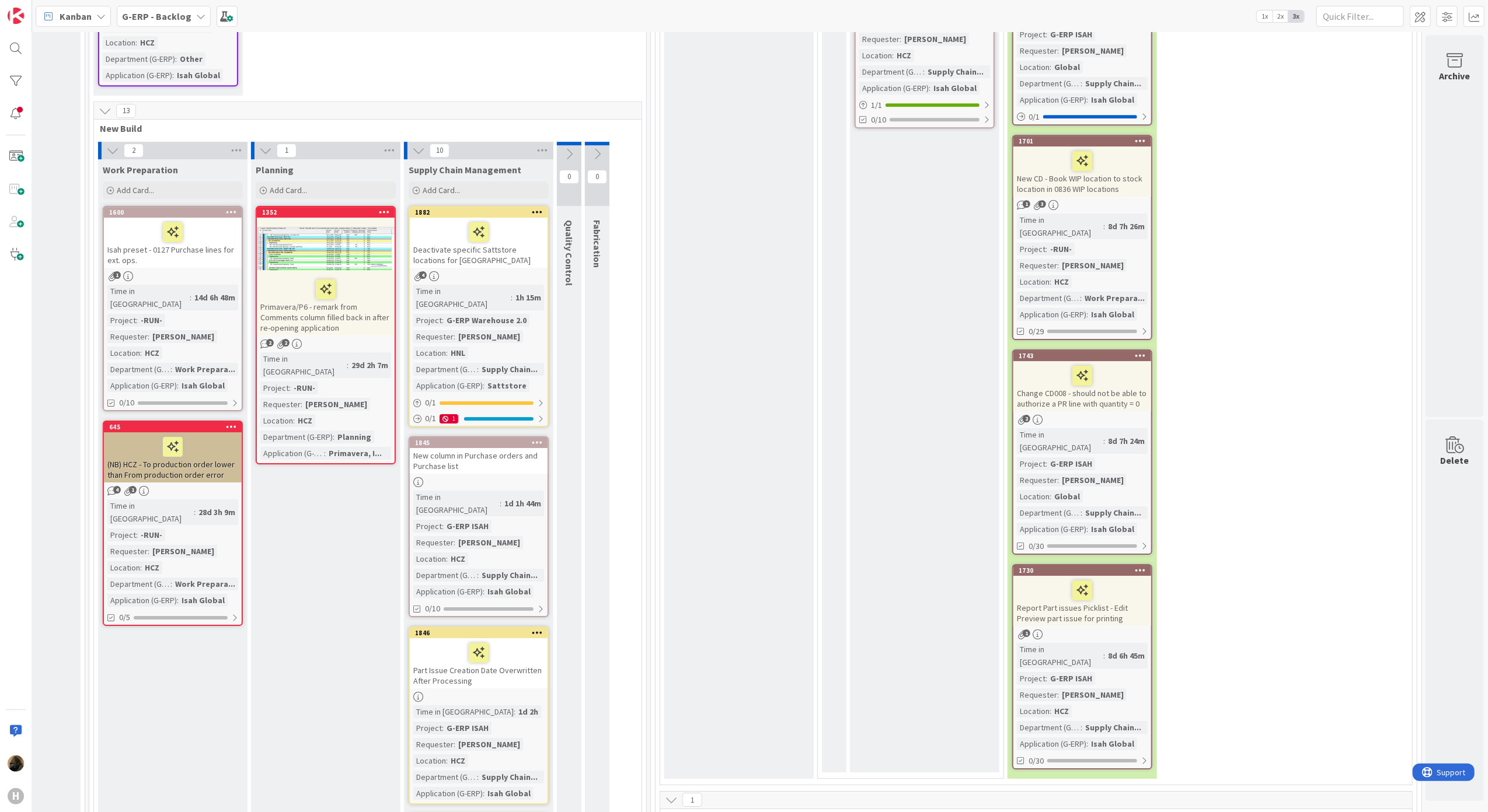
click at [90, 19] on span "Kanban" at bounding box center [76, 16] width 32 height 14
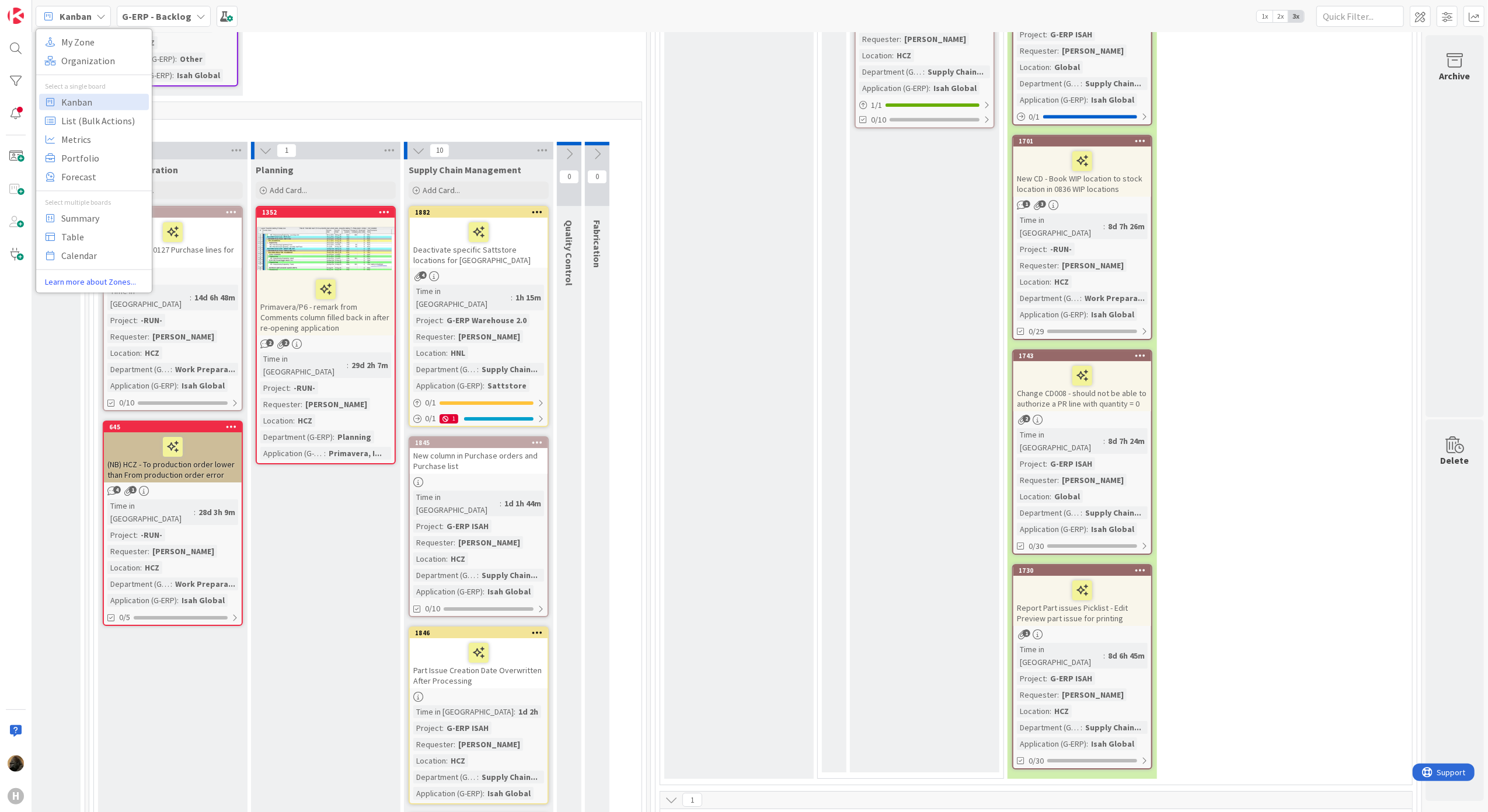
click at [132, 17] on b "G-ERP - Backlog" at bounding box center [157, 17] width 70 height 12
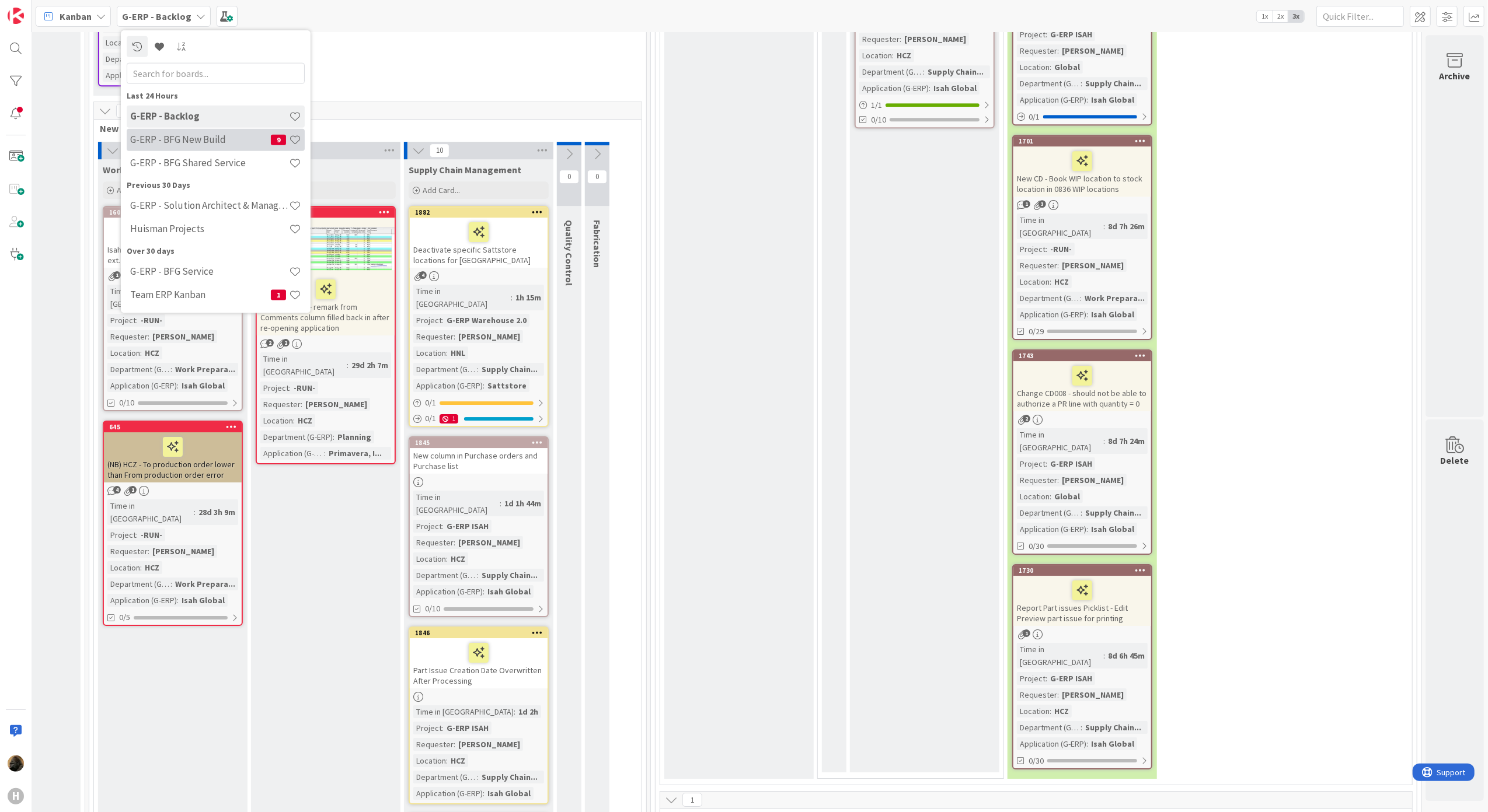
click at [166, 146] on div "G-ERP - BFG New Build 9" at bounding box center [216, 139] width 178 height 22
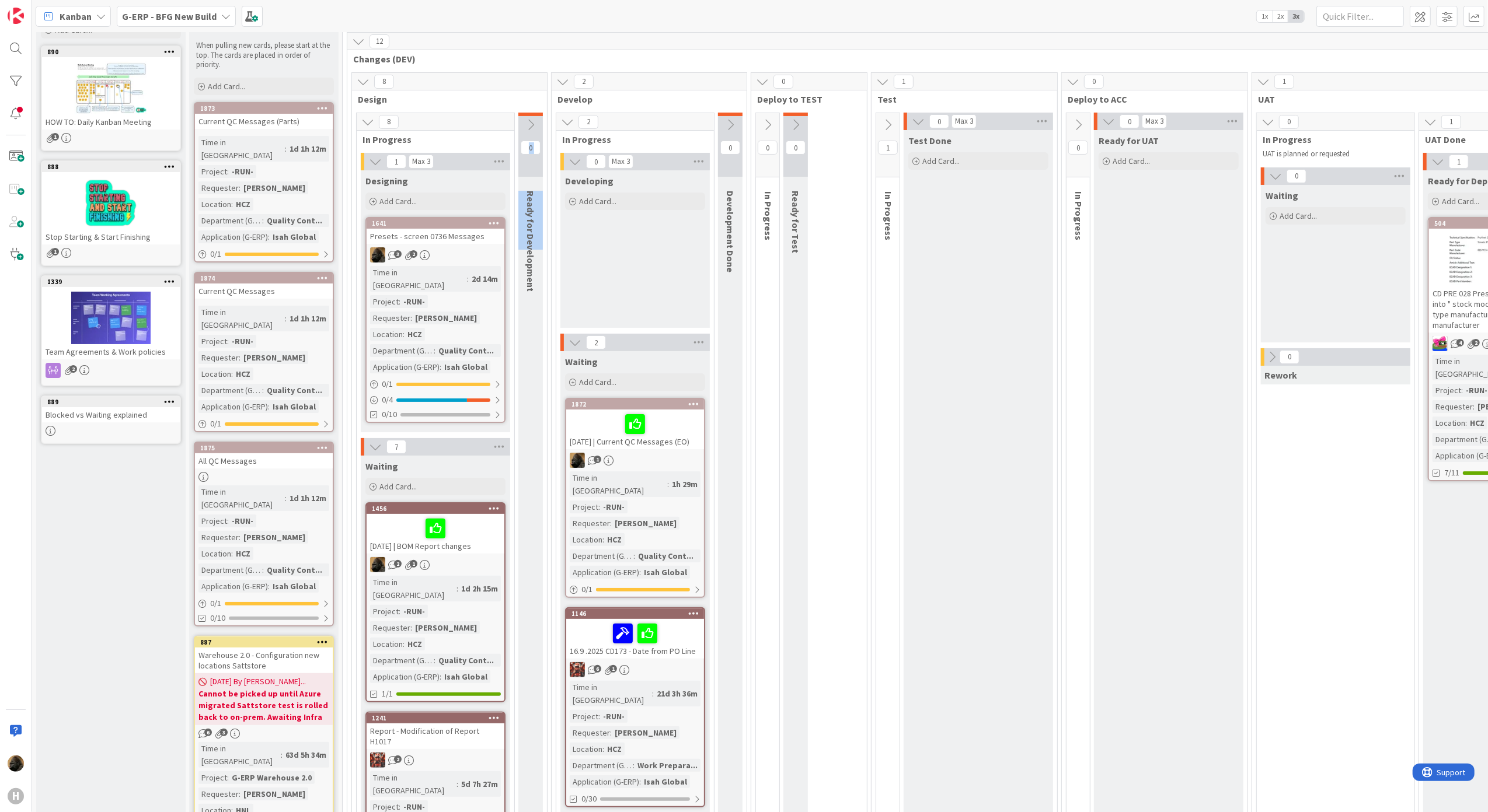
drag, startPoint x: 534, startPoint y: 301, endPoint x: 524, endPoint y: 249, distance: 53.0
click at [524, 249] on div "Ready for Development" at bounding box center [533, 241] width 28 height 113
drag, startPoint x: 528, startPoint y: 192, endPoint x: 530, endPoint y: 289, distance: 97.0
click at [530, 289] on div "Ready for Development" at bounding box center [533, 241] width 28 height 113
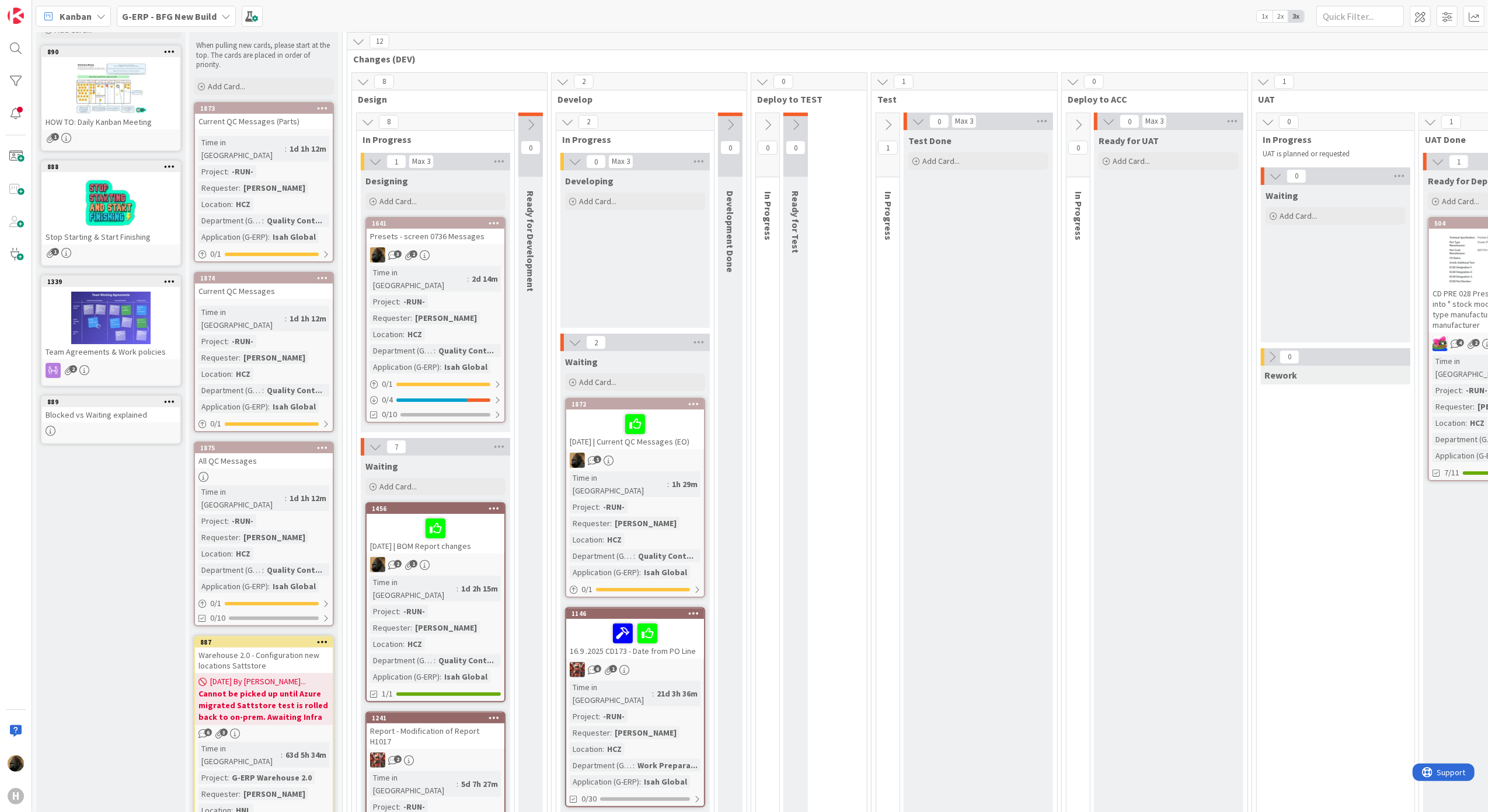
click at [467, 392] on div "0 / 4" at bounding box center [436, 400] width 138 height 15
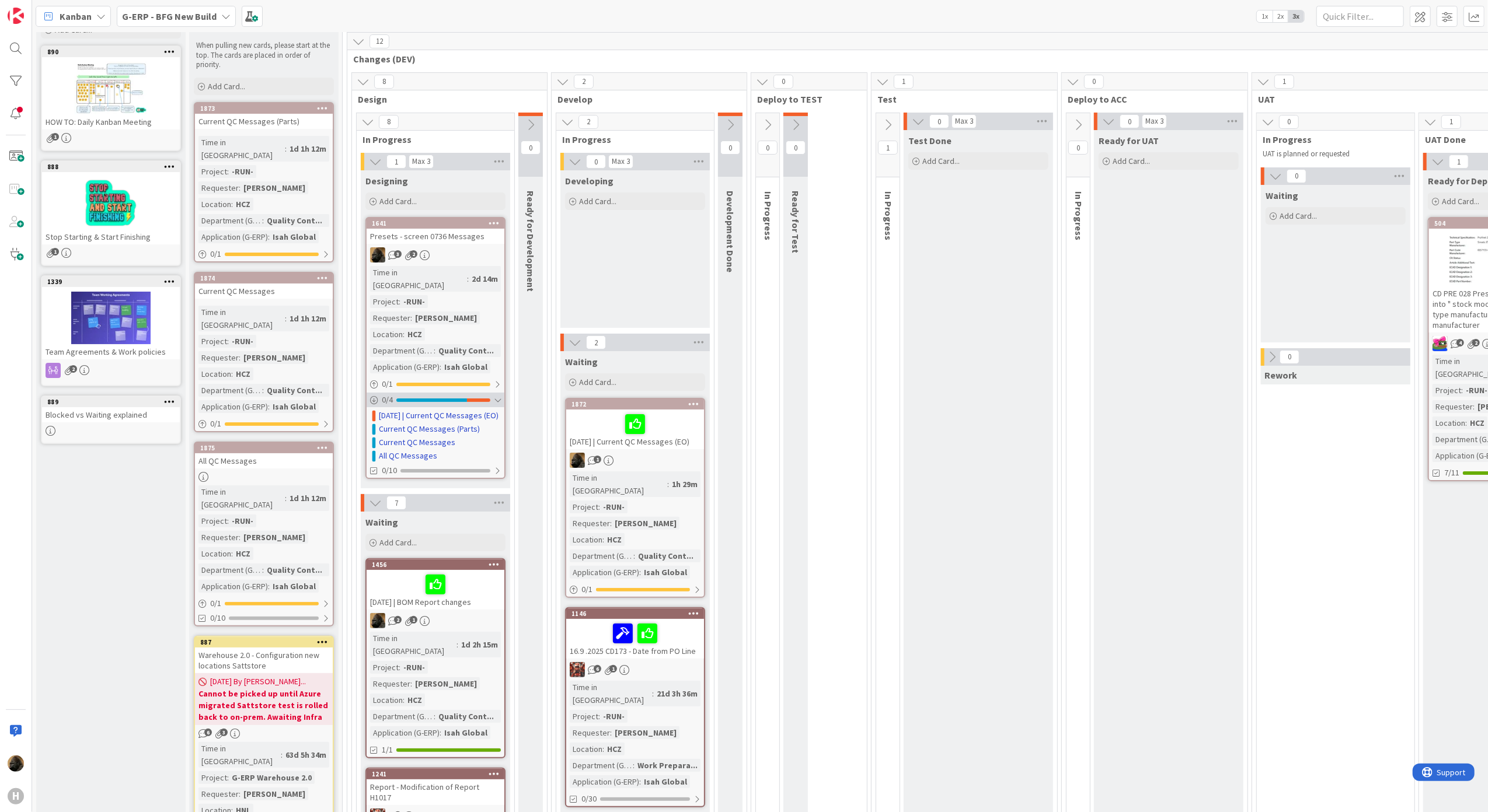
click at [473, 398] on div at bounding box center [479, 400] width 23 height 3
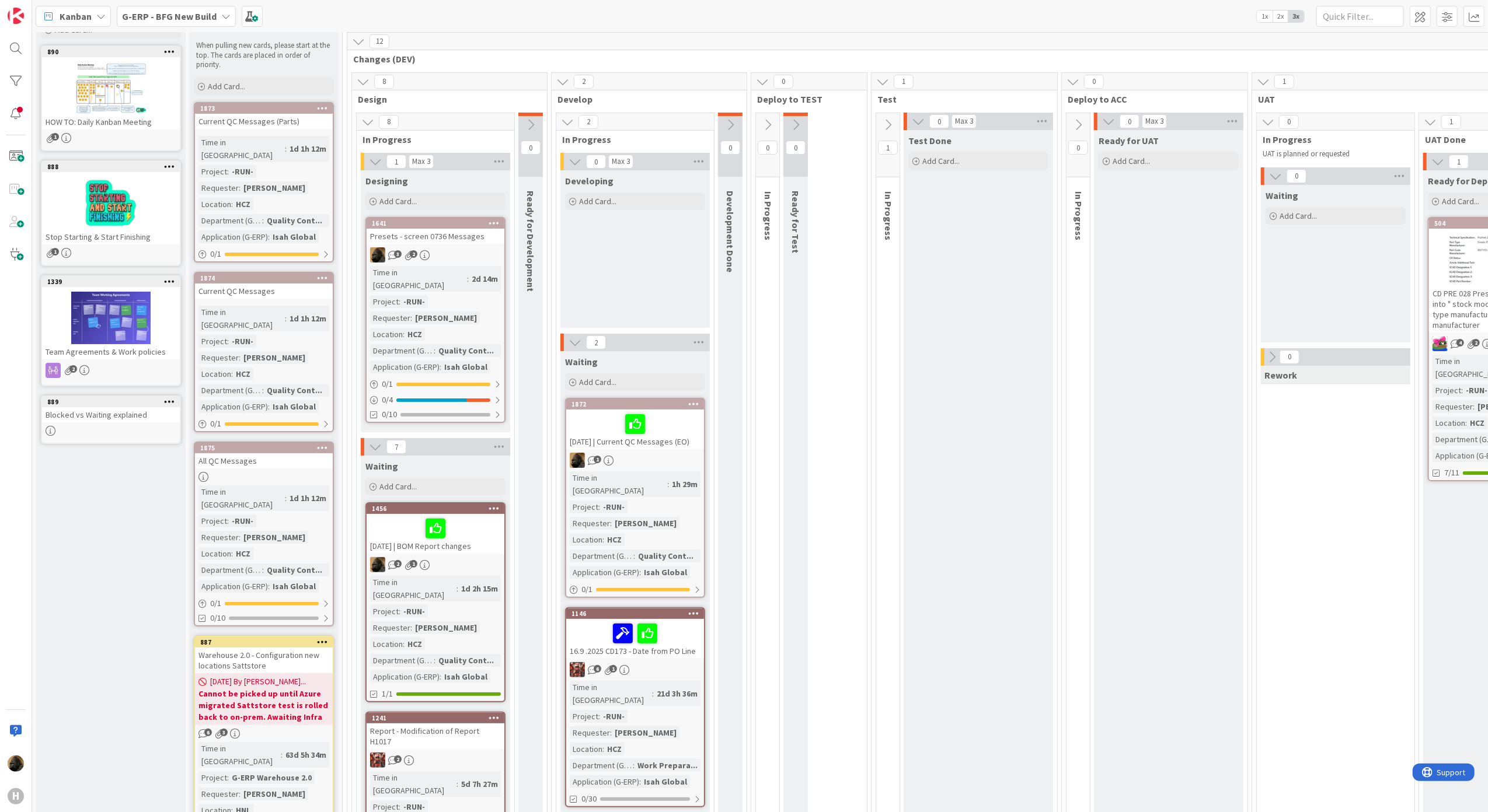
click at [276, 453] on div "All QC Messages" at bounding box center [264, 460] width 138 height 15
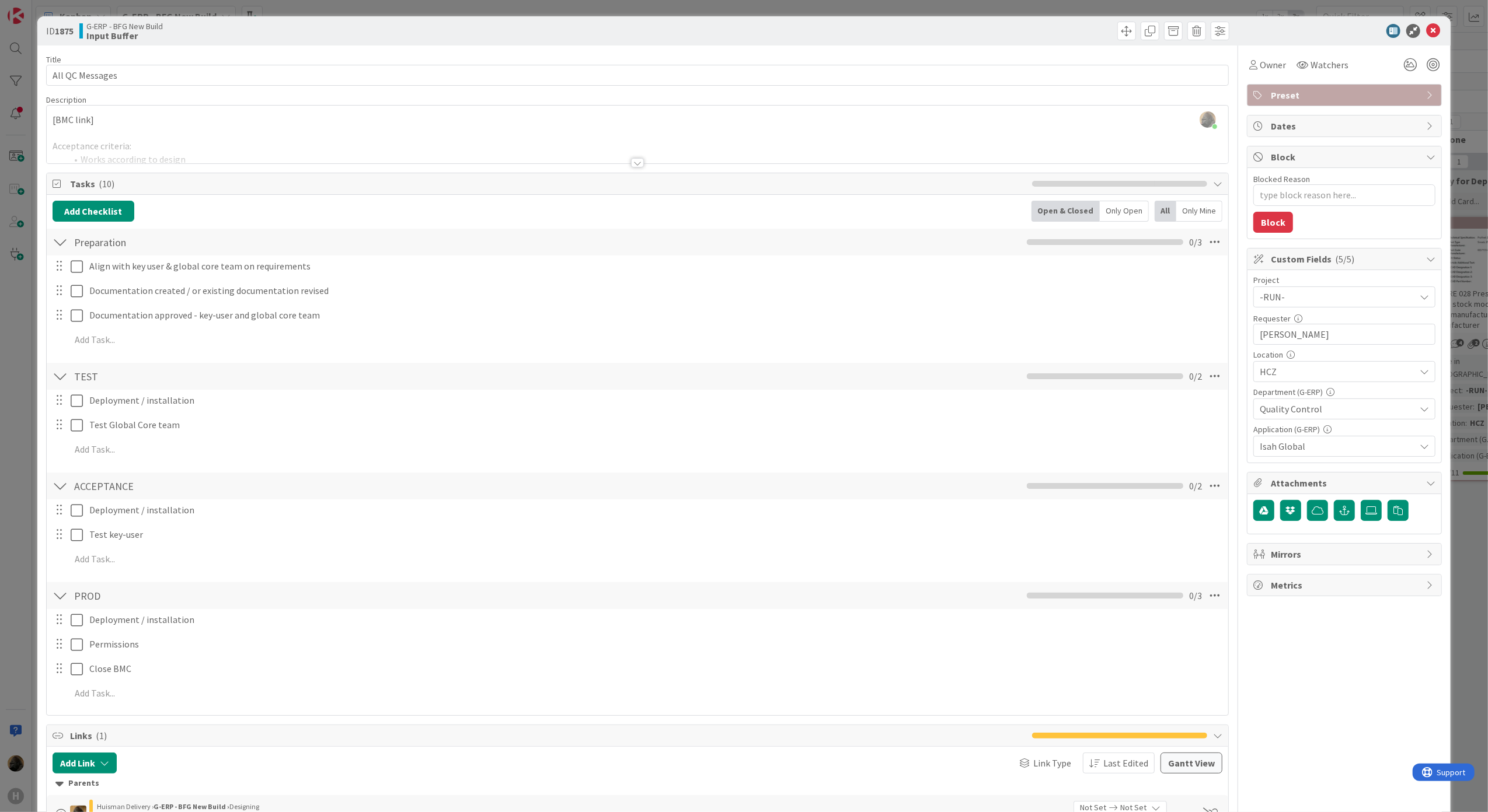
click at [631, 164] on div at bounding box center [637, 163] width 12 height 9
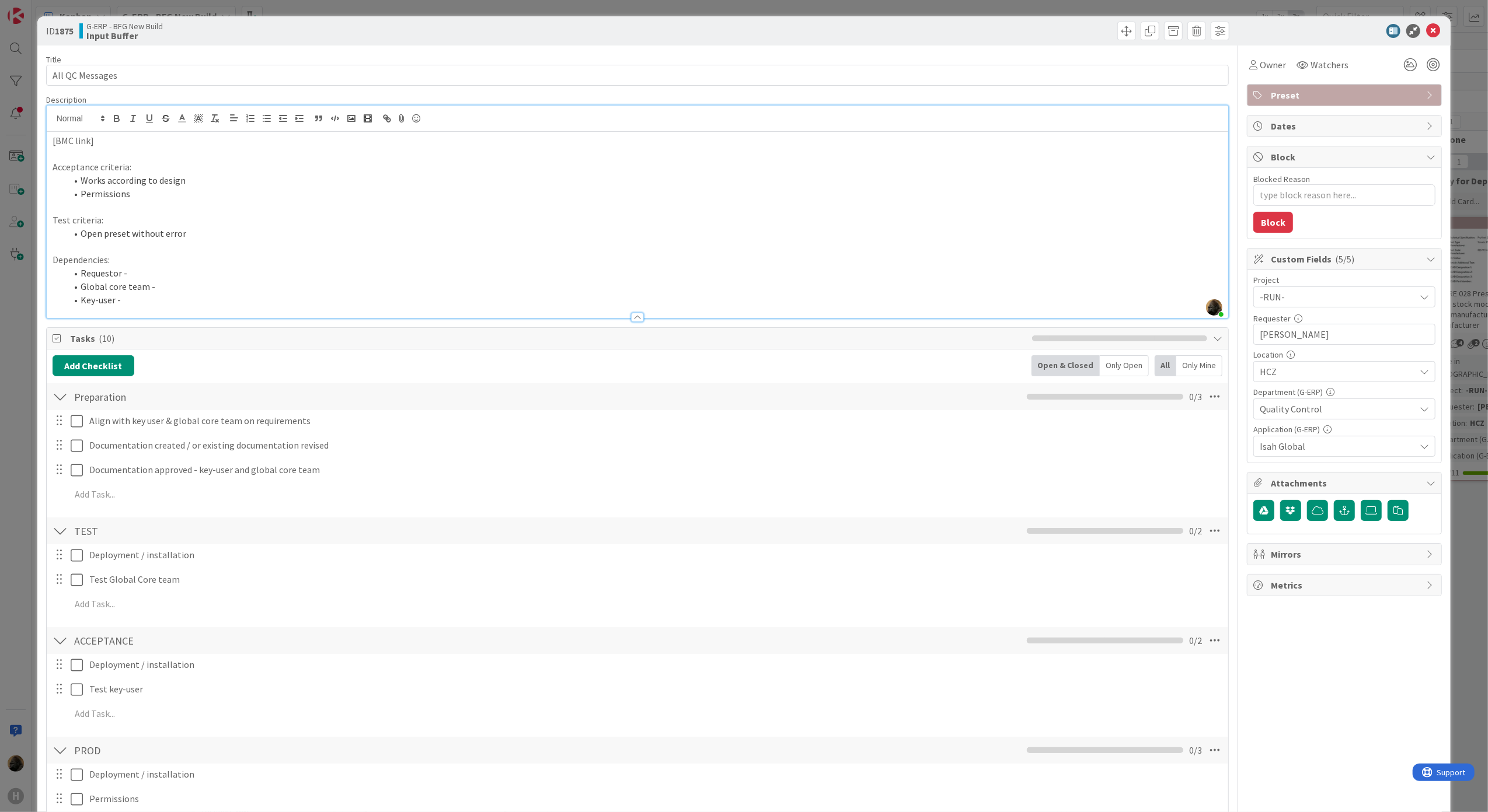
click at [635, 318] on div at bounding box center [637, 317] width 12 height 9
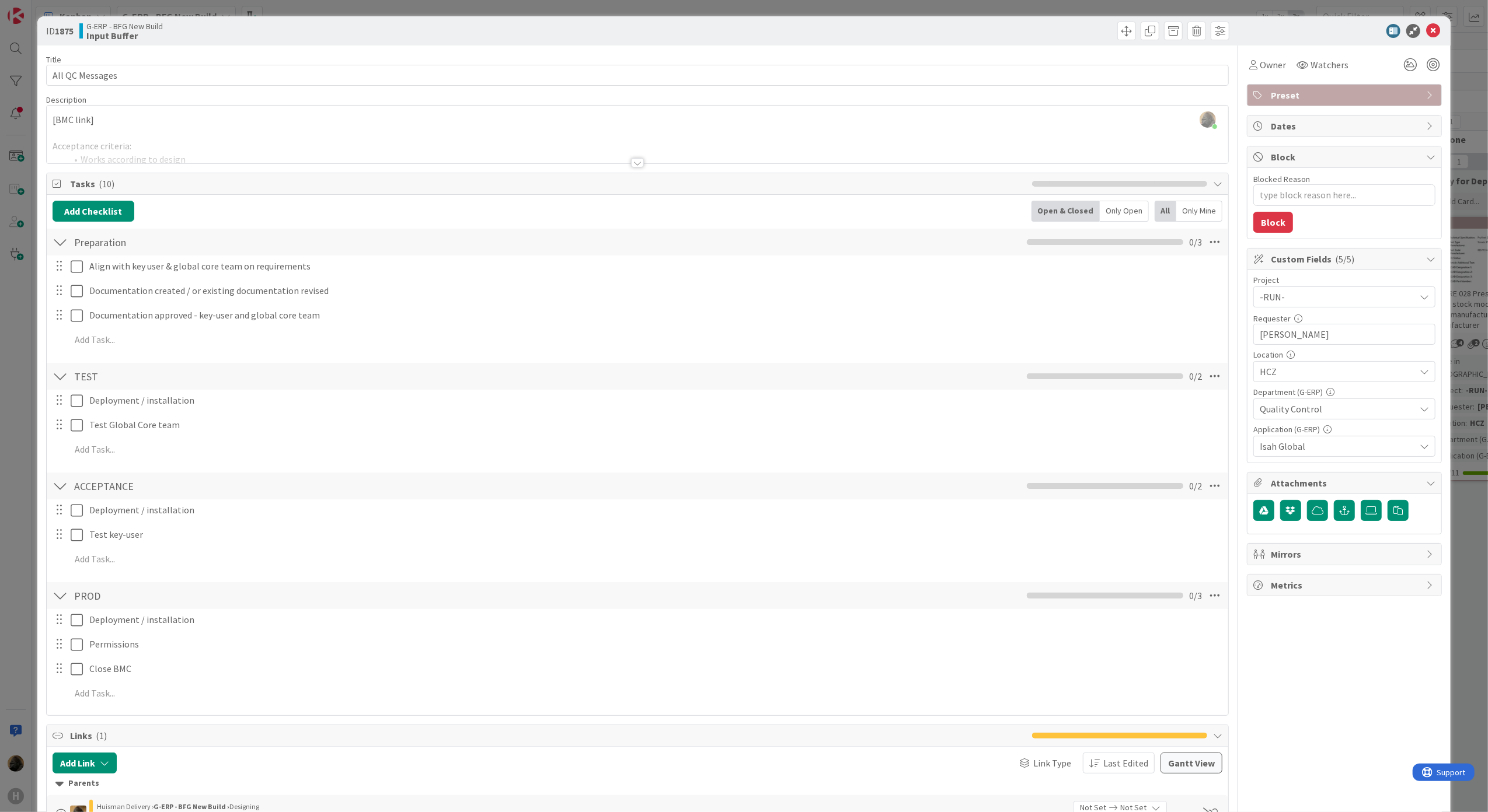
click at [5, 365] on div "ID 1875 G-ERP - BFG New Build Input Buffer Title 15 / 128 All QC Messages Descr…" at bounding box center [744, 406] width 1488 height 812
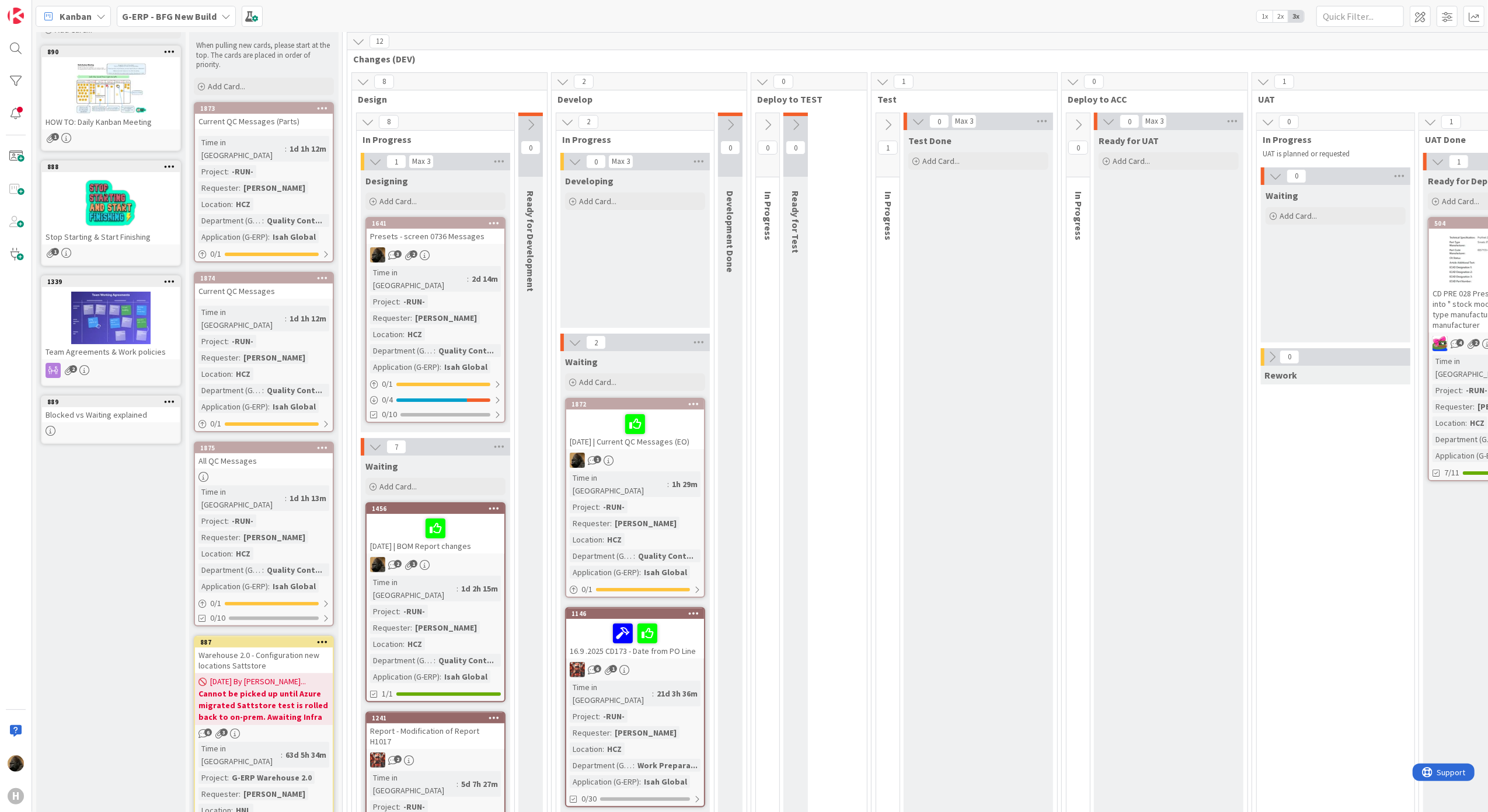
click at [204, 118] on div "Current QC Messages (Parts)" at bounding box center [264, 121] width 138 height 15
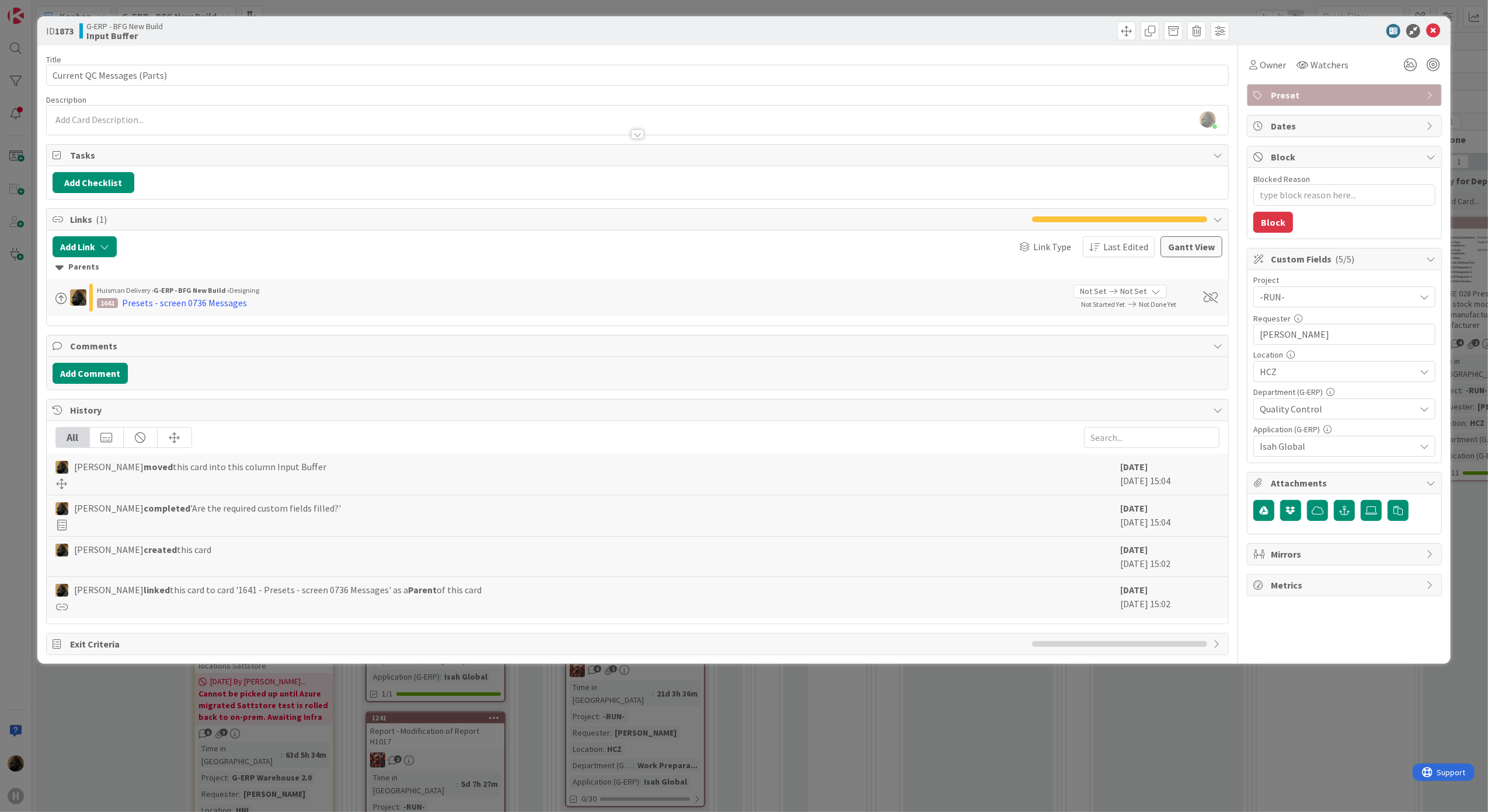
click at [19, 381] on div "ID 1873 G-ERP - BFG New Build Input Buffer Title 27 / 128 Current QC Messages (…" at bounding box center [744, 406] width 1488 height 812
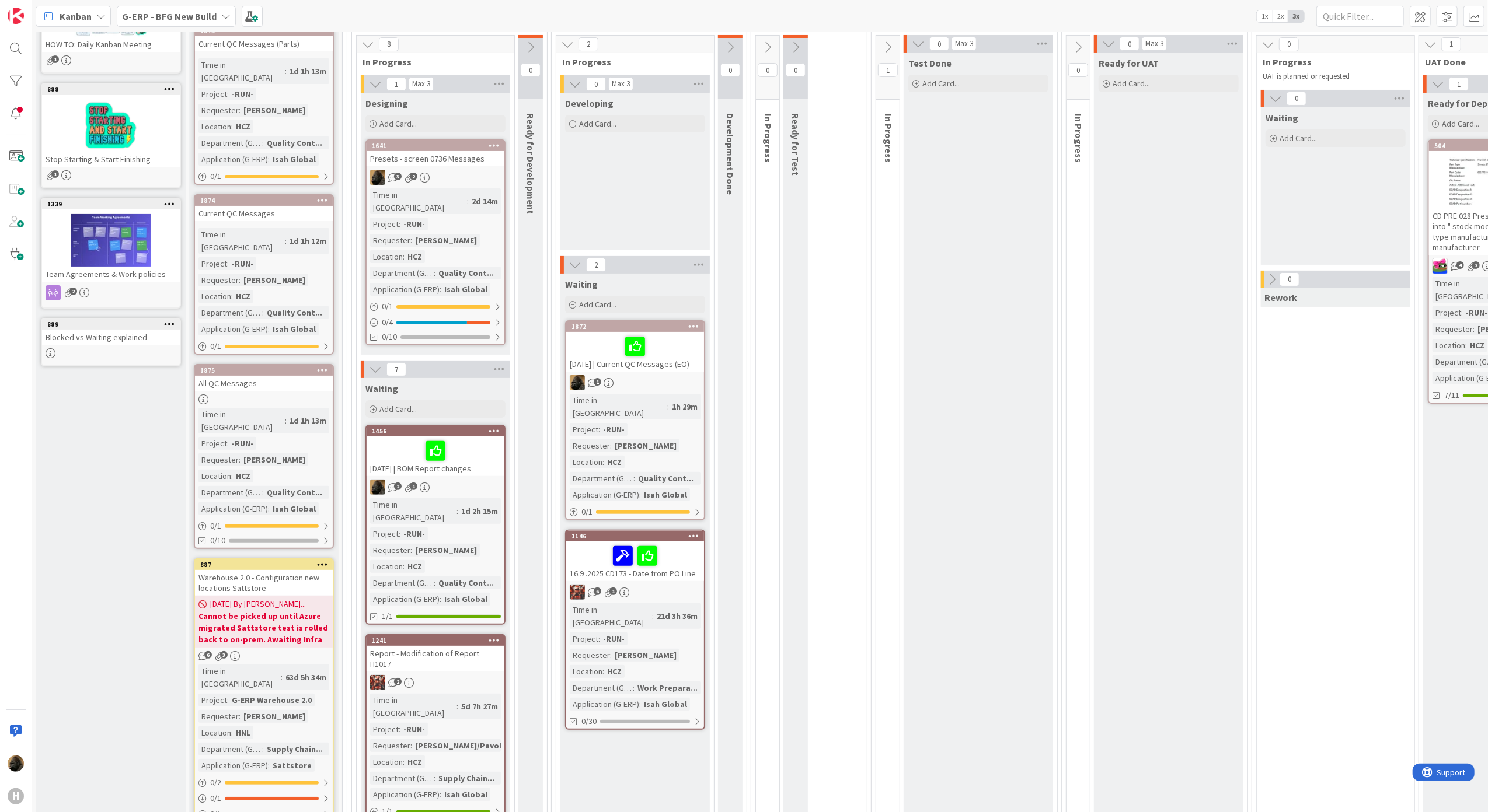
click at [655, 371] on div "[DATE] | Current QC Messages (EO)" at bounding box center [635, 352] width 138 height 40
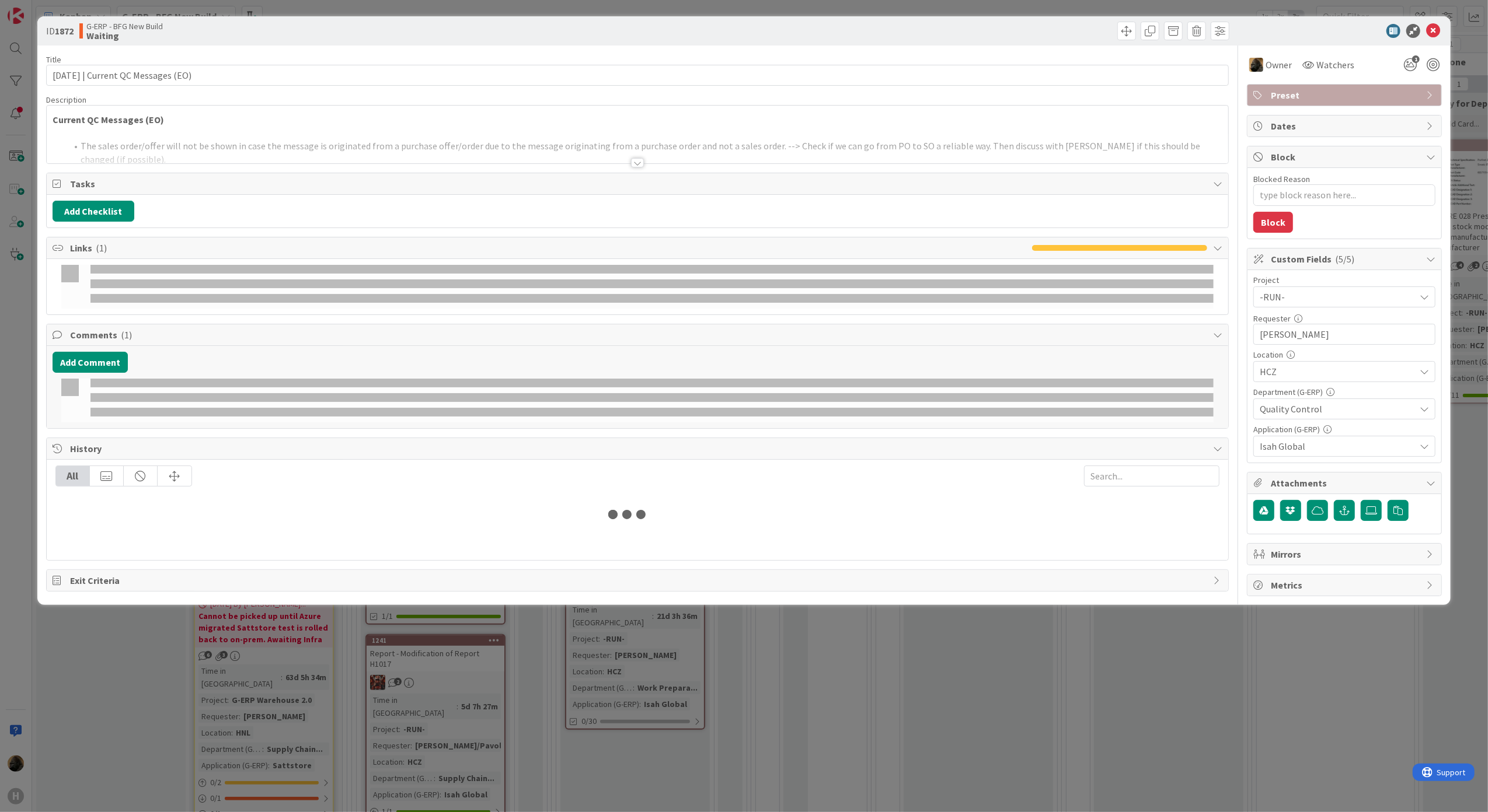
type textarea "x"
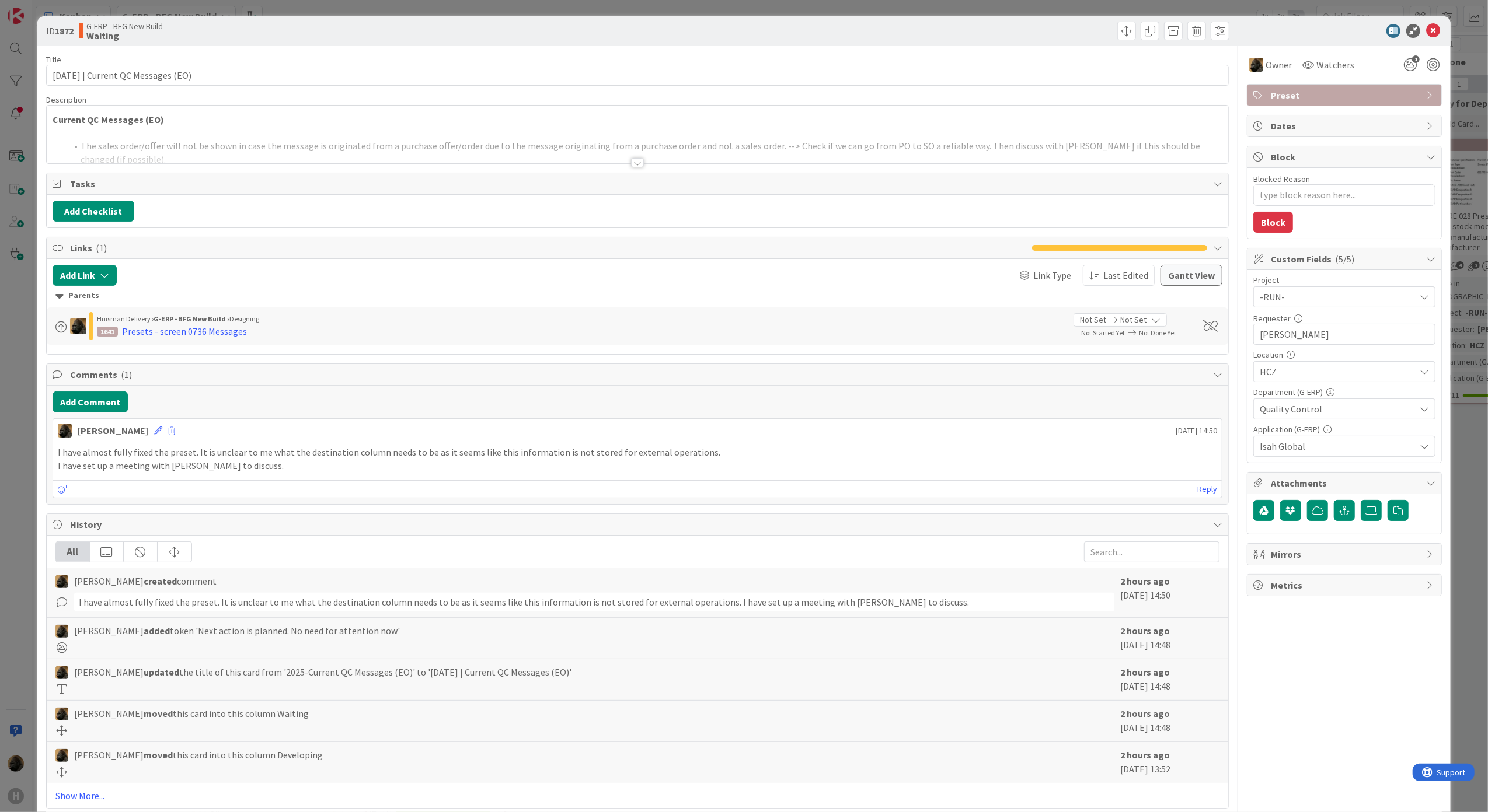
click at [631, 168] on div at bounding box center [637, 163] width 12 height 9
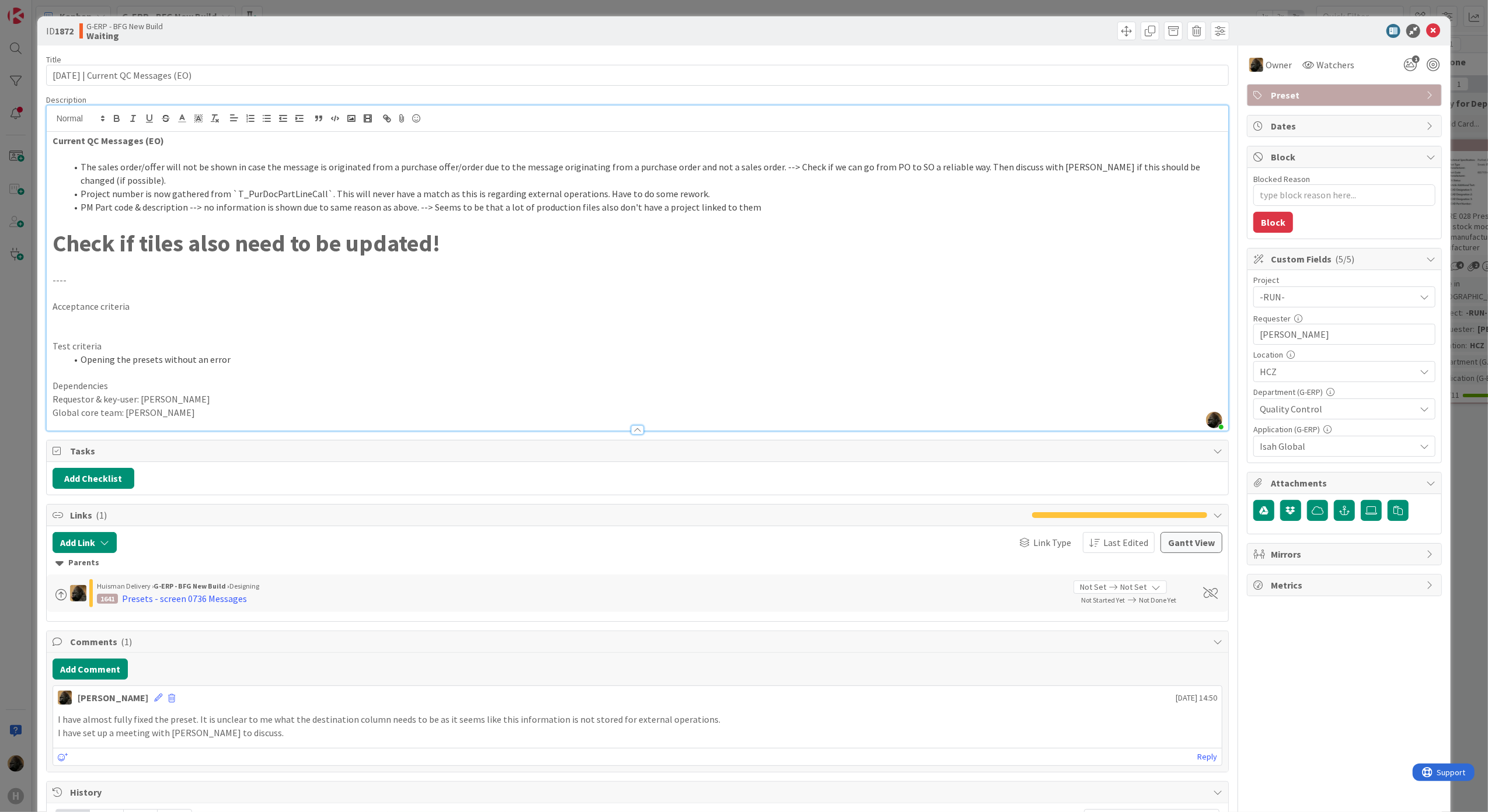
click at [593, 227] on p "Check if tiles also need to be updated!" at bounding box center [637, 244] width 1170 height 33
click at [591, 213] on p at bounding box center [637, 220] width 1170 height 13
